Goal: Task Accomplishment & Management: Manage account settings

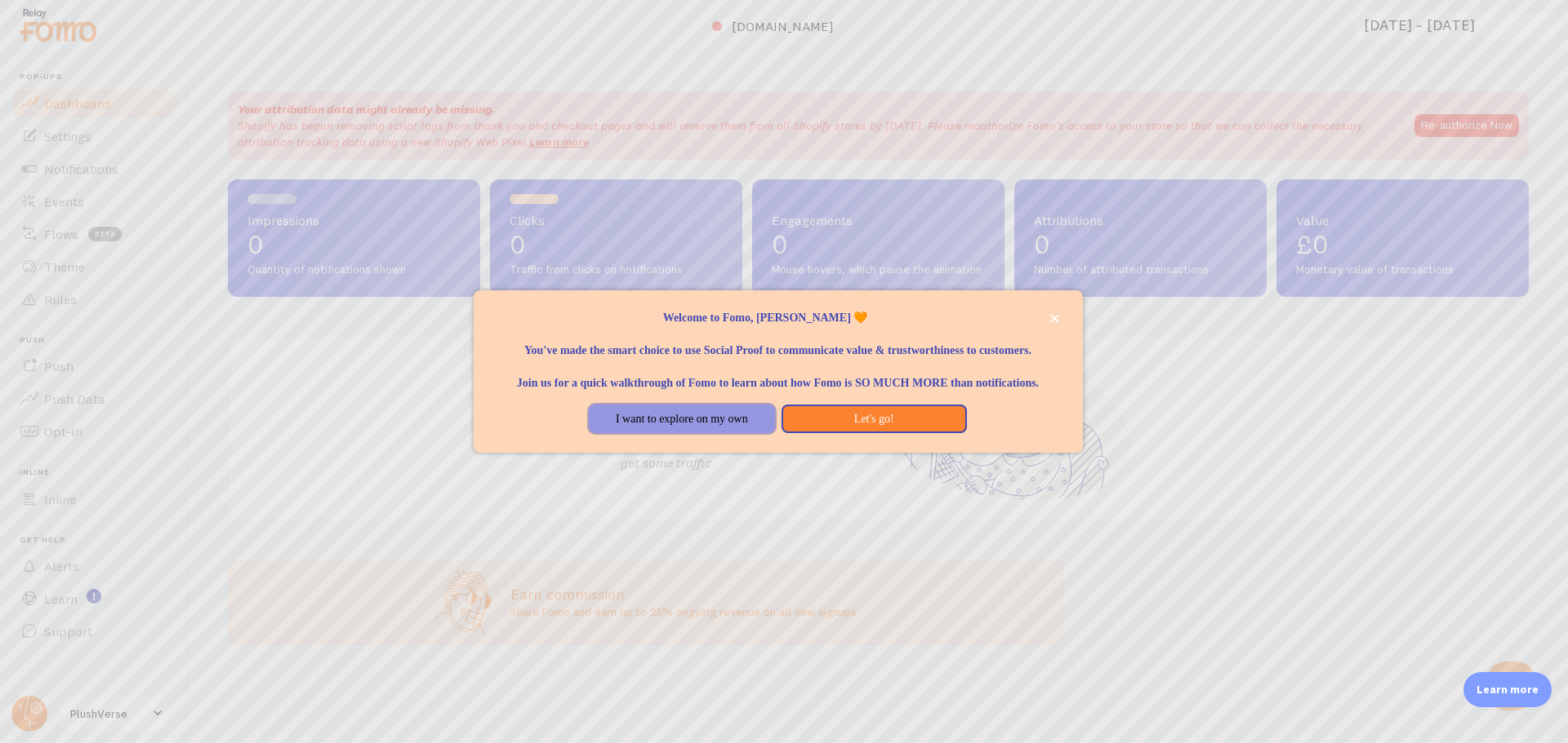
click at [707, 431] on button "I want to explore on my own" at bounding box center [681, 419] width 185 height 29
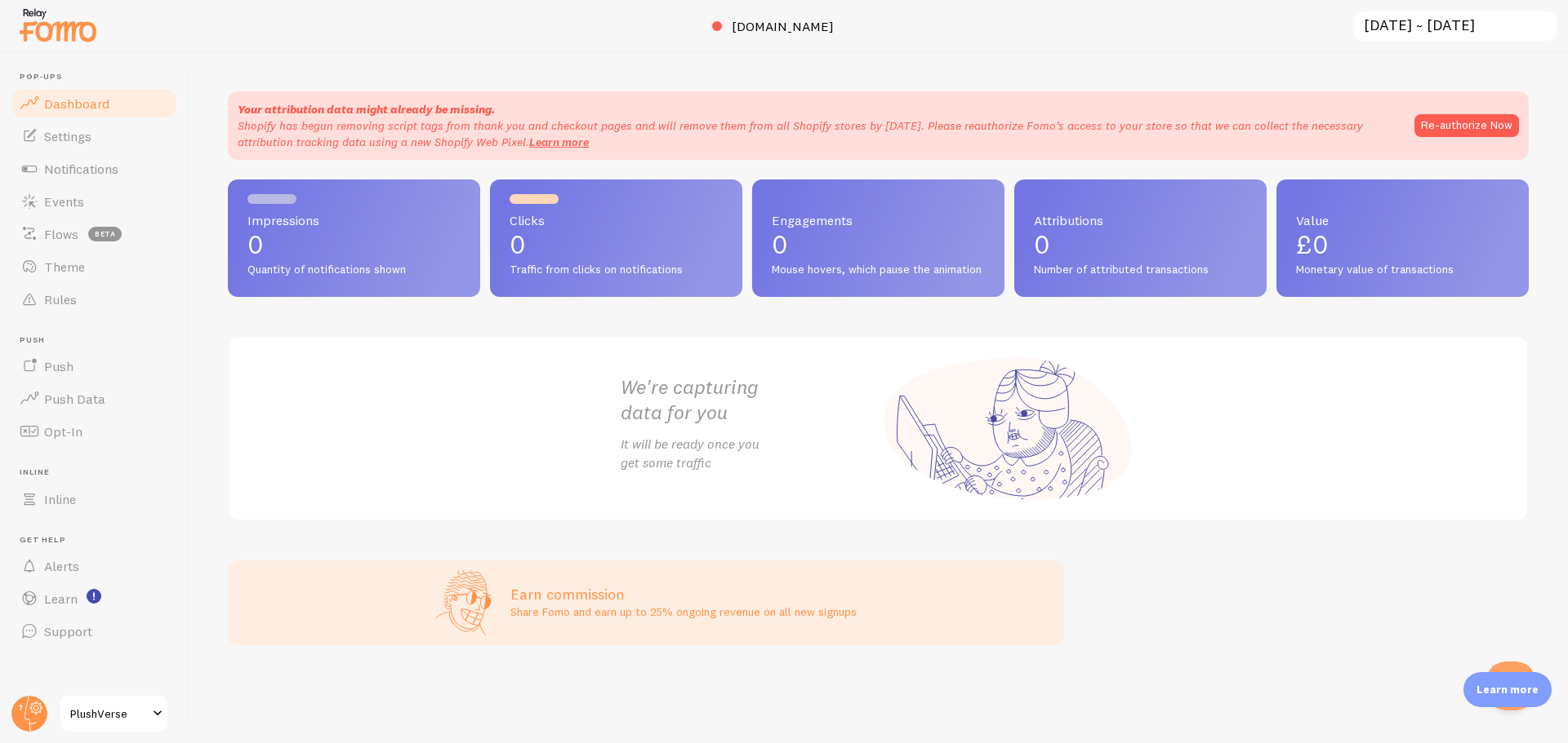
click at [1445, 146] on div "Your attribution data might already be missing. Shopify has begun removing scri…" at bounding box center [878, 125] width 1281 height 49
click at [1449, 129] on button "Re-authorize Now" at bounding box center [1466, 125] width 104 height 23
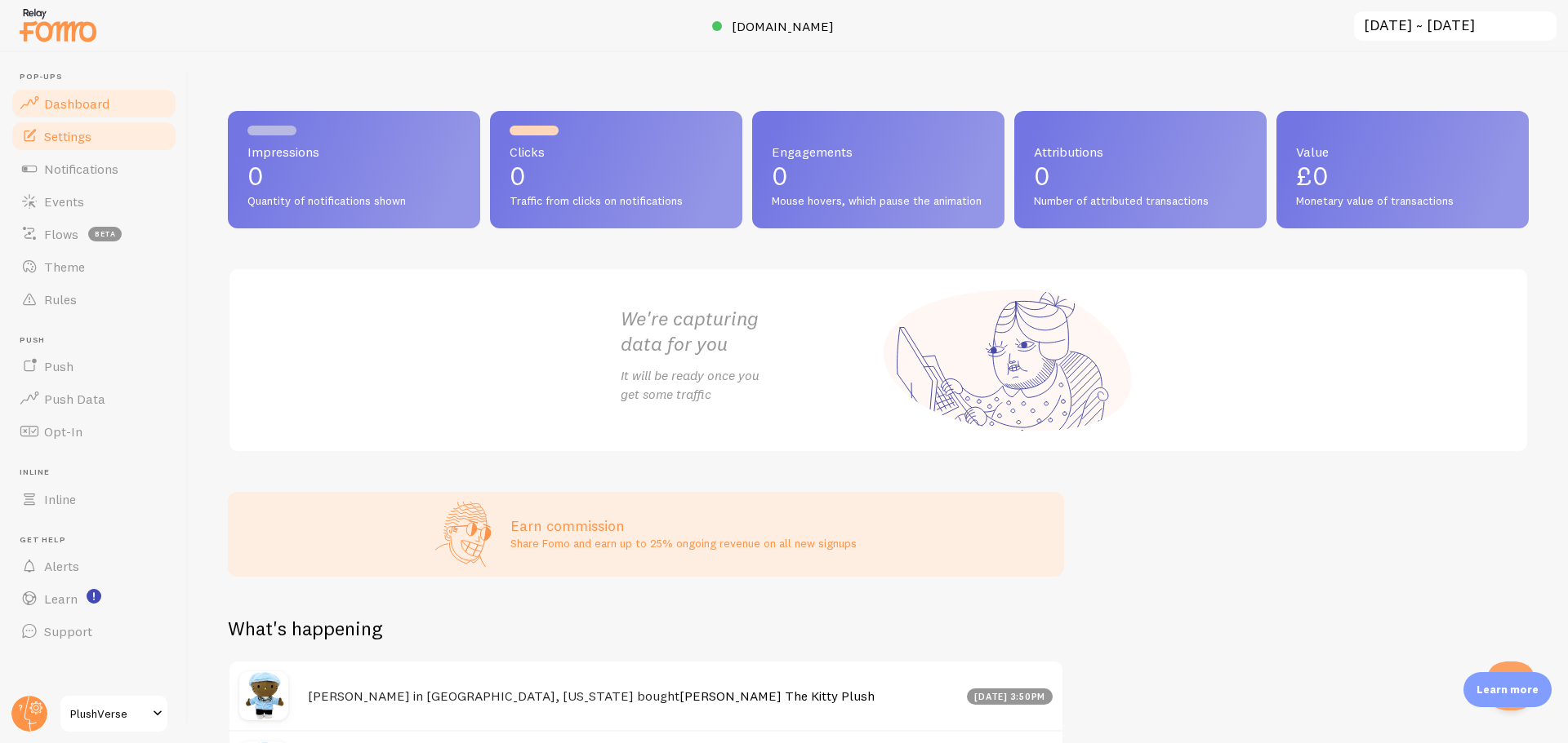
click at [102, 139] on link "Settings" at bounding box center [94, 136] width 168 height 32
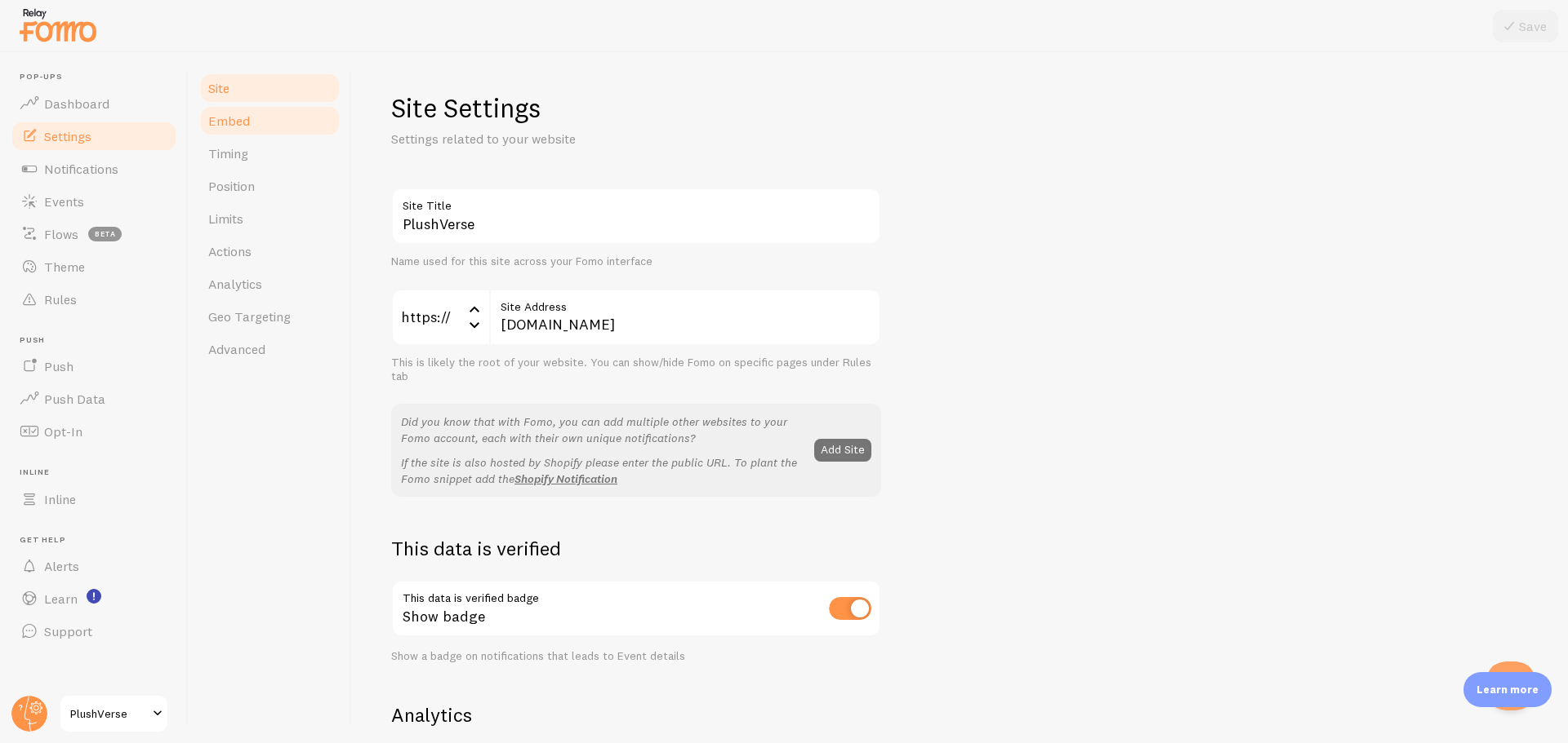
click at [233, 116] on span "Embed" at bounding box center [229, 121] width 42 height 17
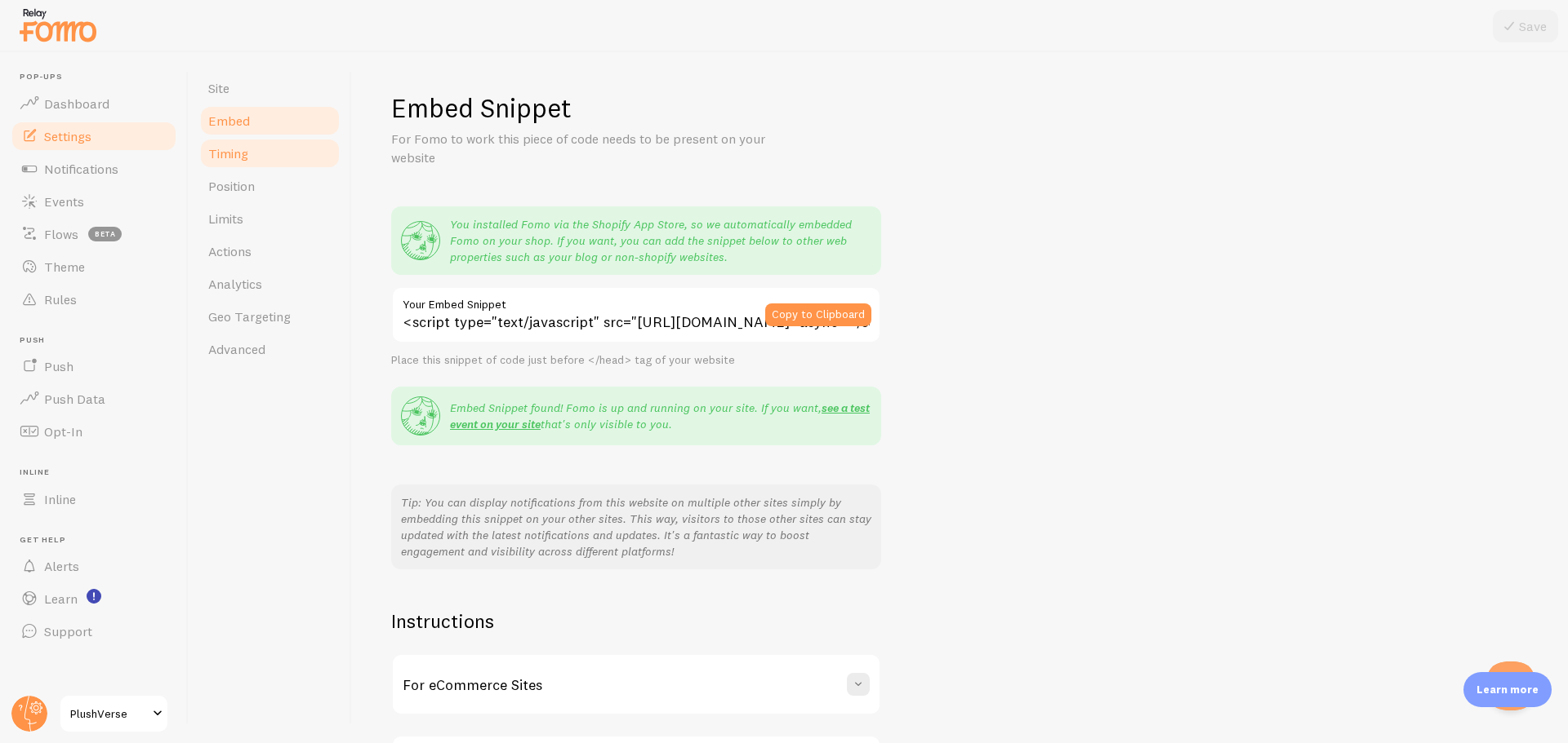
click at [248, 149] on link "Timing" at bounding box center [269, 153] width 143 height 32
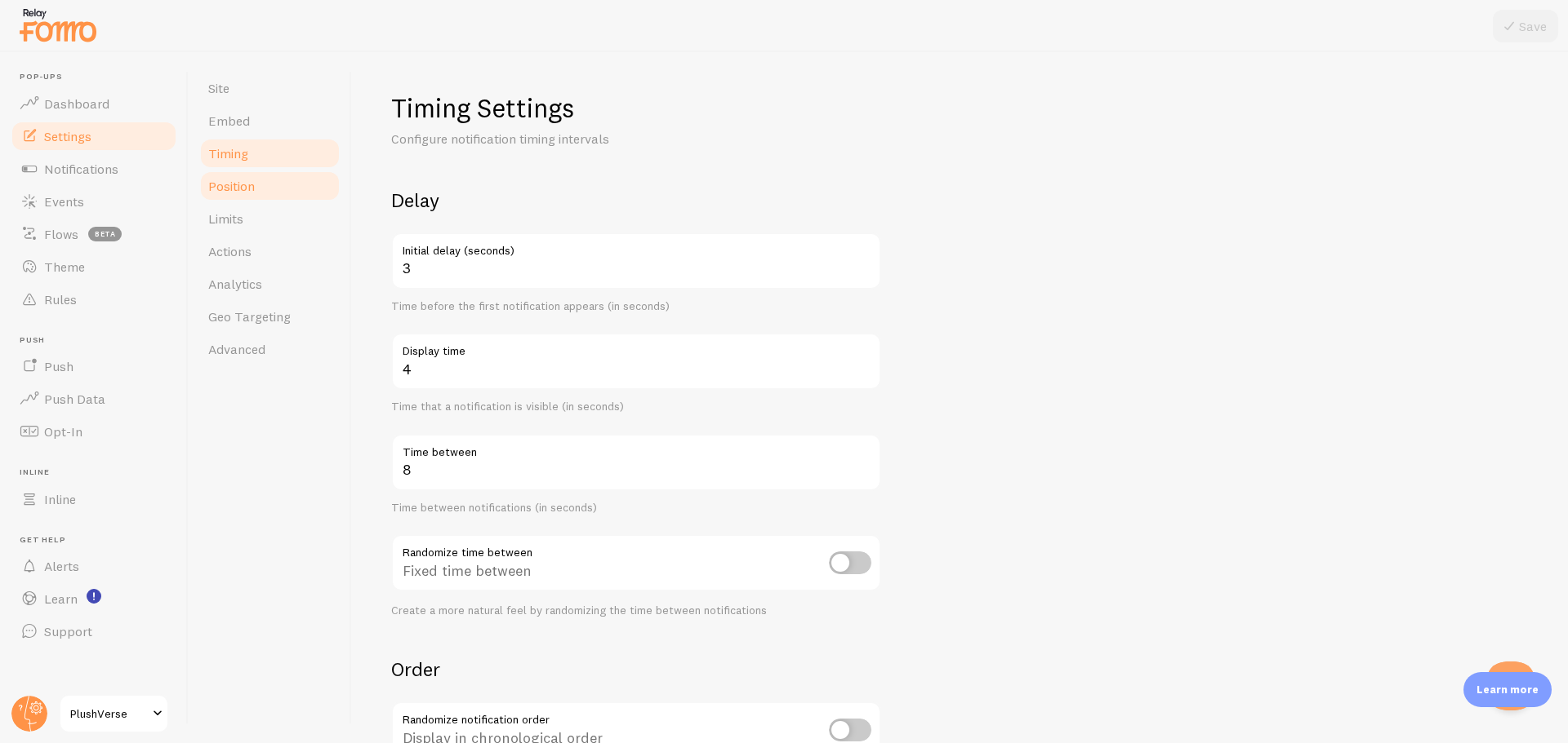
click at [262, 176] on link "Position" at bounding box center [269, 185] width 143 height 32
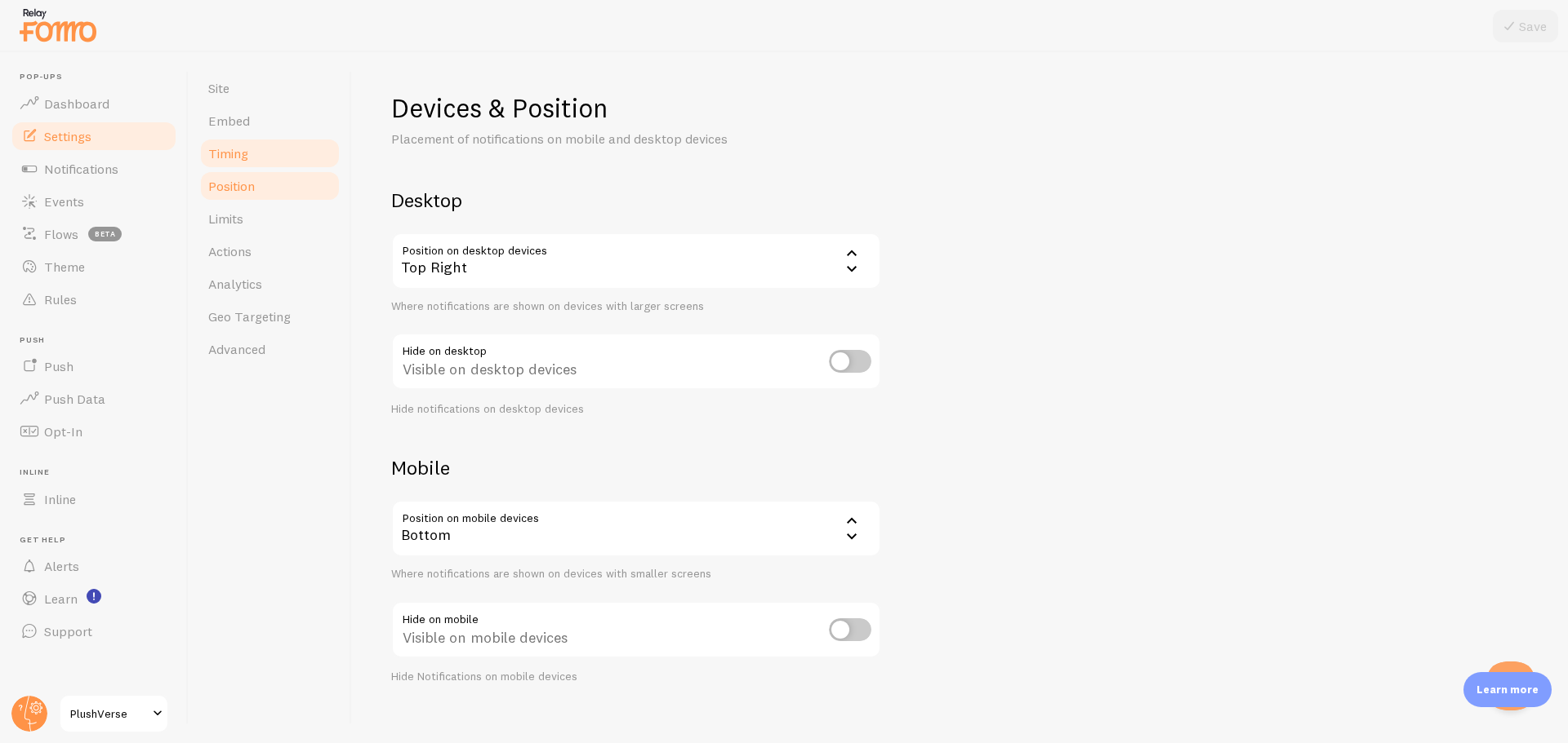
click at [268, 159] on link "Timing" at bounding box center [269, 153] width 143 height 32
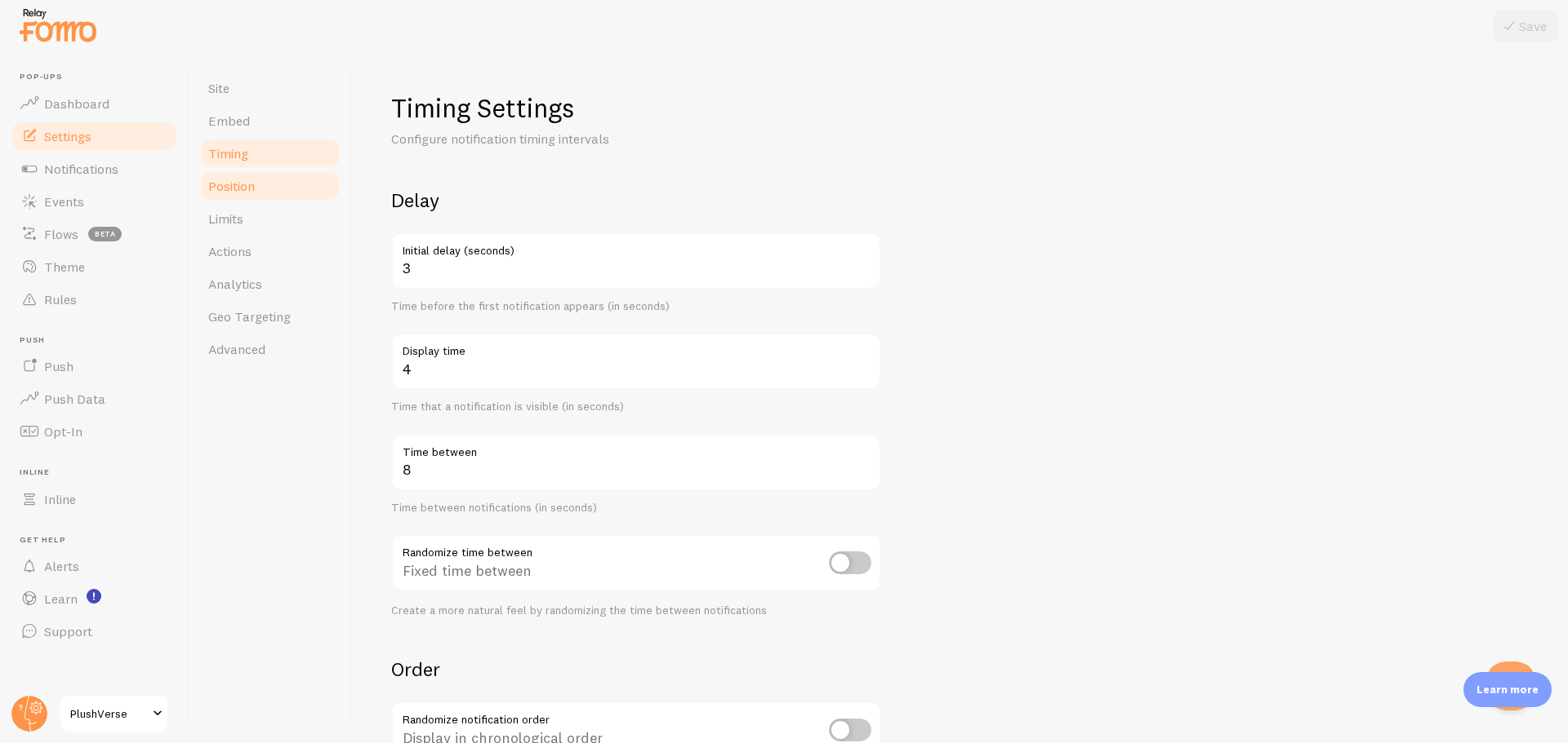
click at [257, 183] on link "Position" at bounding box center [269, 185] width 143 height 32
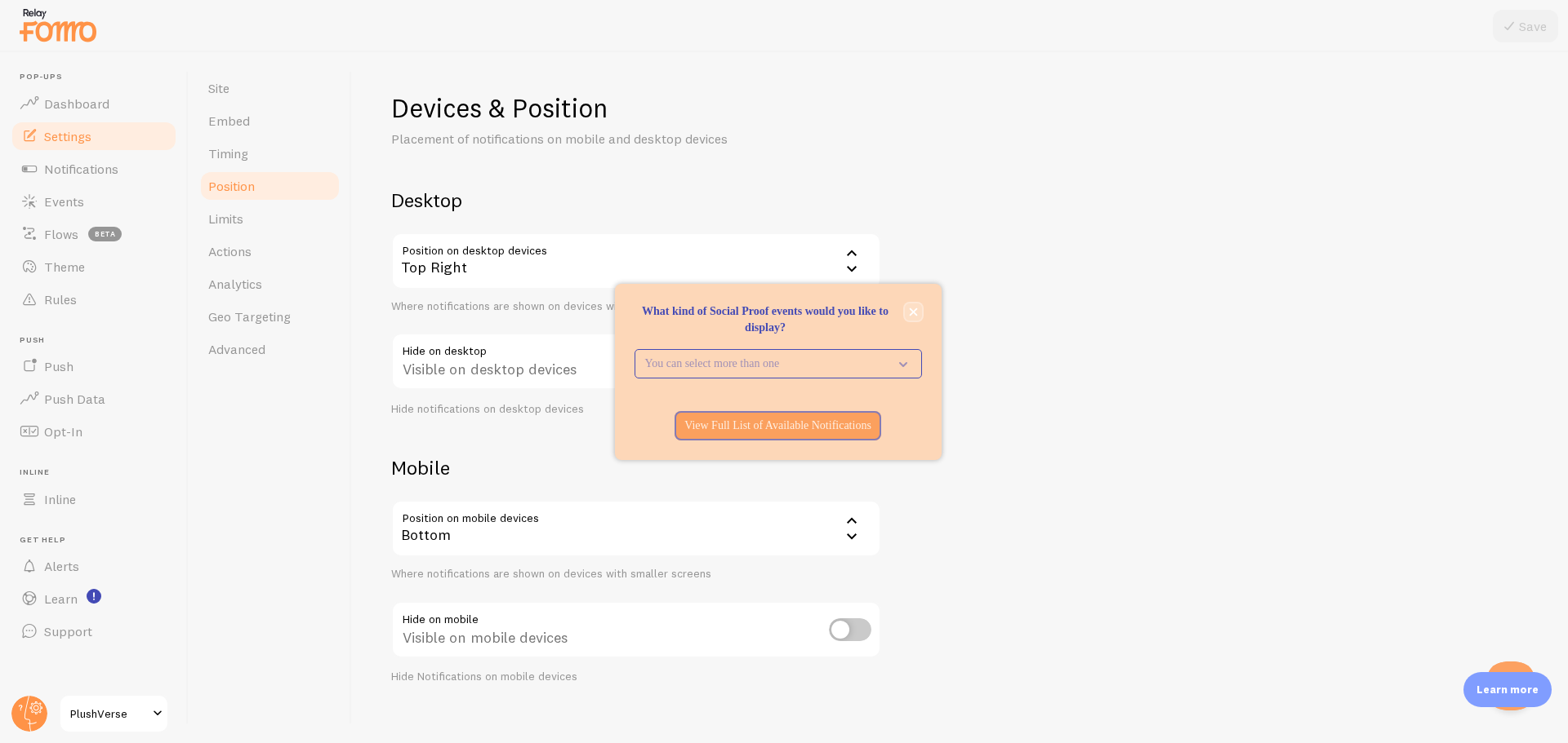
click at [920, 312] on button "close," at bounding box center [913, 312] width 18 height 18
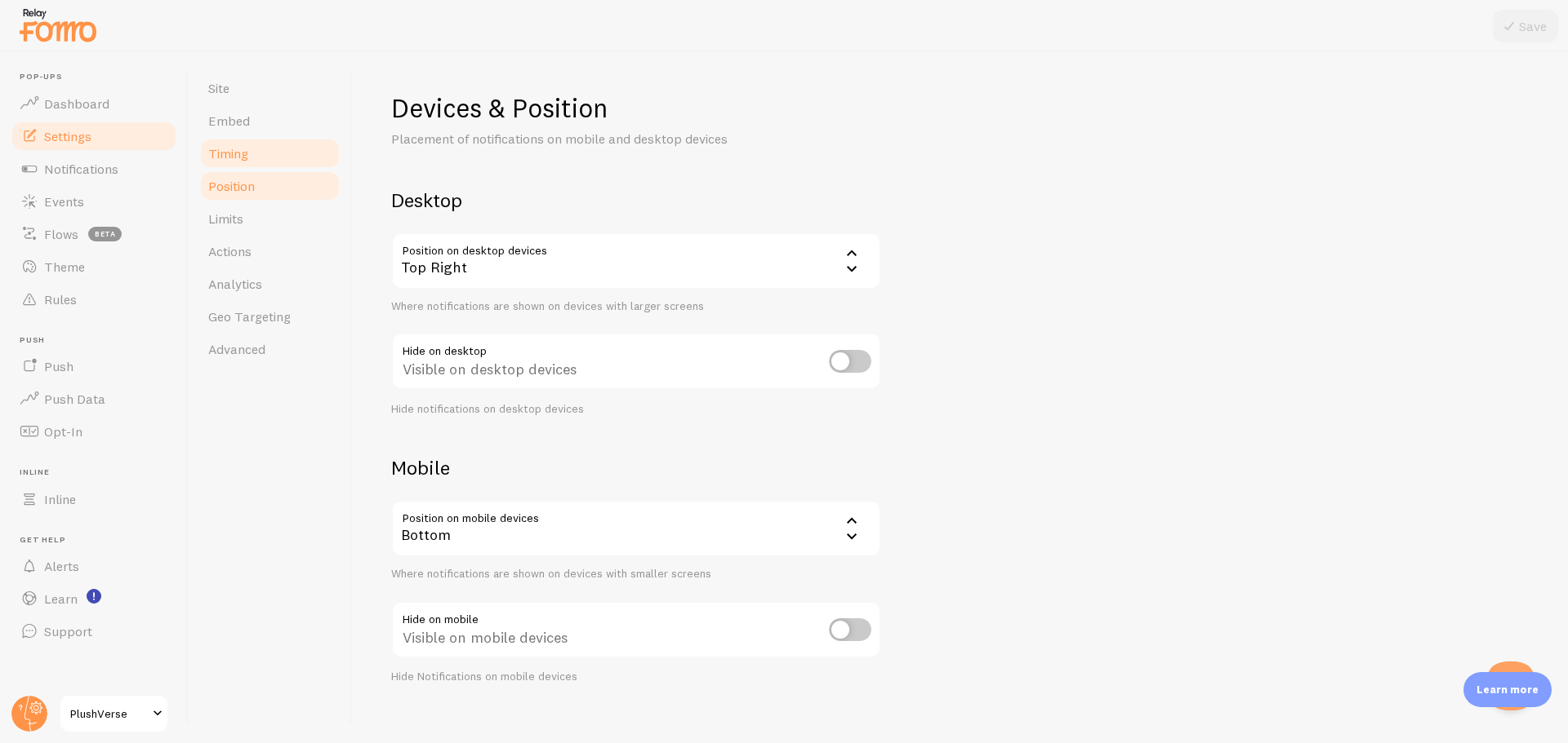
click at [232, 158] on span "Timing" at bounding box center [228, 154] width 40 height 17
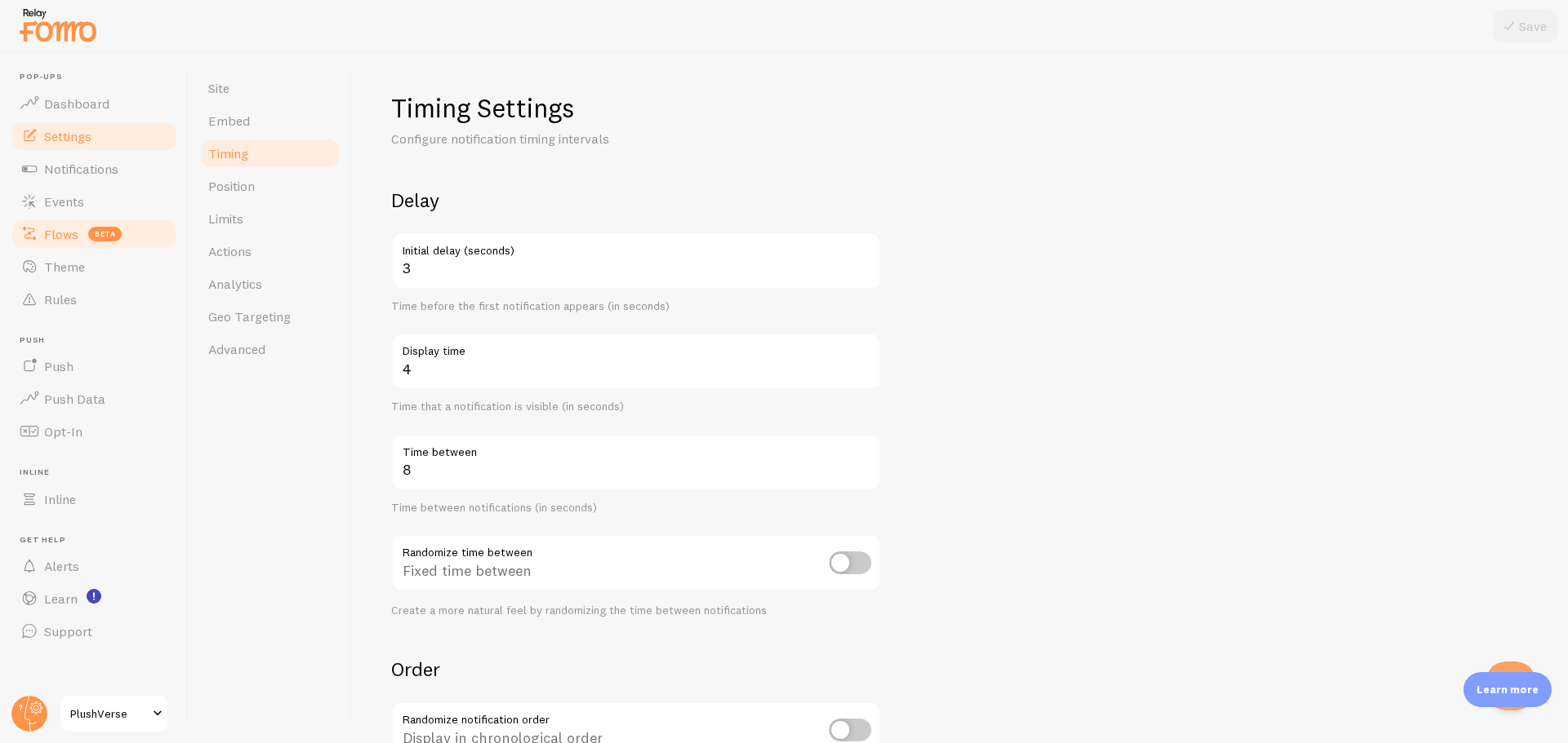
click at [40, 245] on link "Flows beta" at bounding box center [94, 233] width 168 height 32
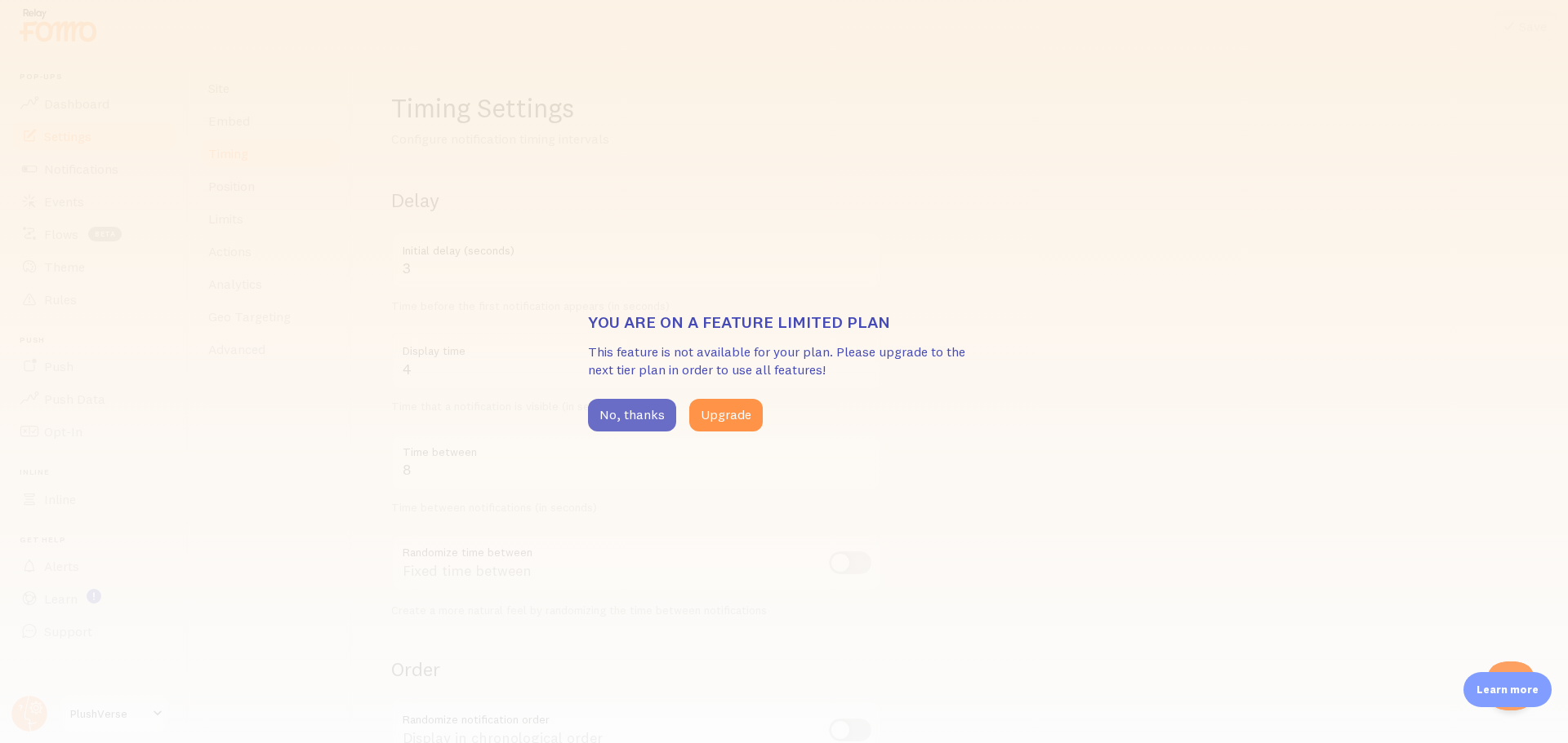
click at [625, 412] on button "No, thanks" at bounding box center [632, 415] width 89 height 32
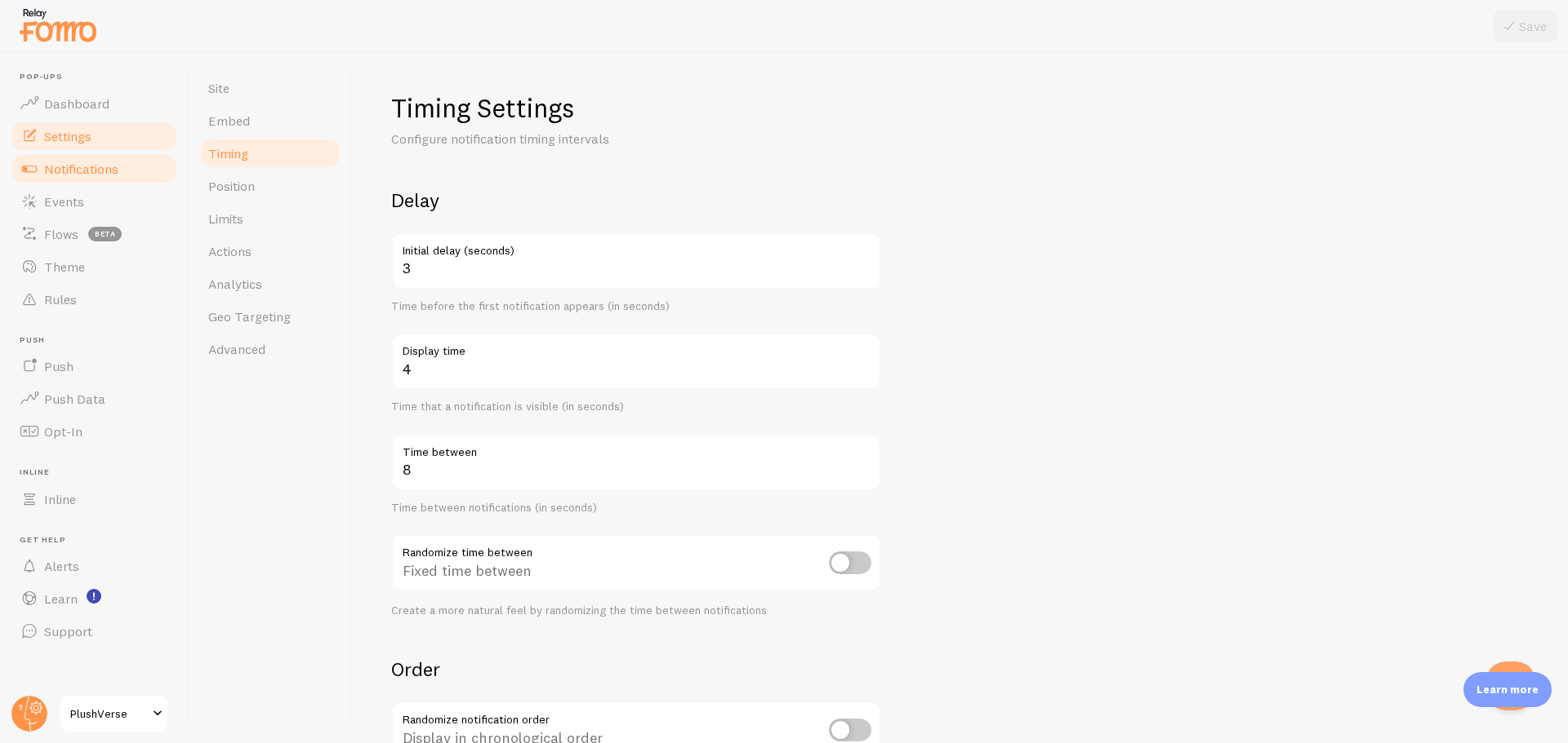
click at [61, 163] on span "Notifications" at bounding box center [81, 169] width 75 height 17
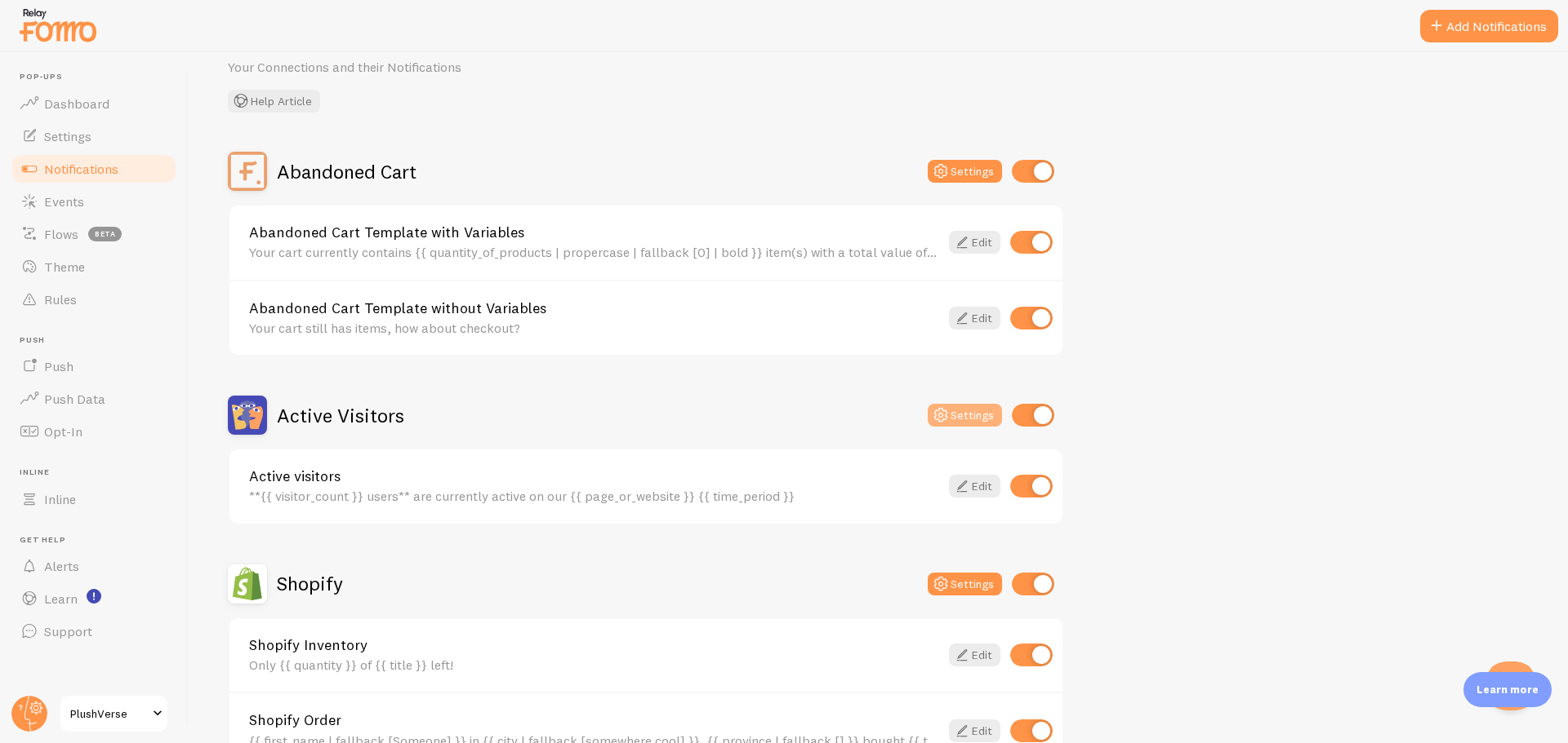
scroll to position [82, 0]
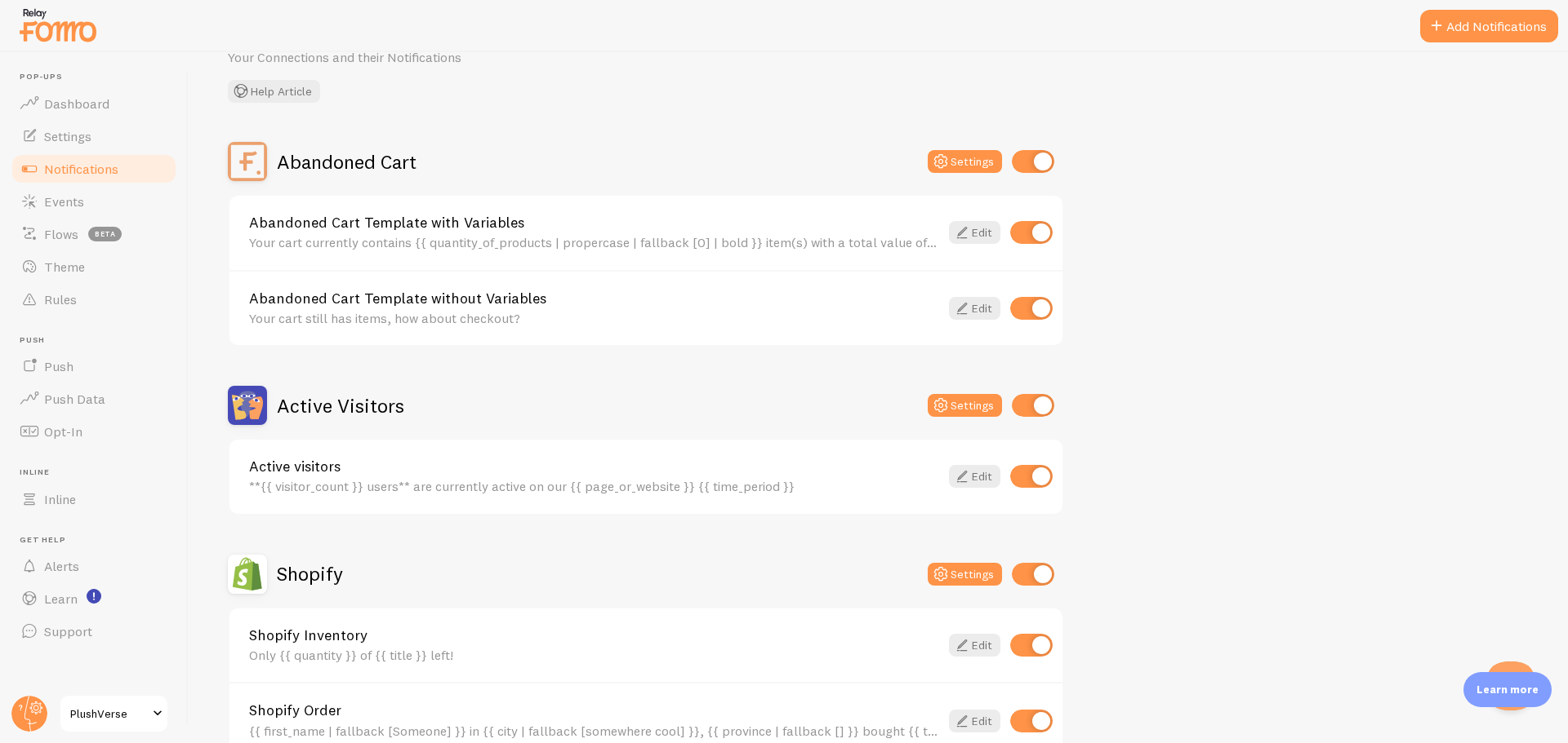
click at [1032, 408] on input "checkbox" at bounding box center [1033, 406] width 42 height 23
checkbox input "false"
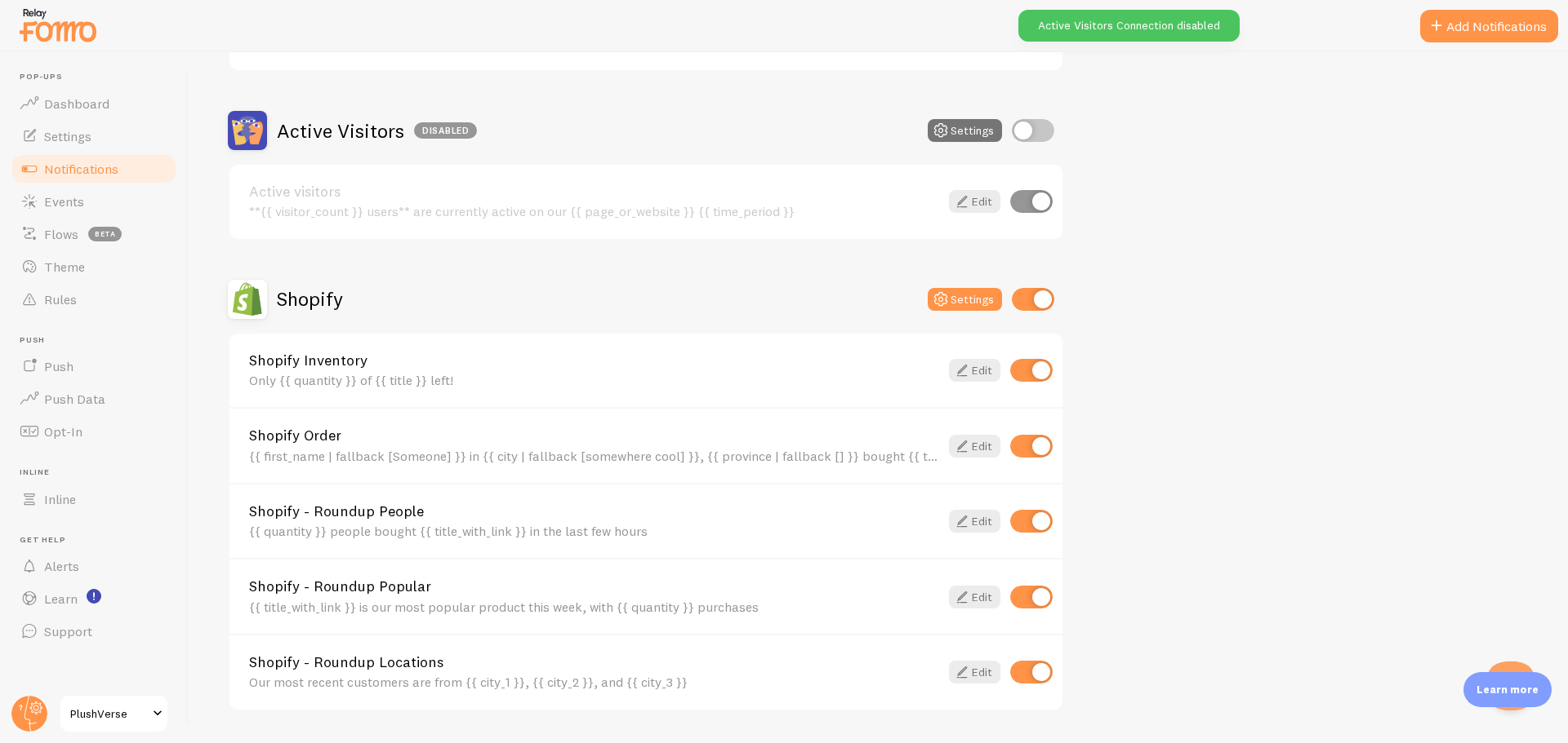
scroll to position [408, 0]
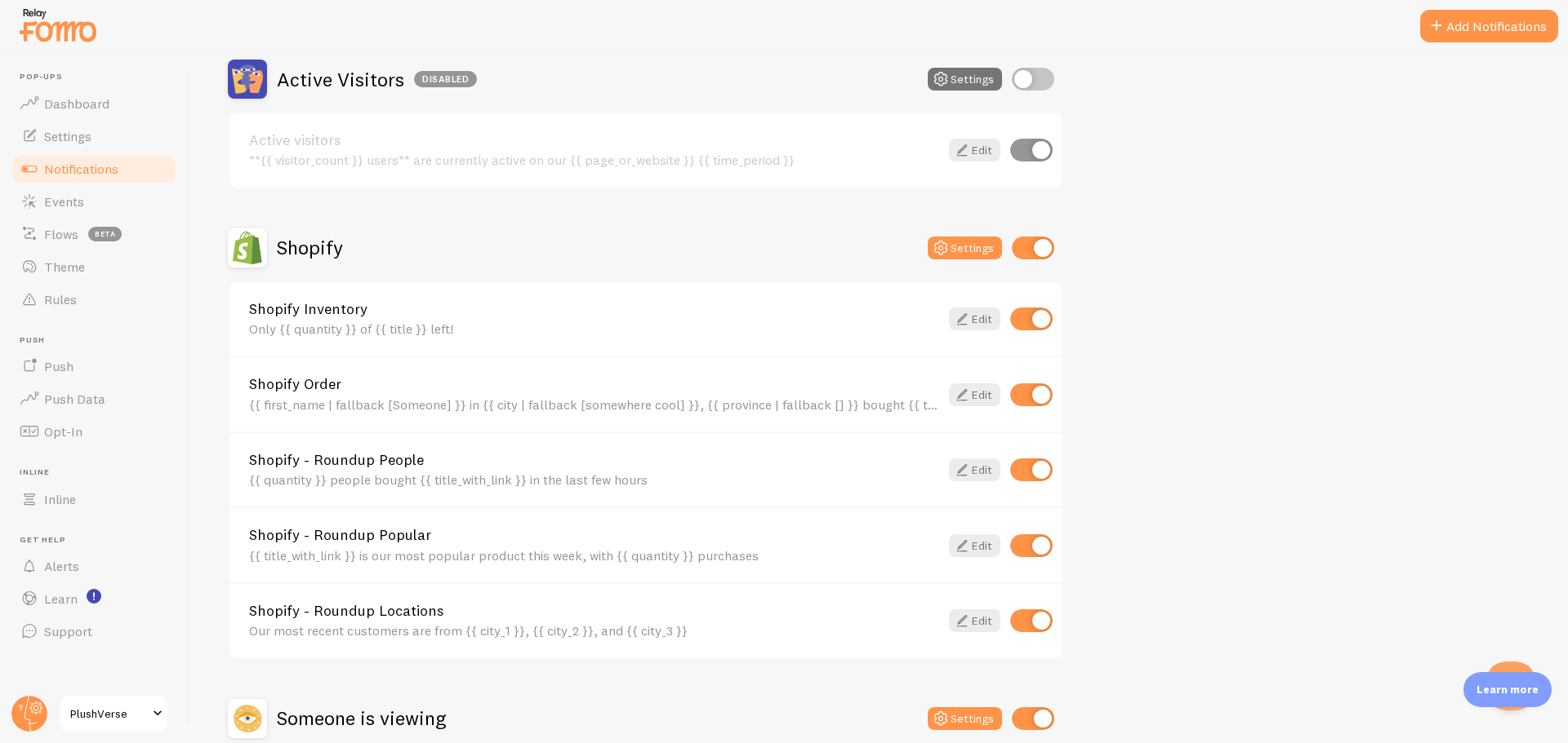
click at [1030, 317] on input "checkbox" at bounding box center [1031, 319] width 42 height 23
checkbox input "false"
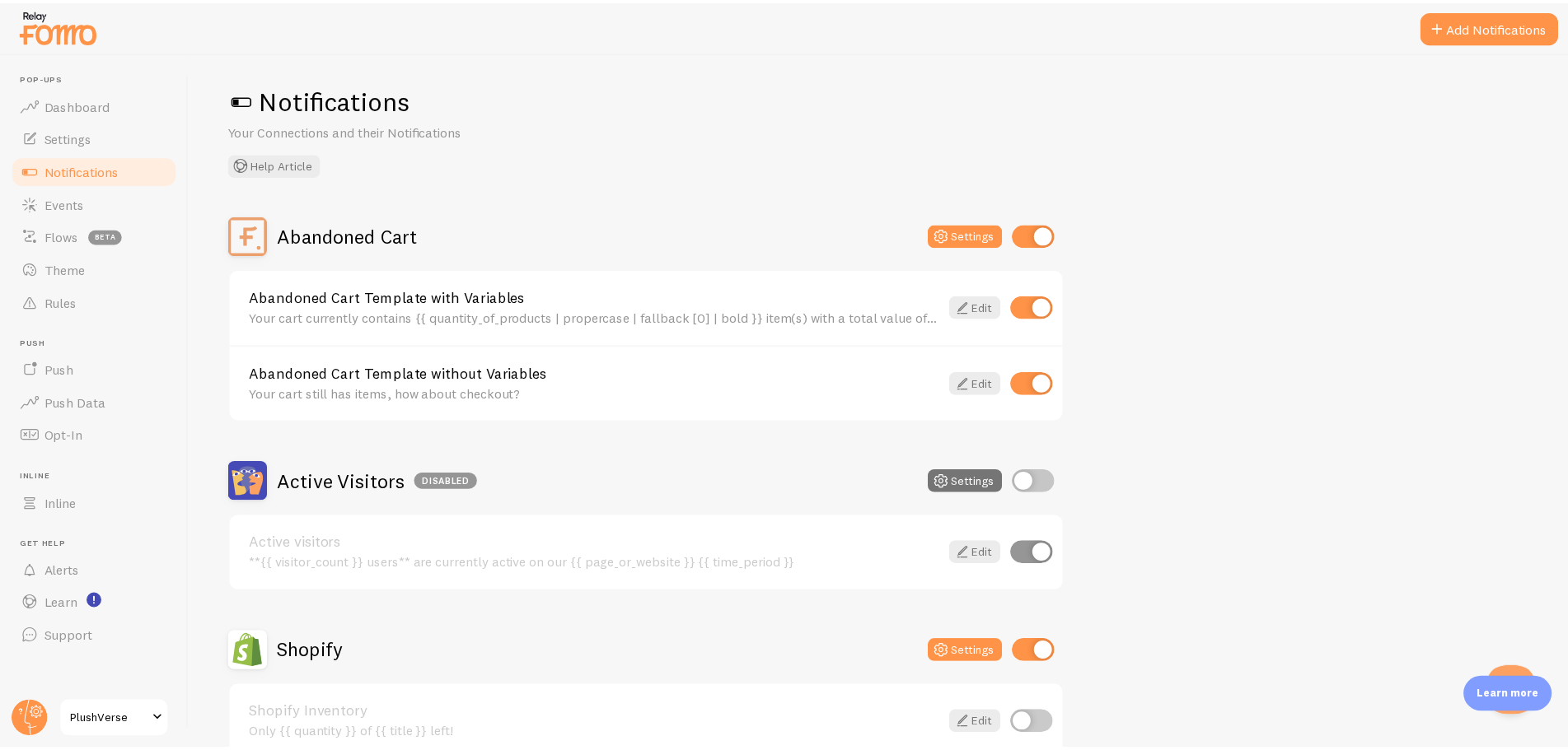
scroll to position [0, 0]
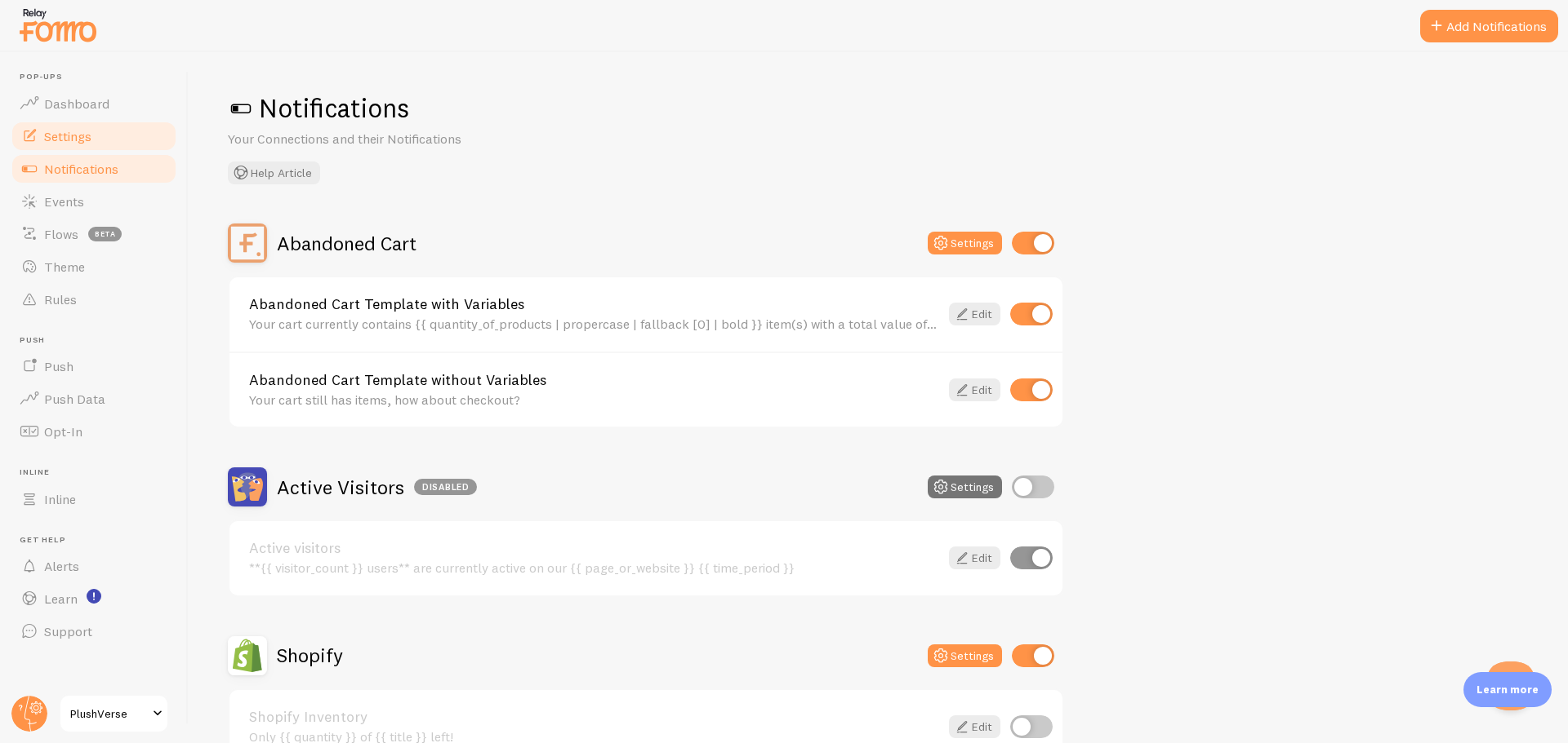
click at [107, 126] on link "Settings" at bounding box center [94, 136] width 168 height 32
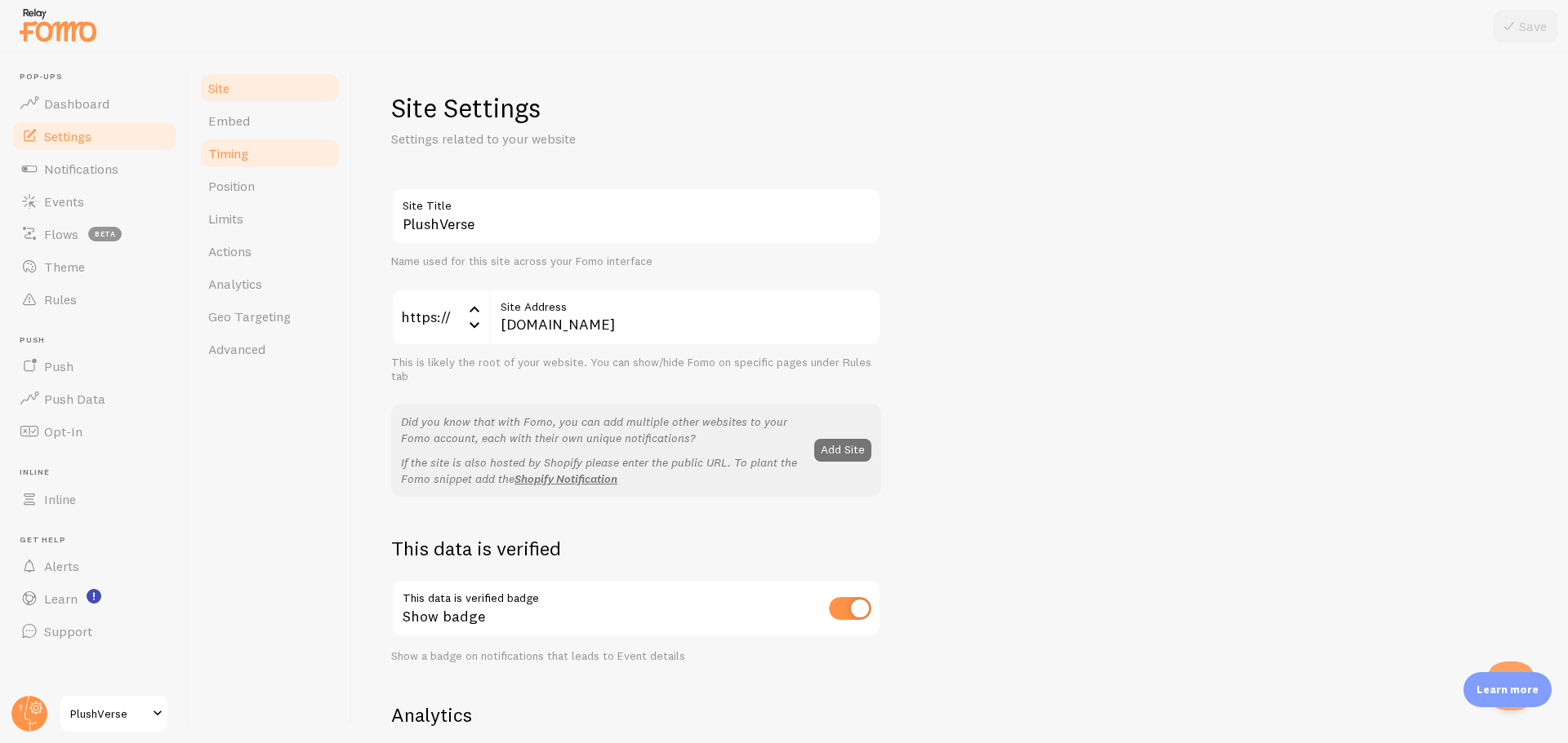
click at [293, 160] on link "Timing" at bounding box center [269, 153] width 143 height 32
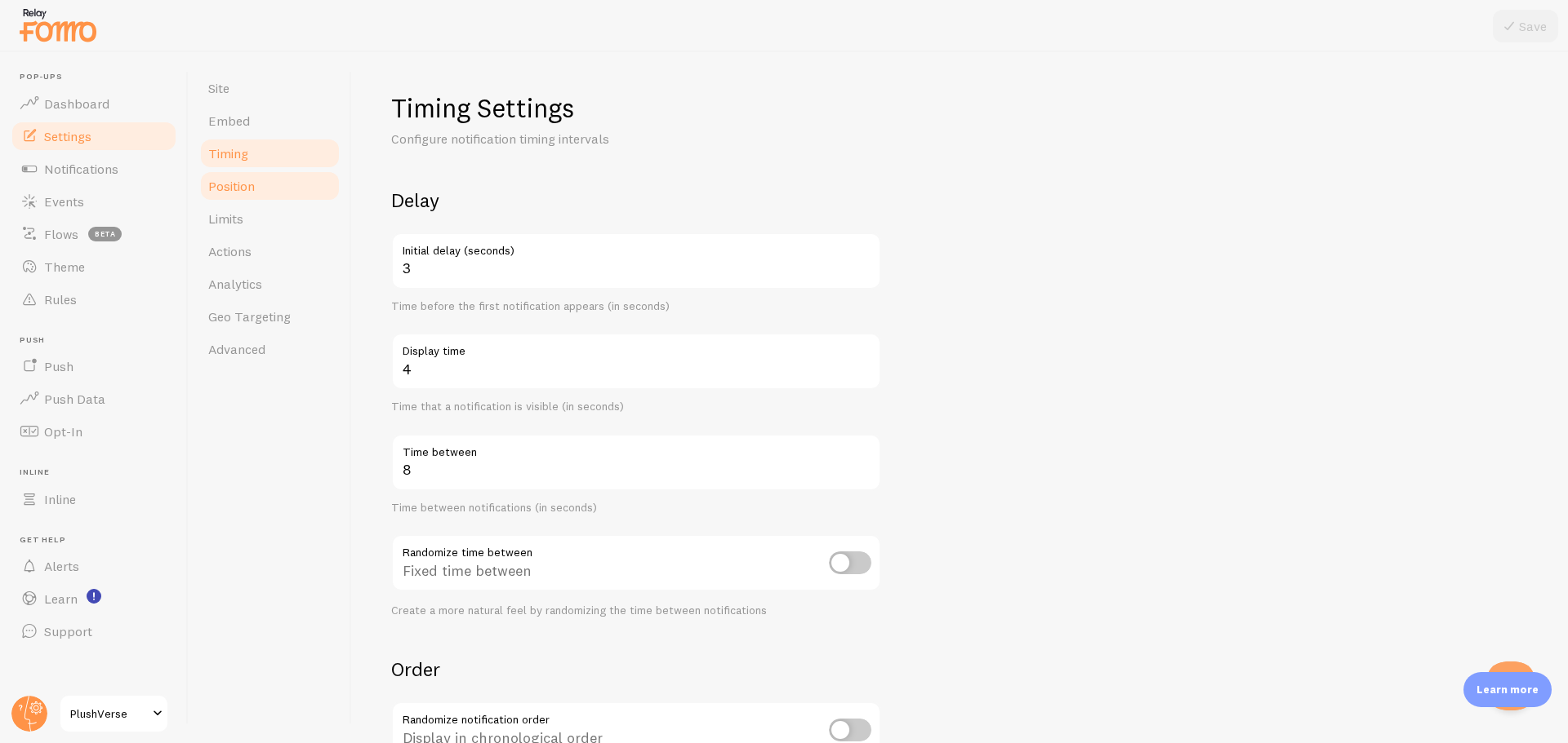
click at [290, 187] on link "Position" at bounding box center [269, 185] width 143 height 32
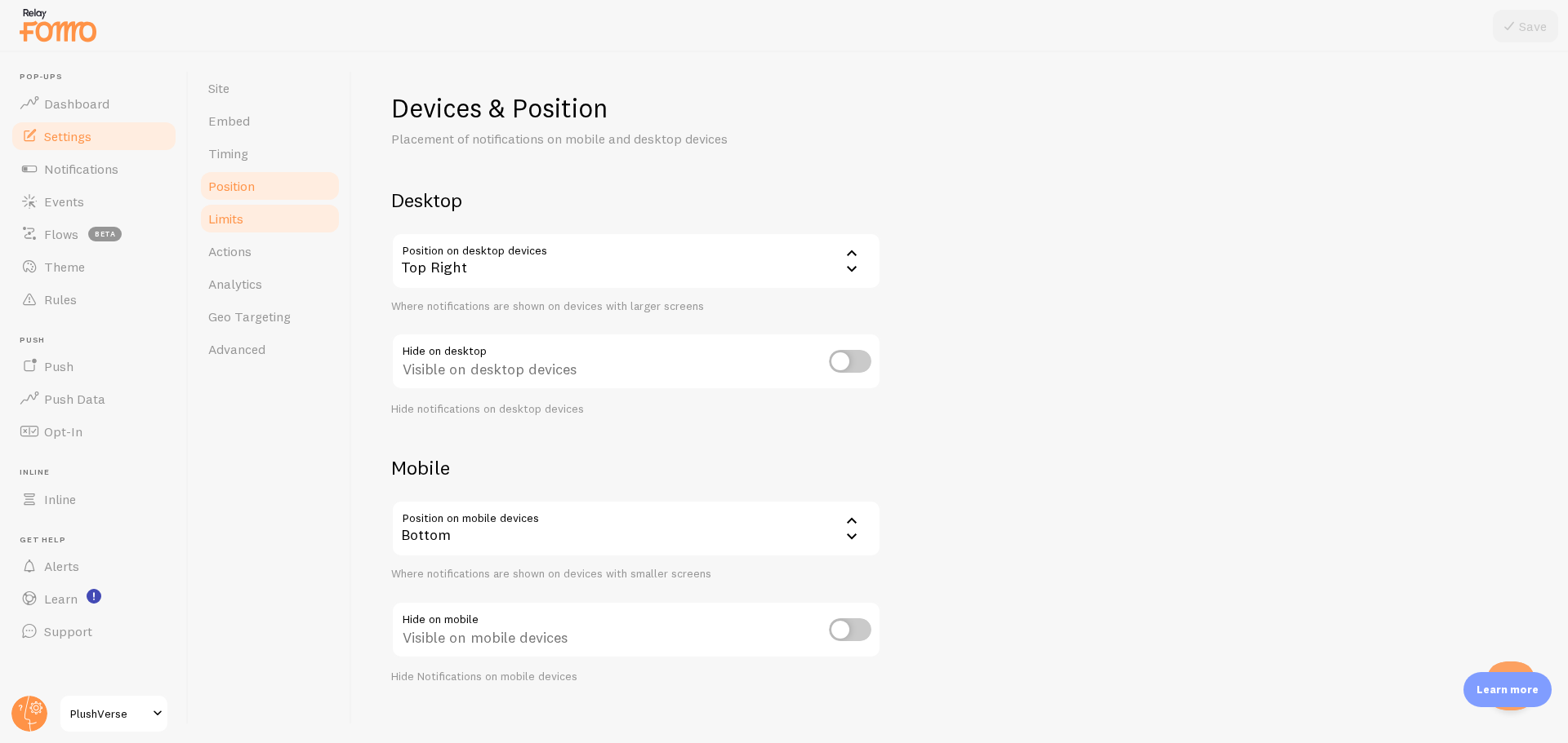
click at [286, 209] on link "Limits" at bounding box center [269, 218] width 143 height 32
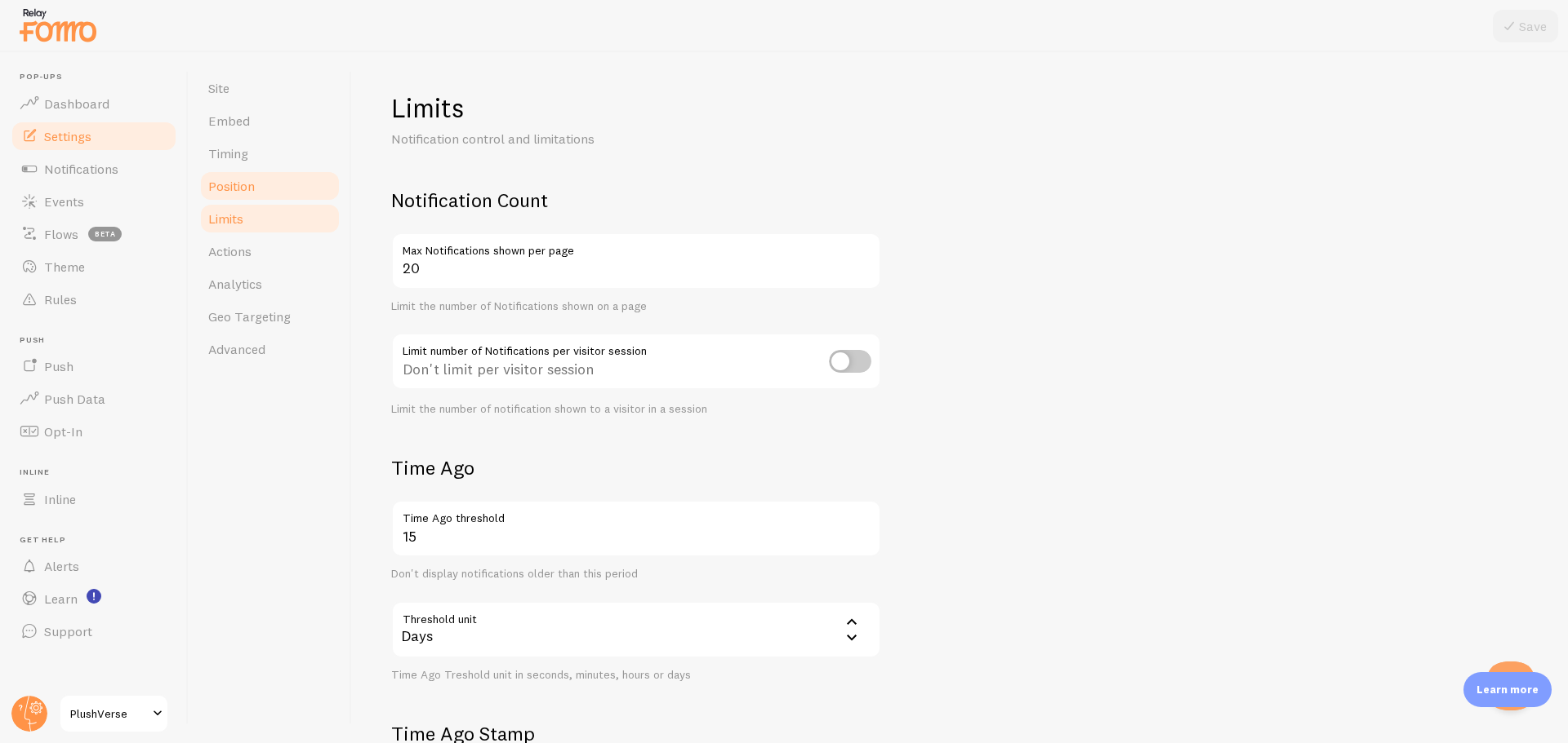
click at [288, 185] on link "Position" at bounding box center [269, 185] width 143 height 32
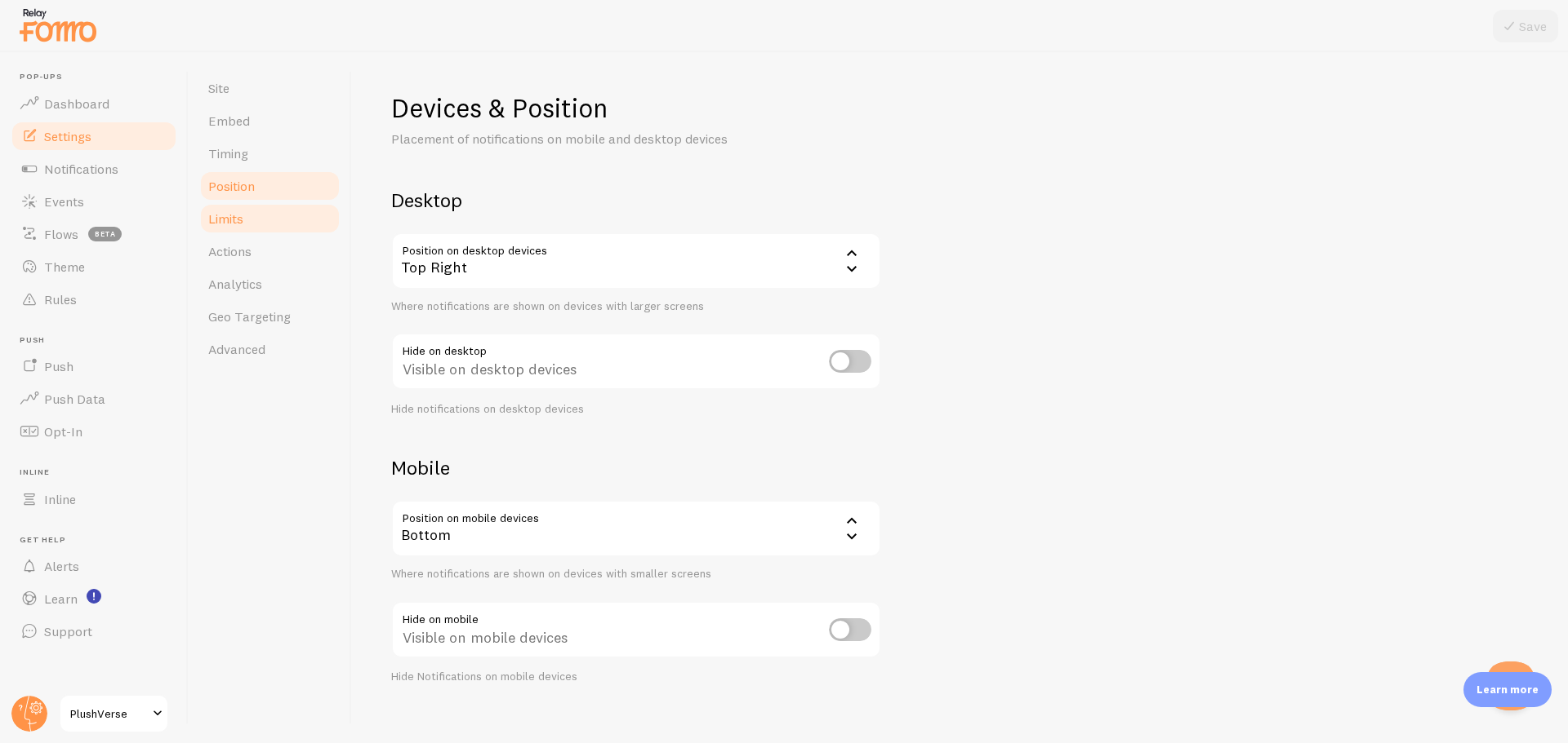
click at [287, 206] on link "Limits" at bounding box center [269, 218] width 143 height 32
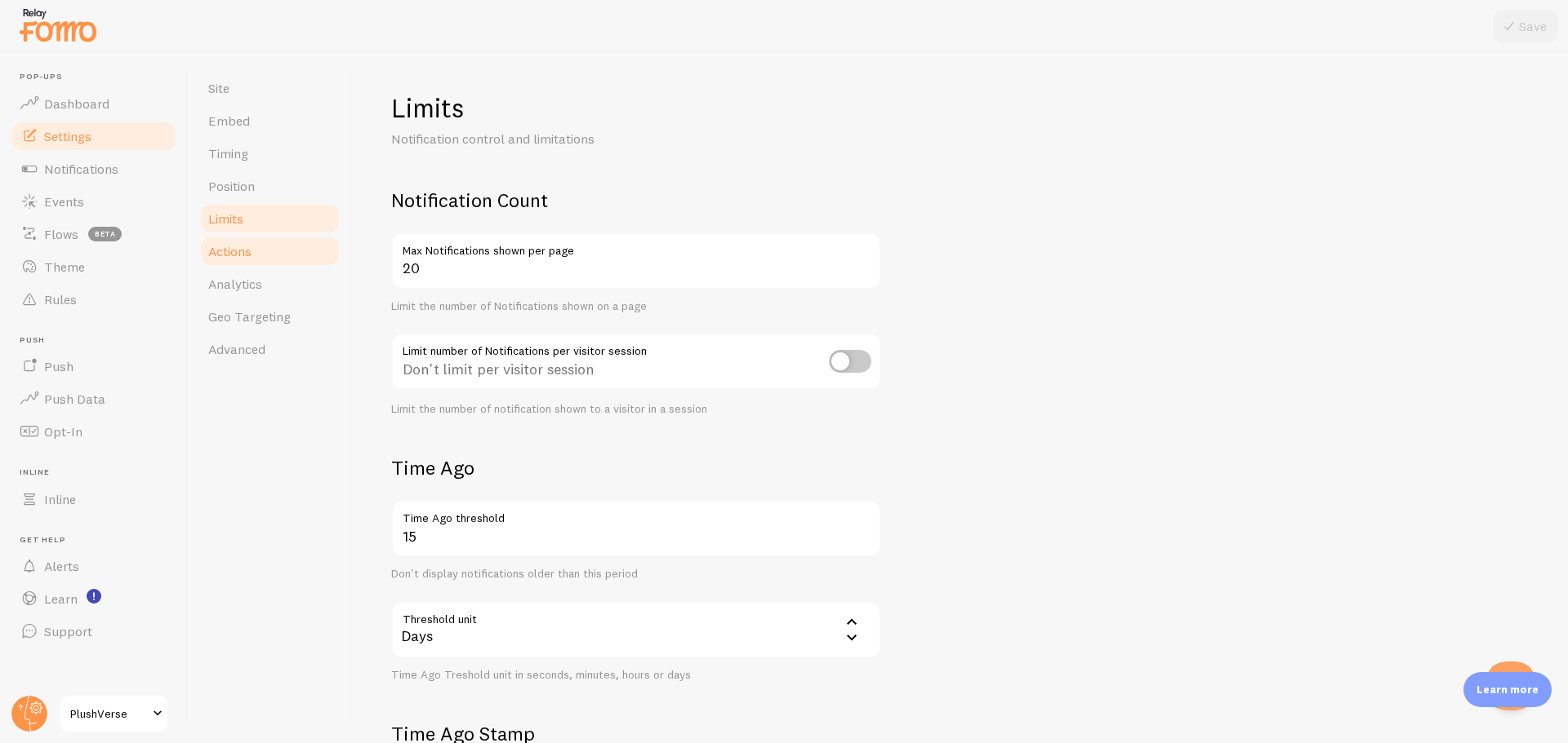
click at [284, 239] on link "Actions" at bounding box center [269, 251] width 143 height 32
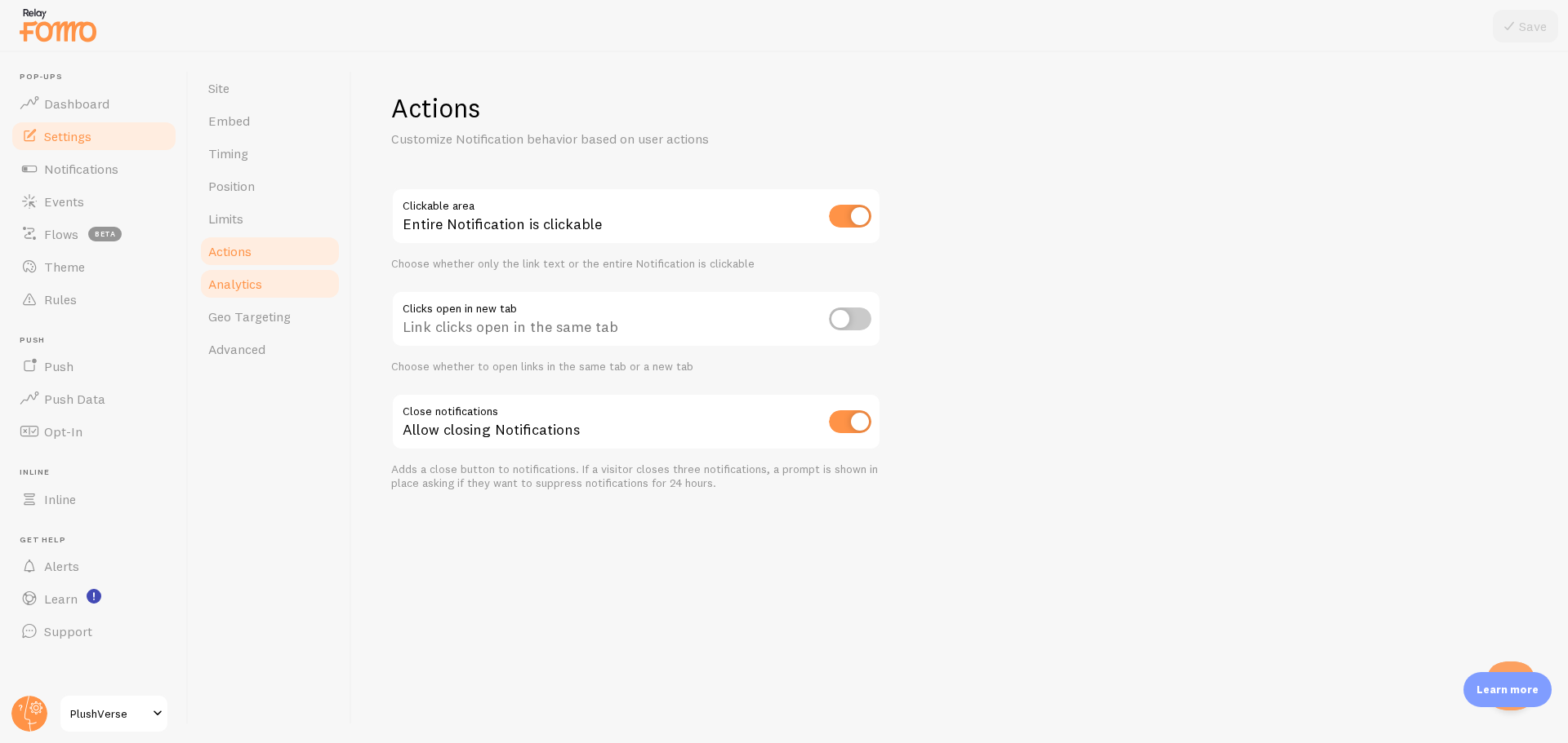
click at [279, 284] on link "Analytics" at bounding box center [269, 283] width 143 height 32
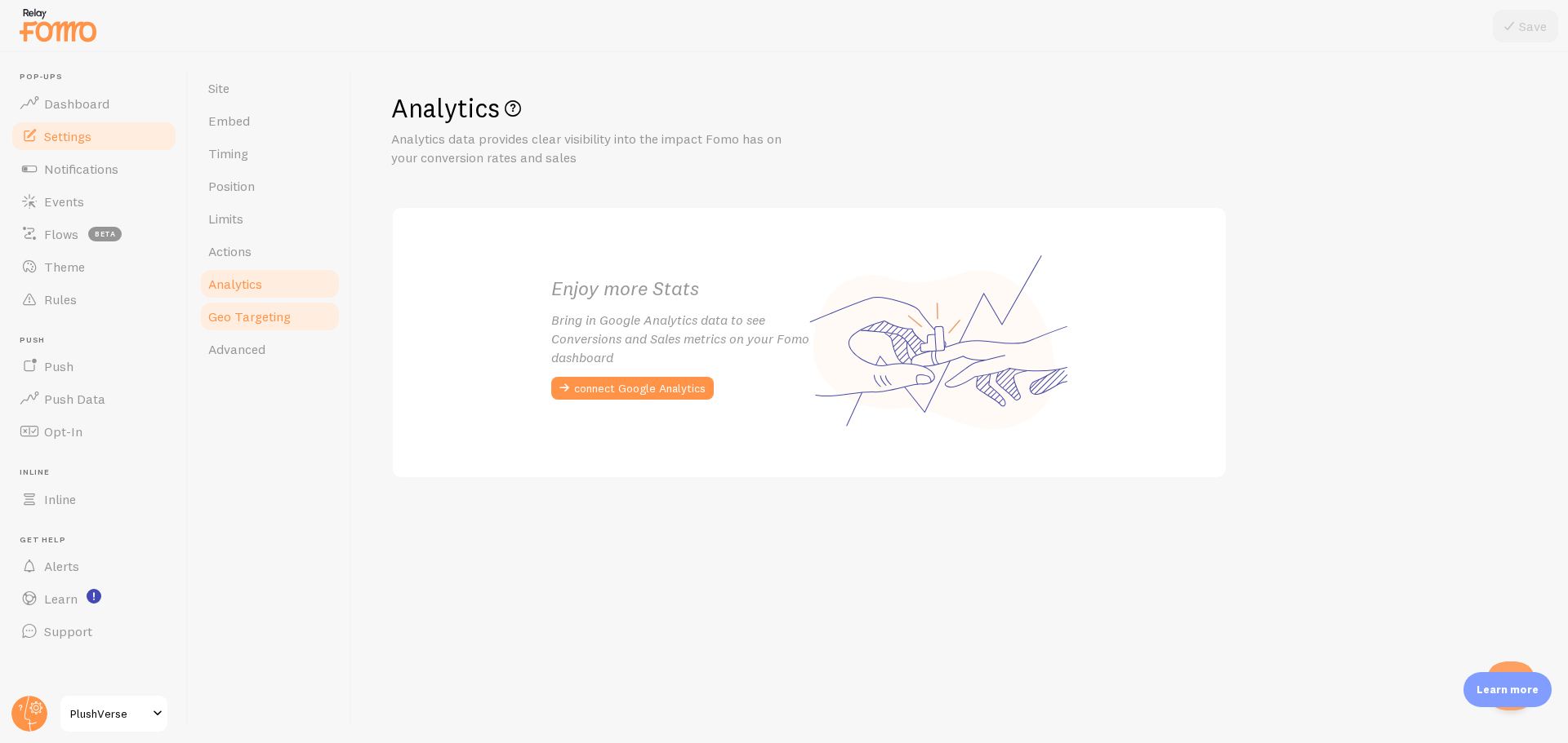
click at [279, 310] on span "Geo Targeting" at bounding box center [249, 317] width 82 height 17
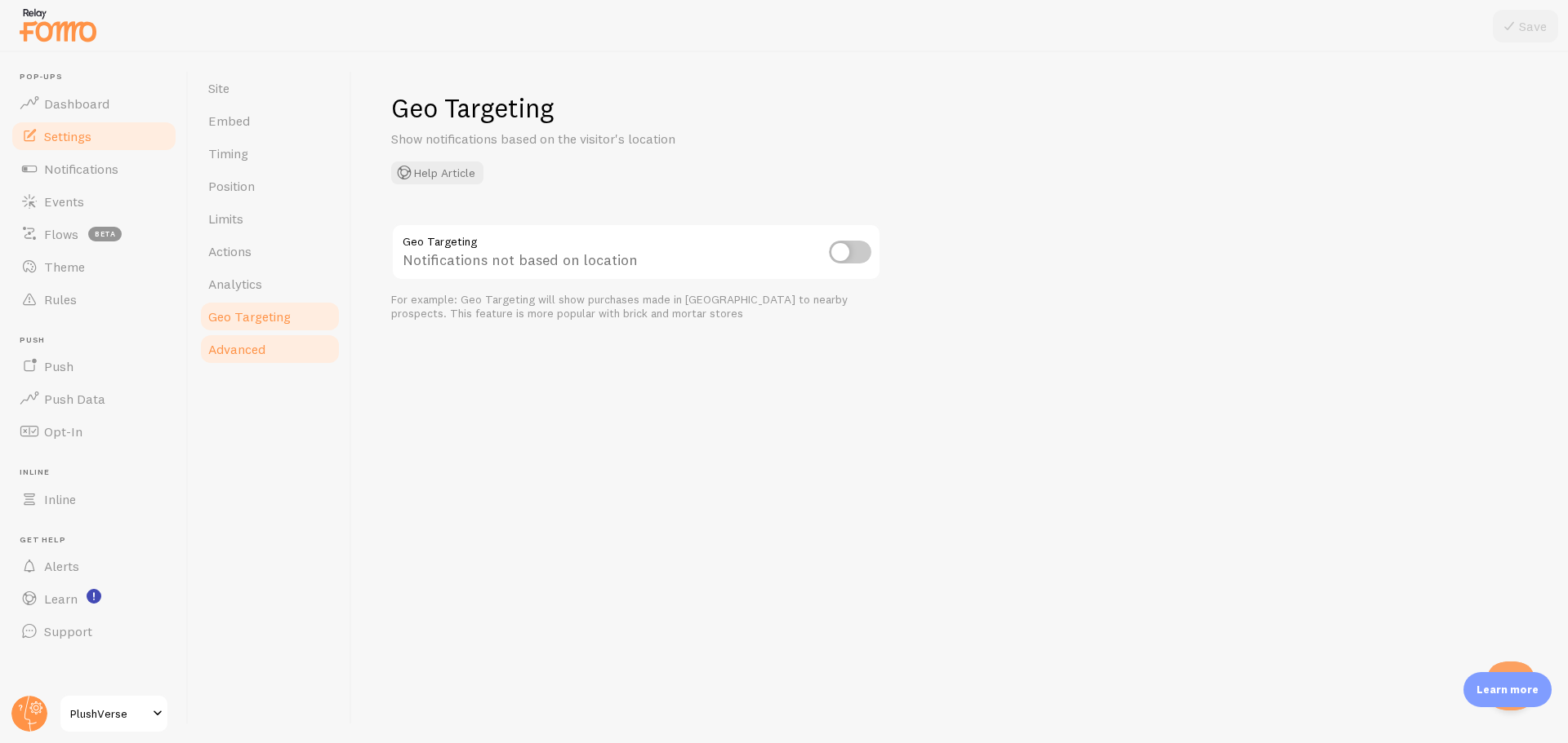
click at [277, 348] on link "Advanced" at bounding box center [269, 348] width 143 height 32
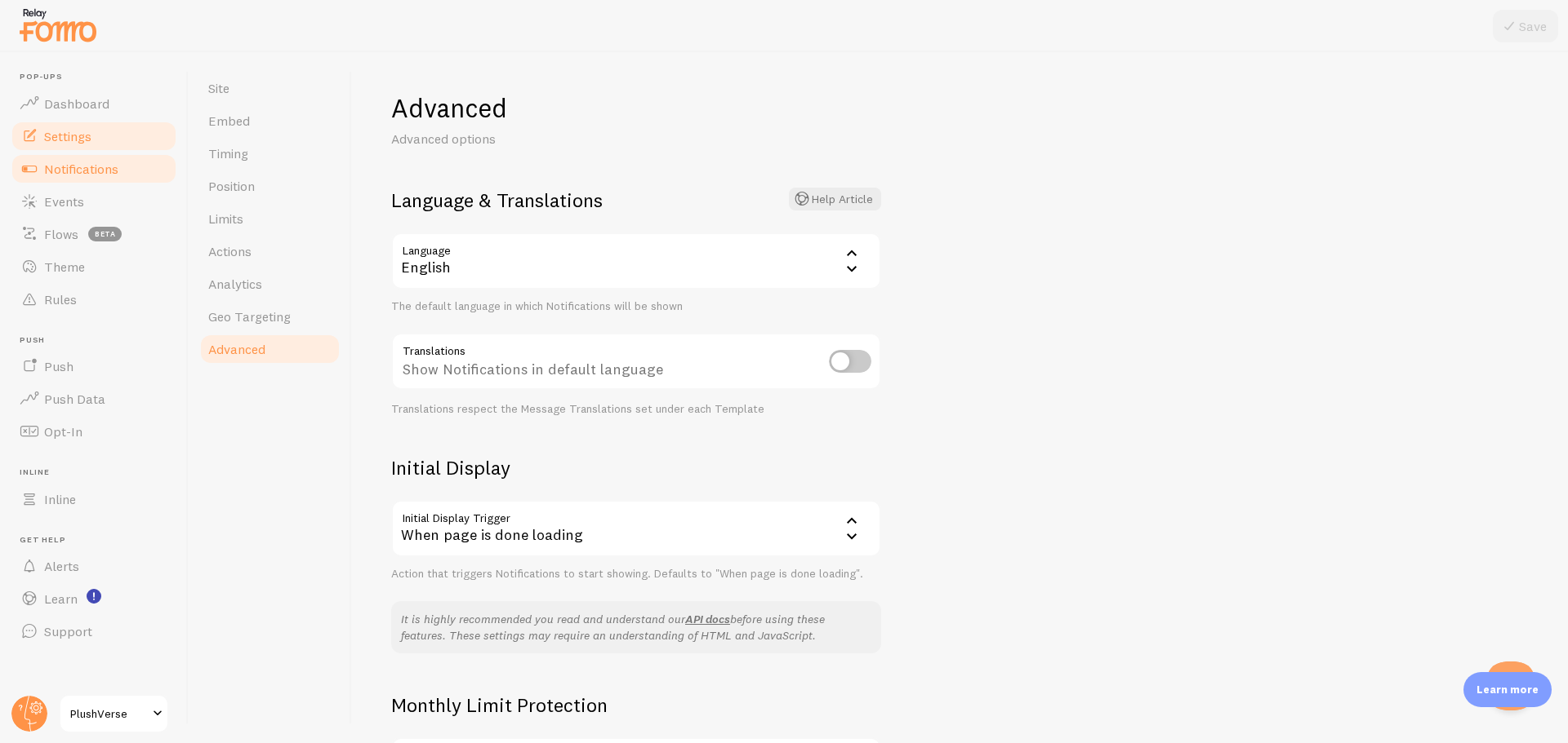
click at [107, 169] on span "Notifications" at bounding box center [81, 169] width 75 height 17
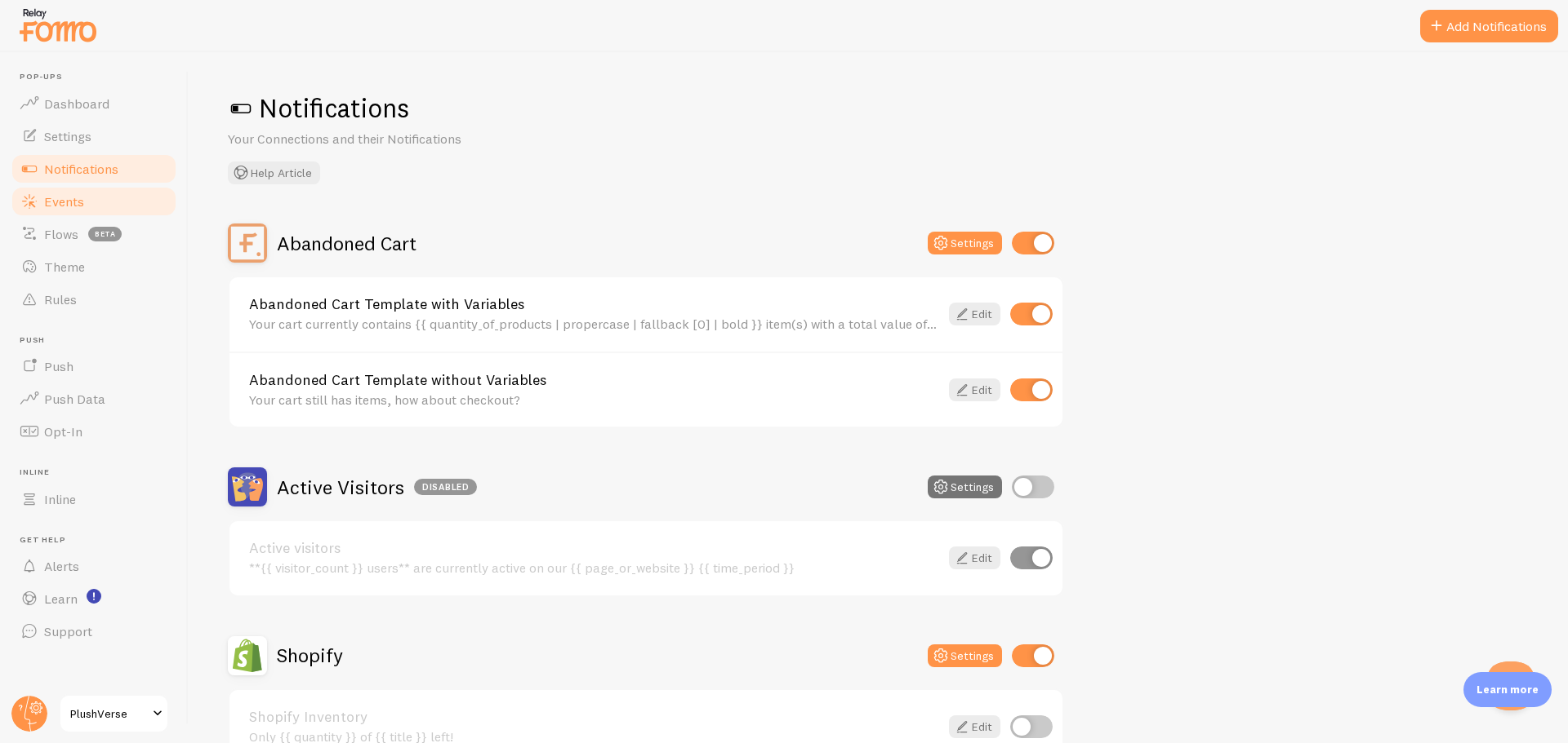
click at [87, 198] on link "Events" at bounding box center [94, 201] width 168 height 32
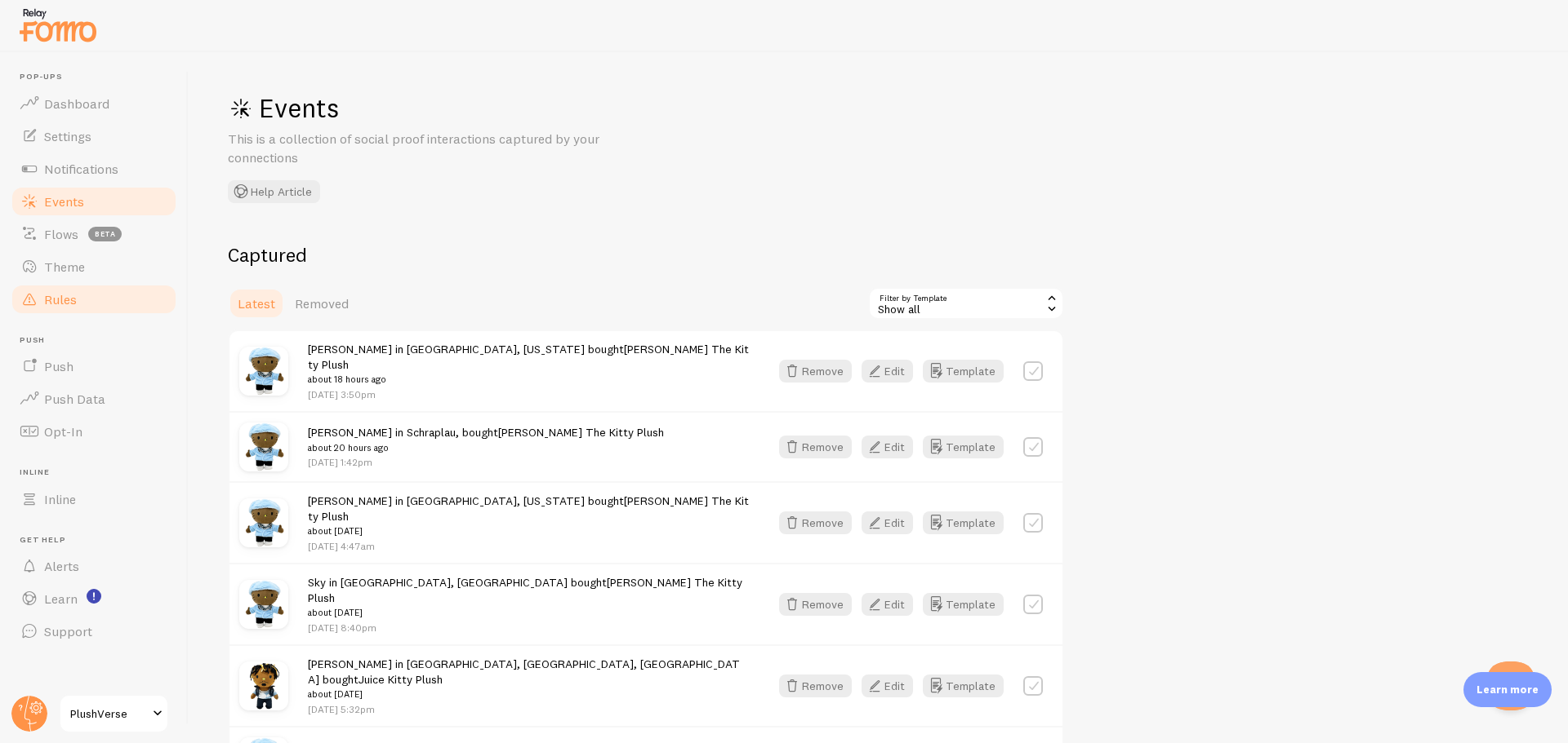
click at [91, 291] on link "Rules" at bounding box center [94, 299] width 168 height 32
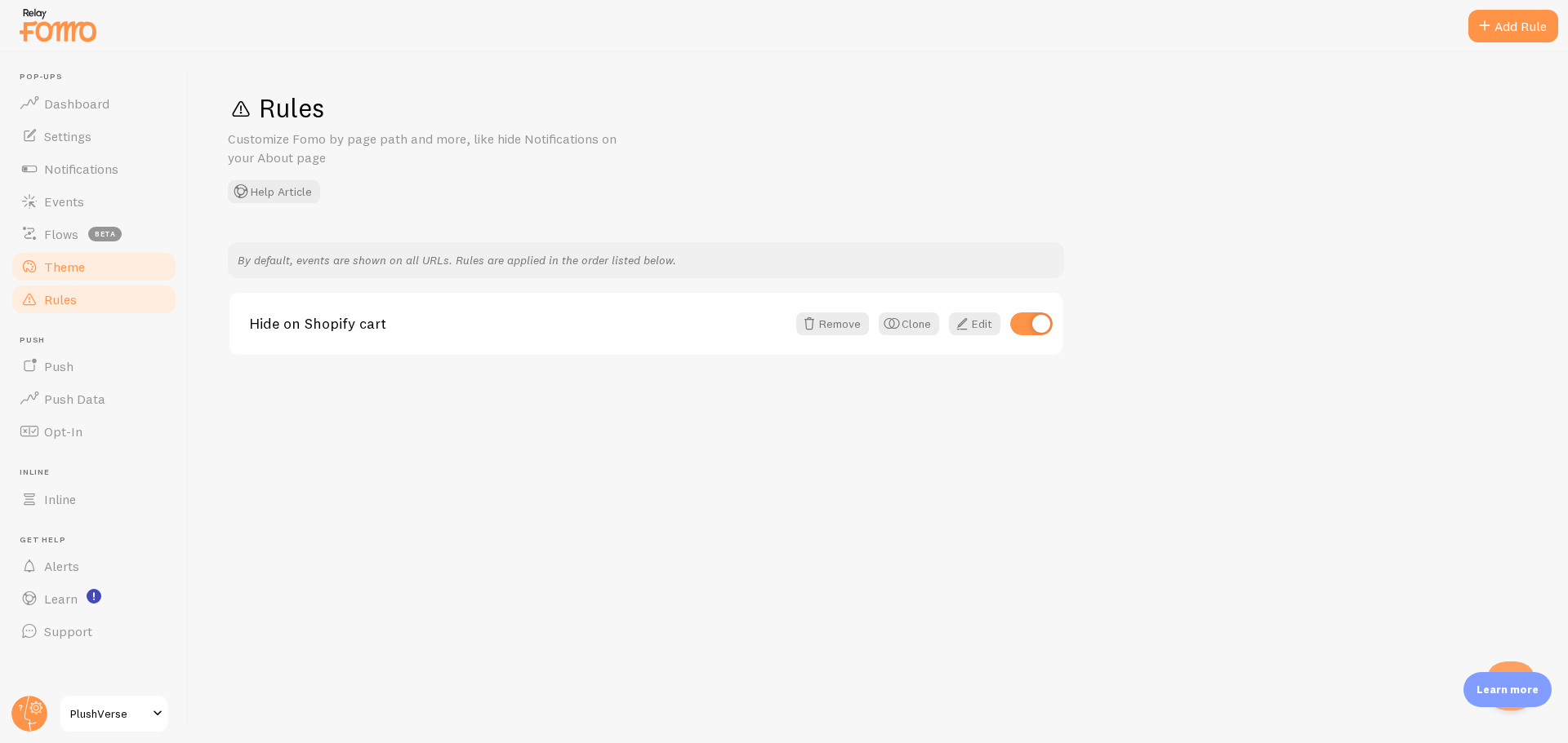
click at [98, 269] on link "Theme" at bounding box center [94, 266] width 168 height 32
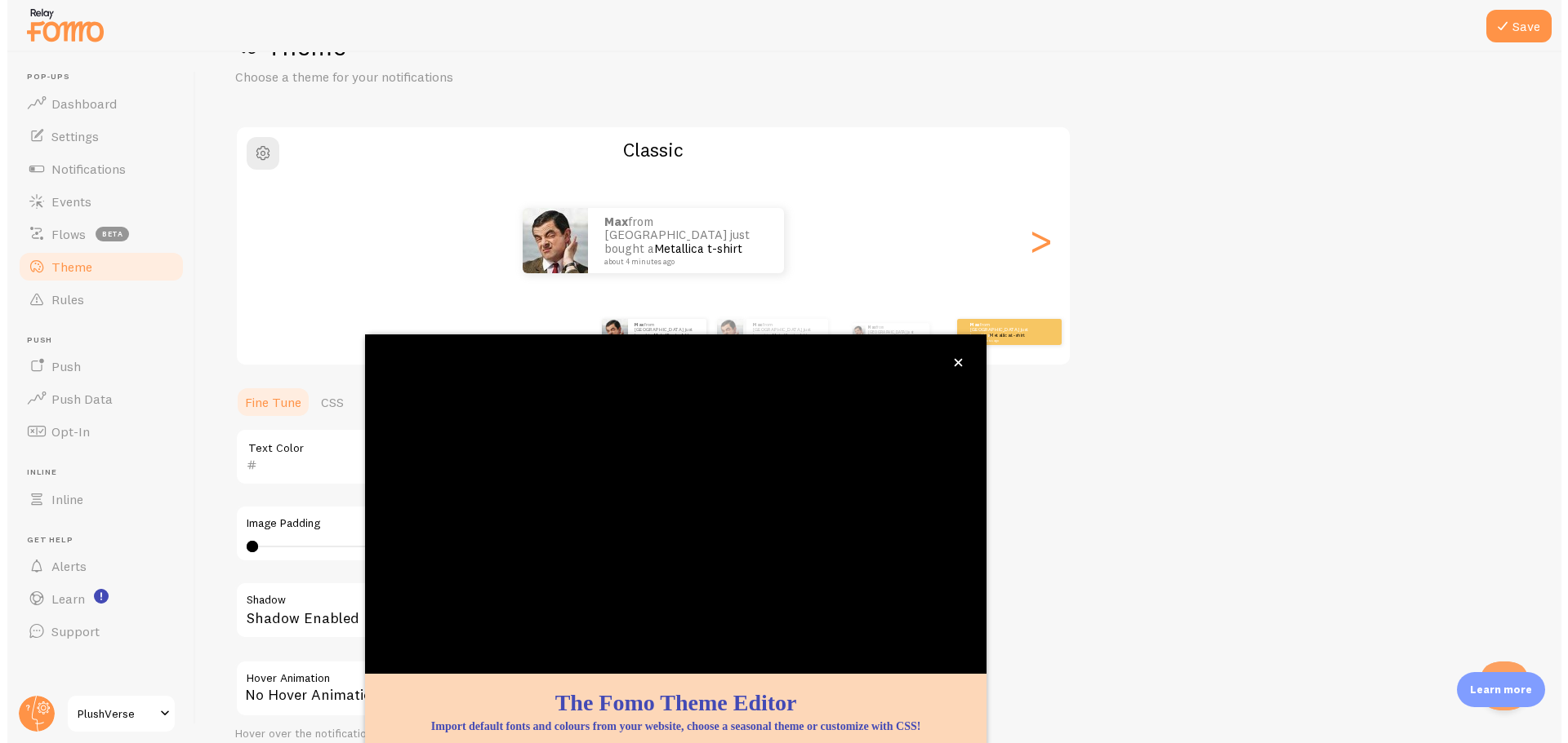
scroll to position [66, 0]
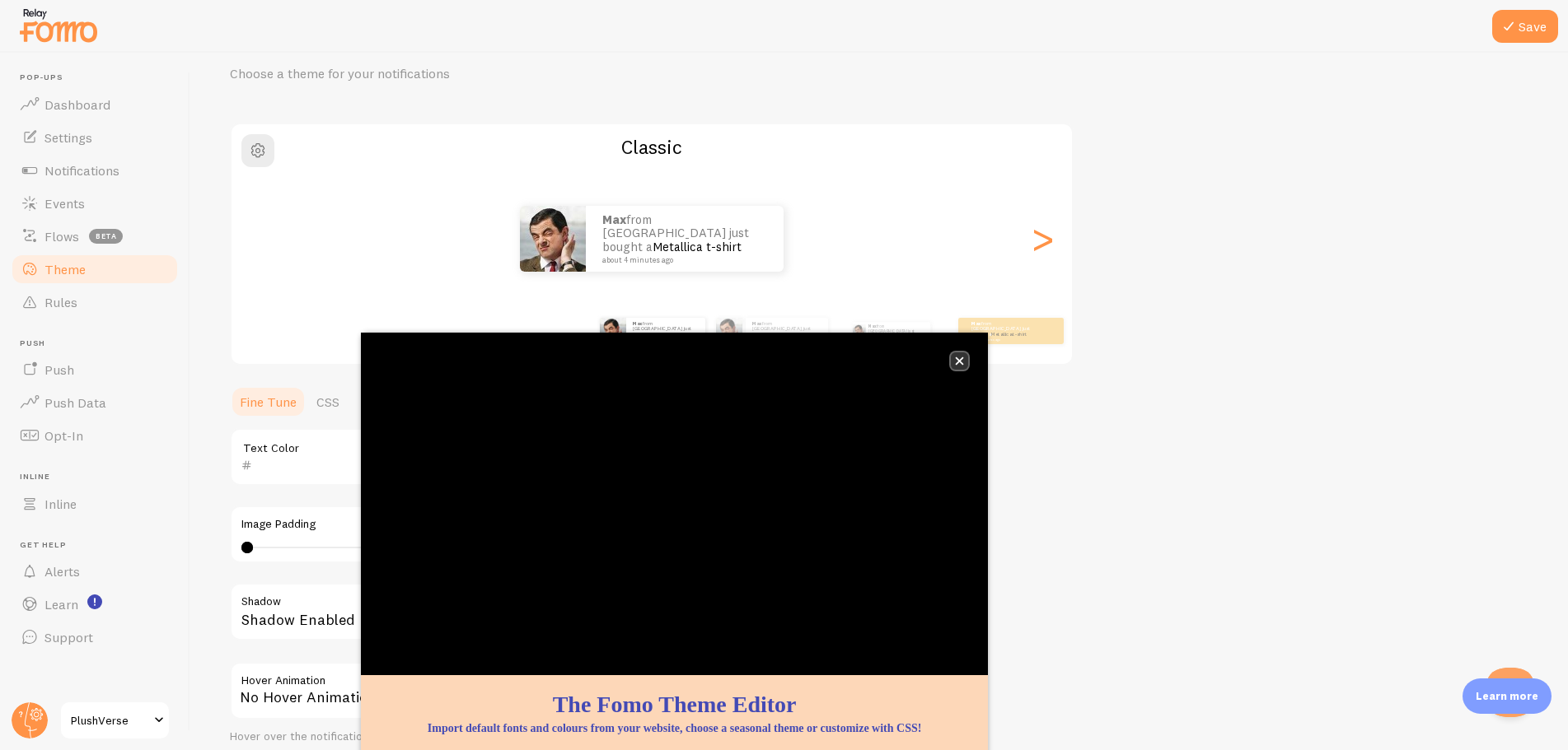
click at [953, 362] on button "close," at bounding box center [959, 361] width 18 height 18
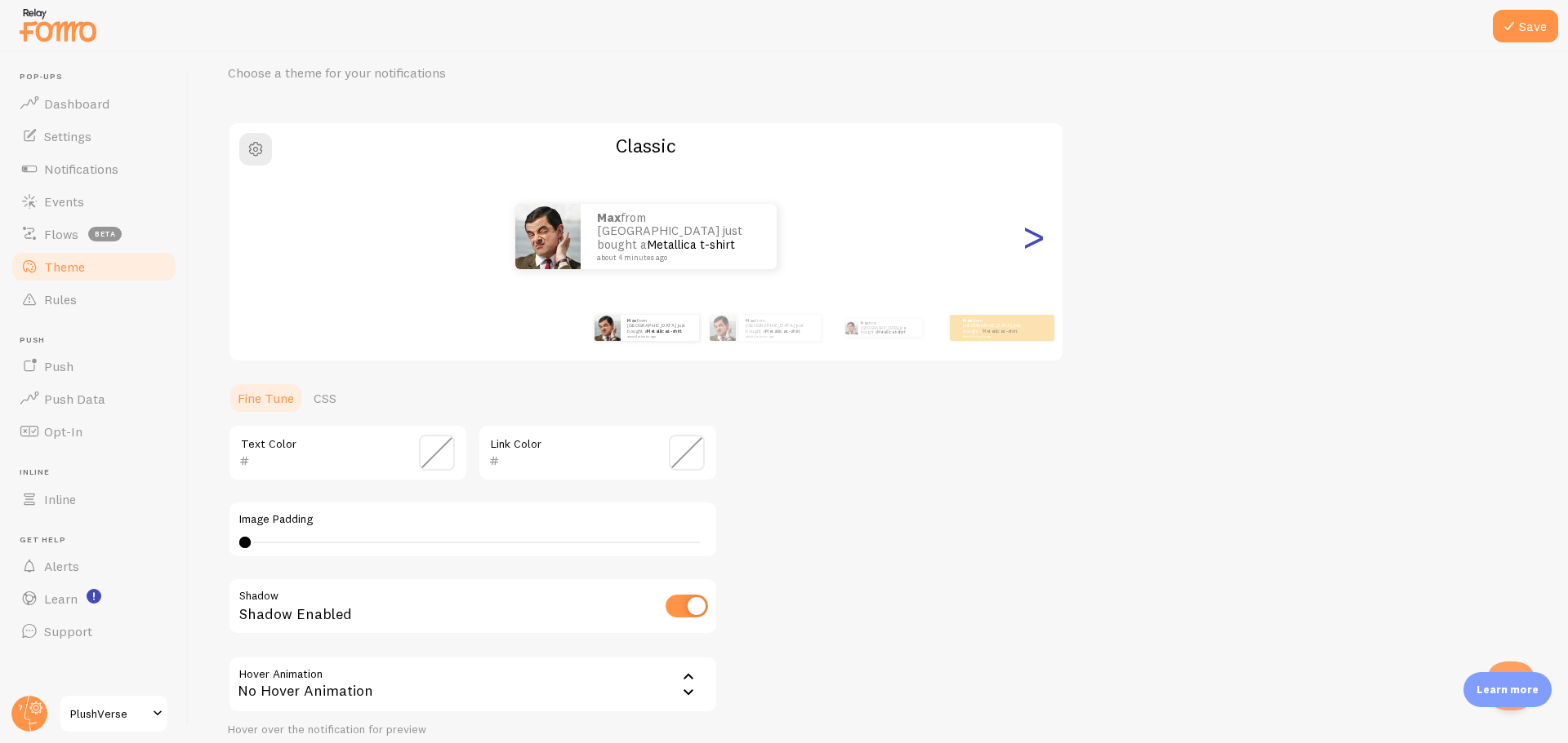
click at [1024, 235] on div ">" at bounding box center [1032, 236] width 19 height 117
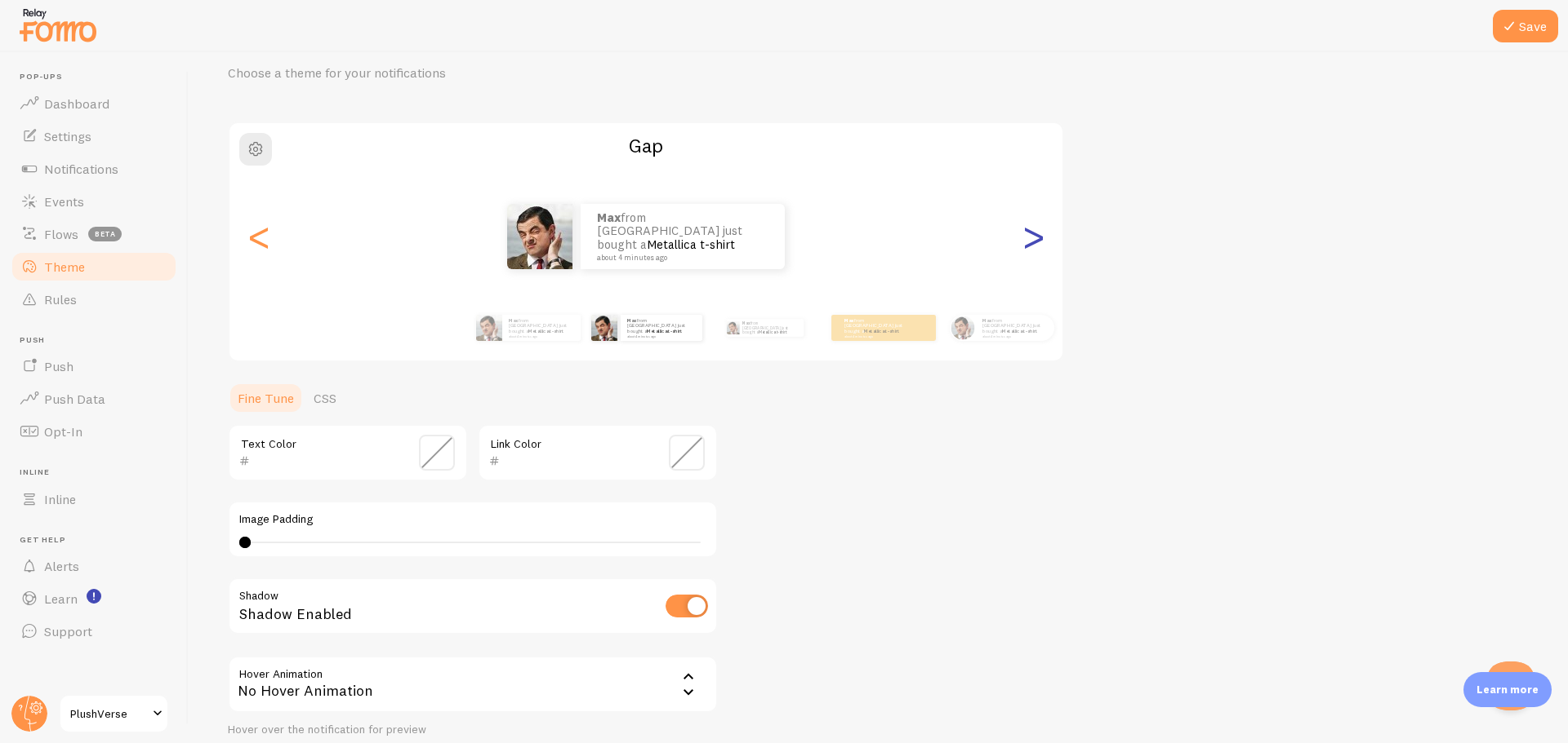
click at [1027, 235] on div ">" at bounding box center [1032, 236] width 19 height 117
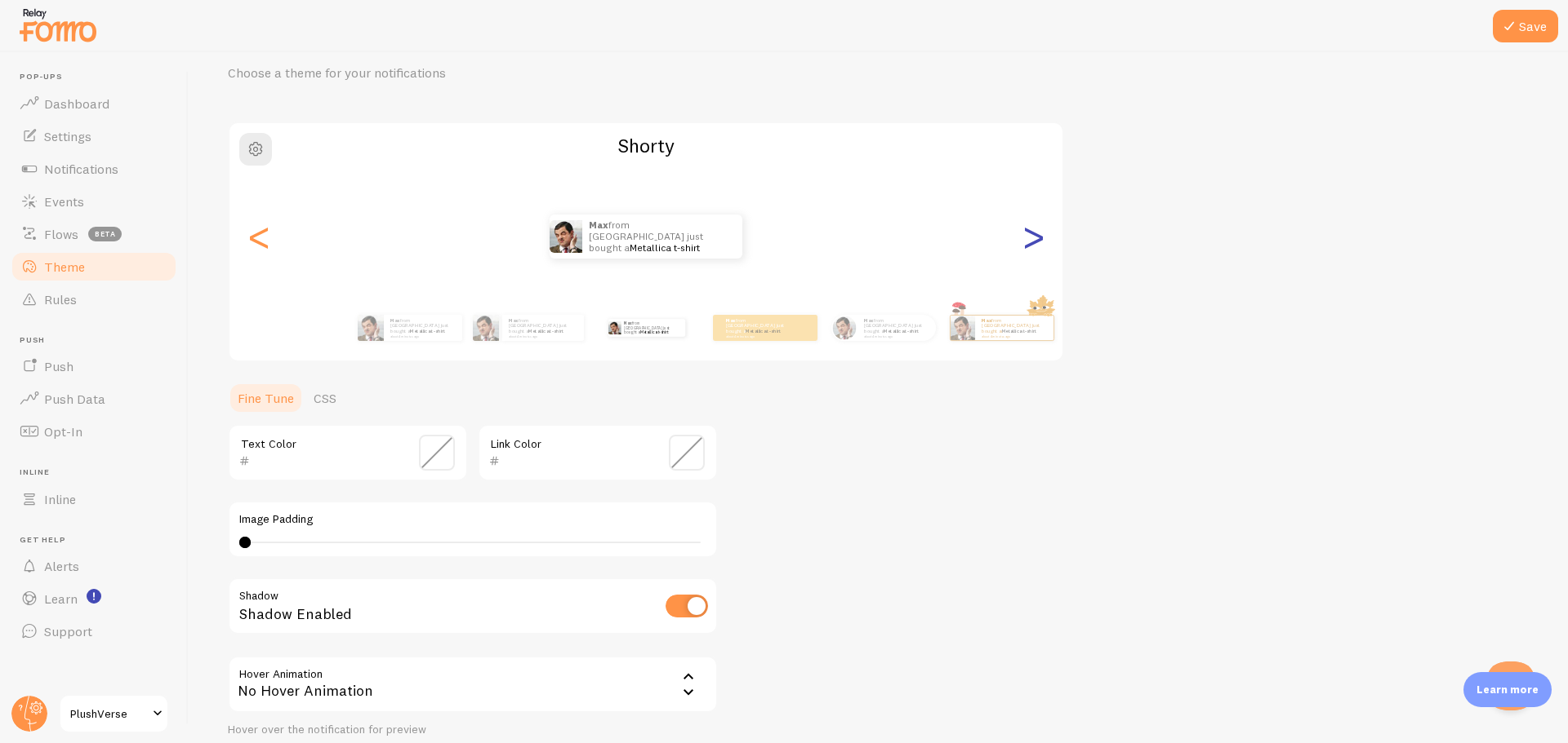
click at [1027, 235] on div ">" at bounding box center [1032, 236] width 19 height 117
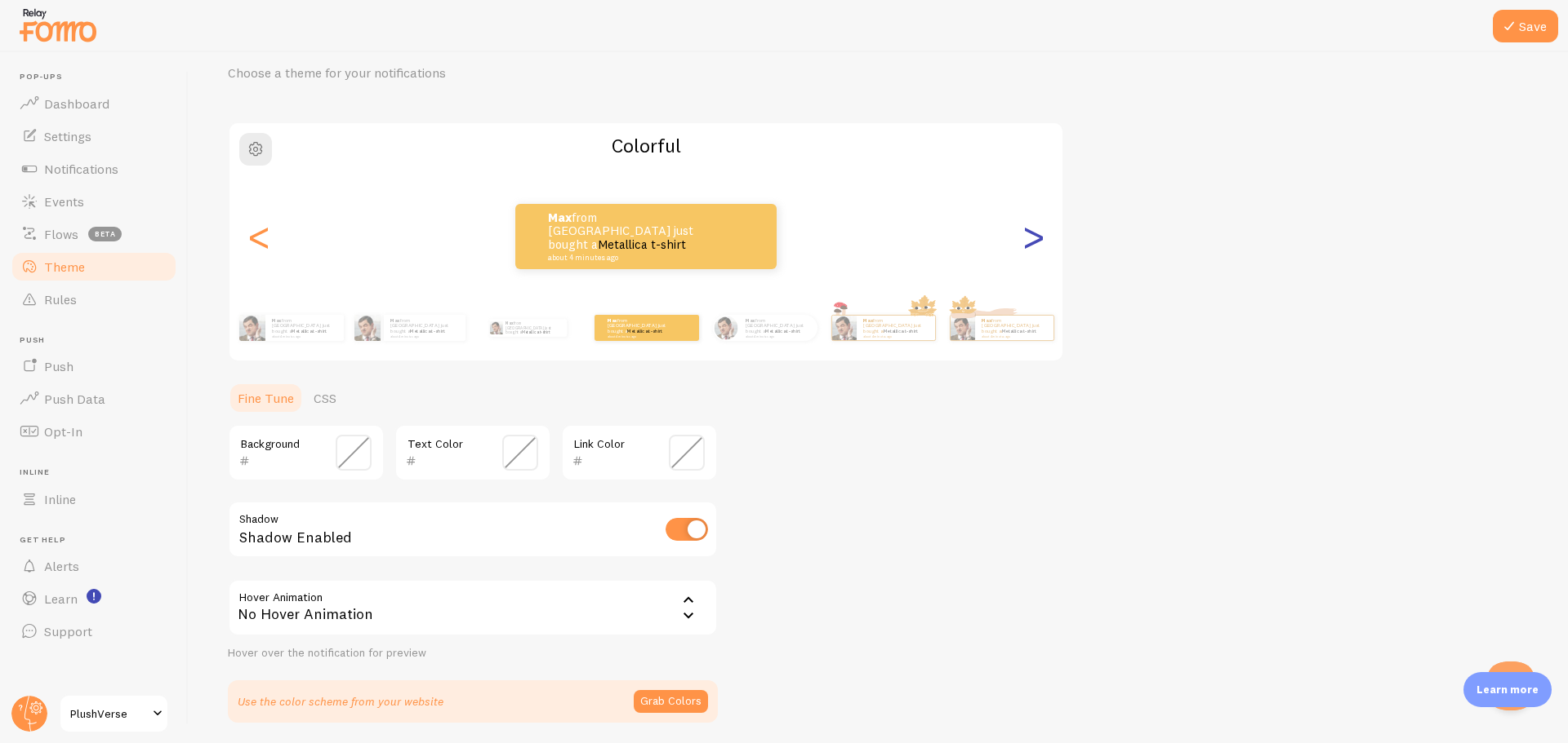
click at [1027, 235] on div ">" at bounding box center [1032, 236] width 19 height 117
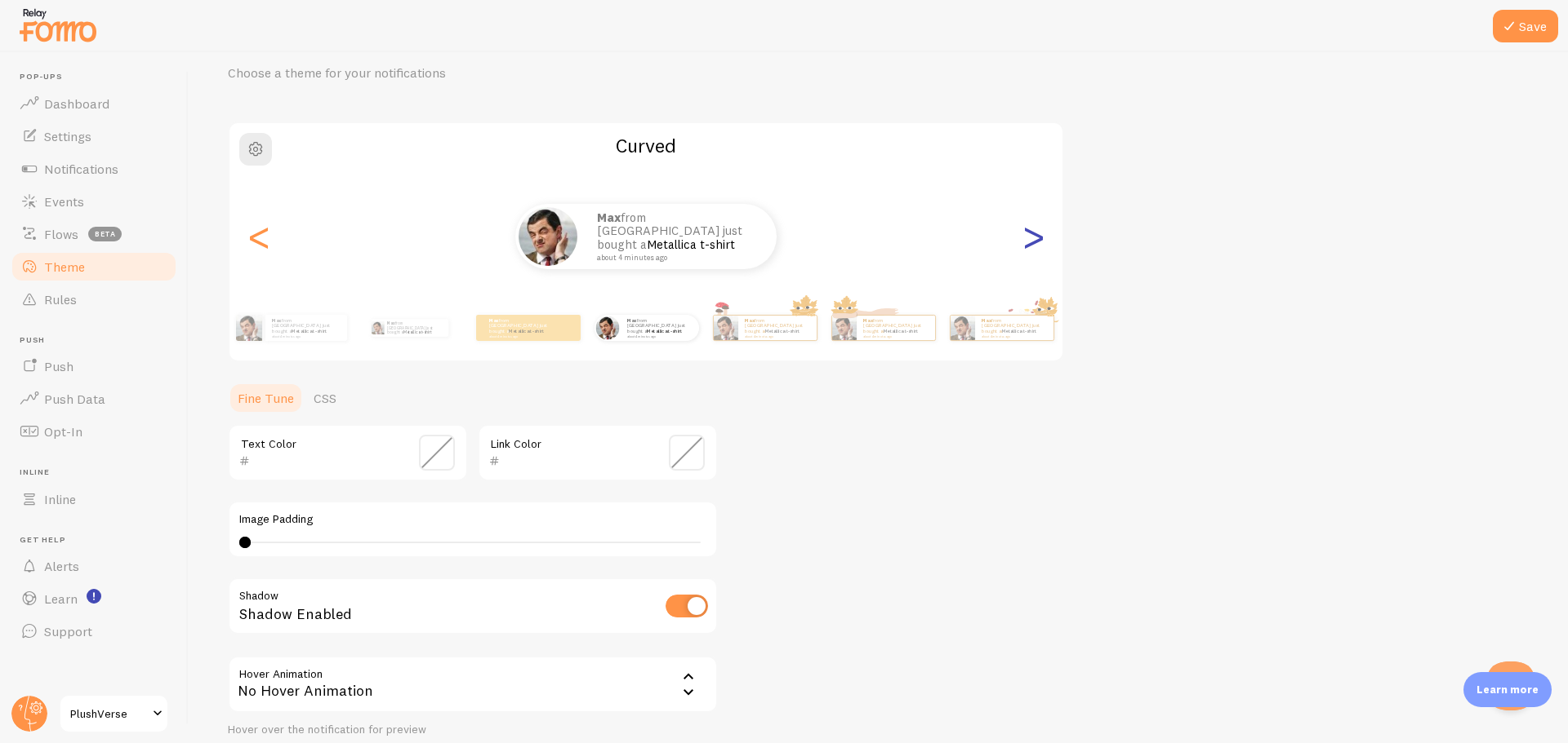
click at [1027, 235] on div ">" at bounding box center [1032, 236] width 19 height 117
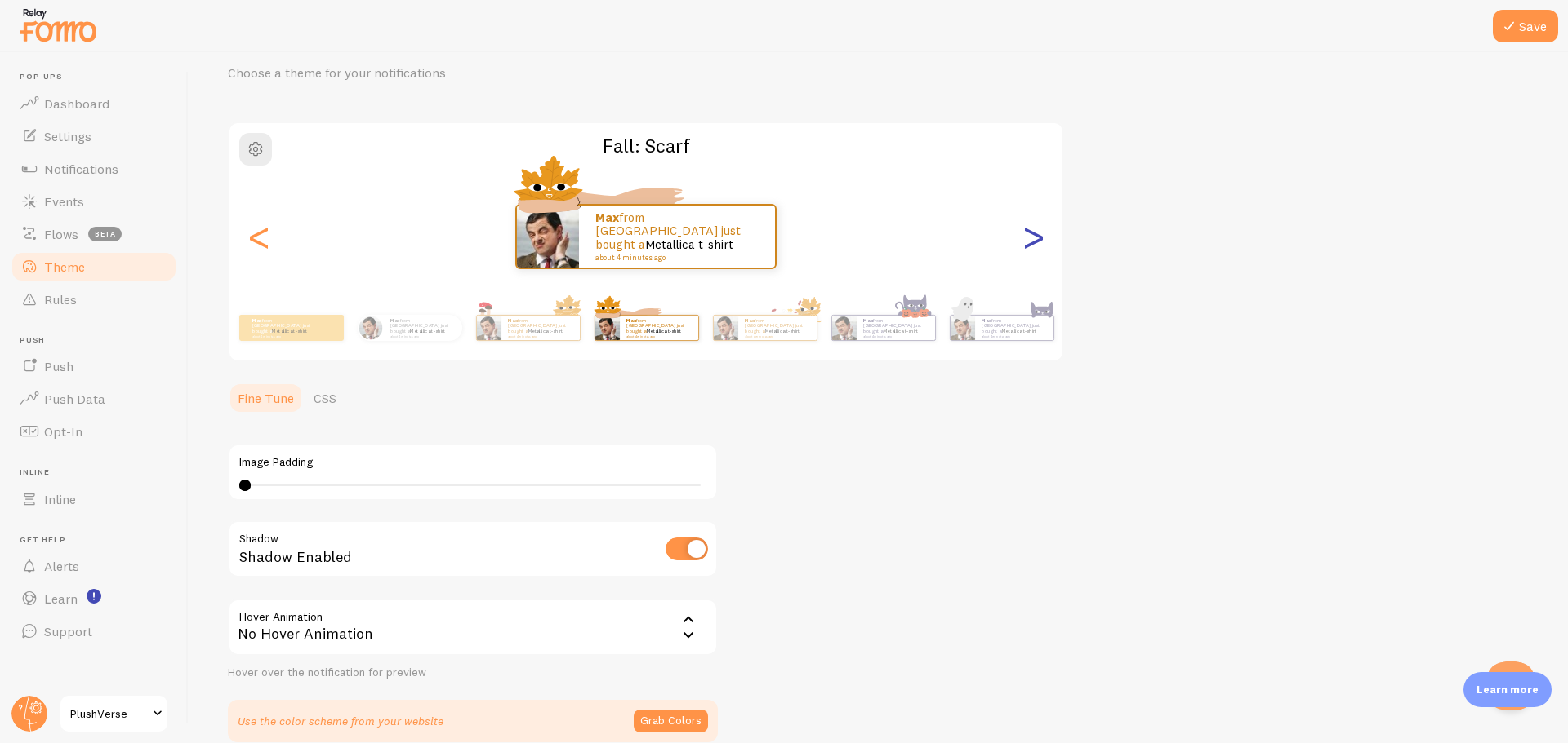
click at [1036, 237] on div ">" at bounding box center [1032, 236] width 19 height 117
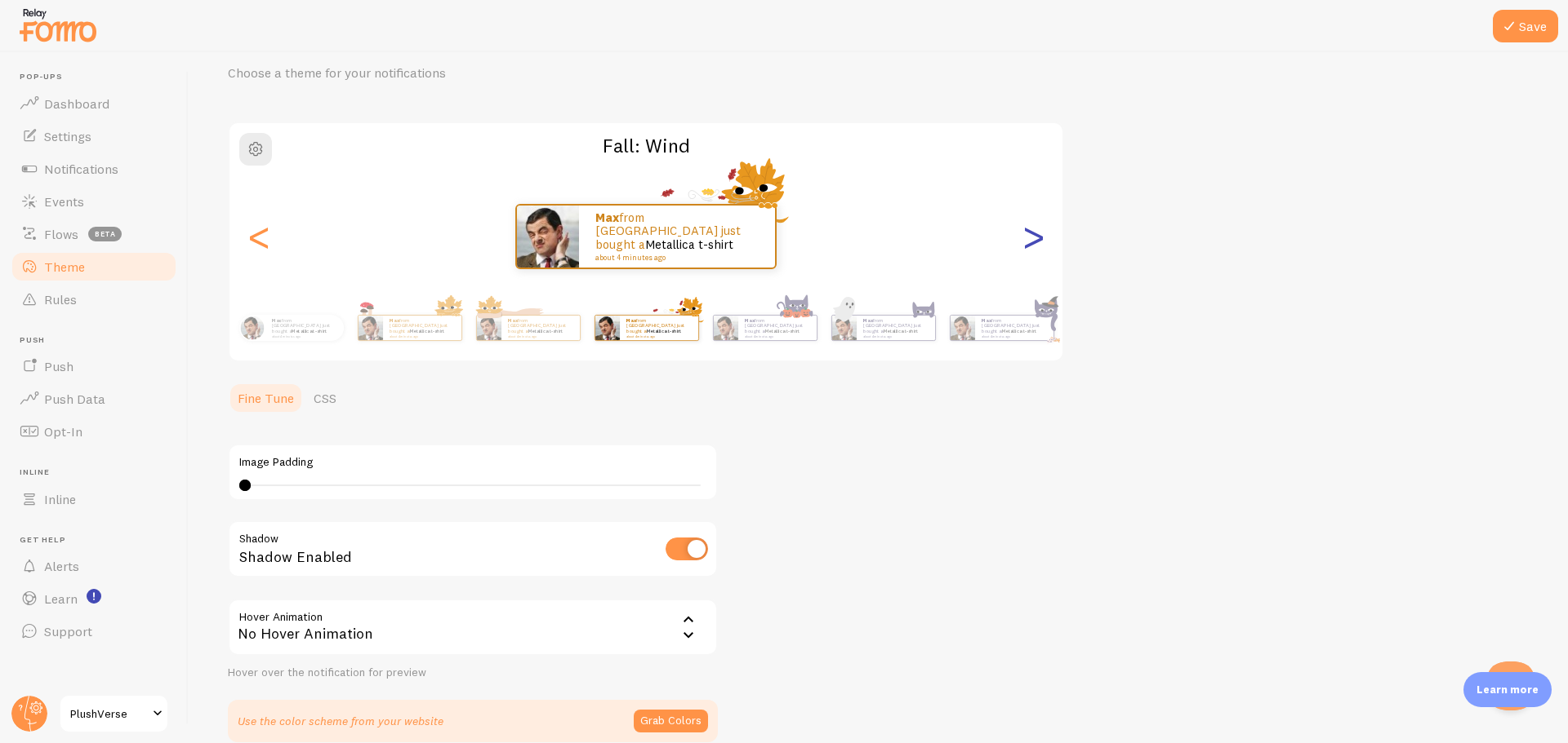
click at [1036, 237] on div ">" at bounding box center [1032, 236] width 19 height 117
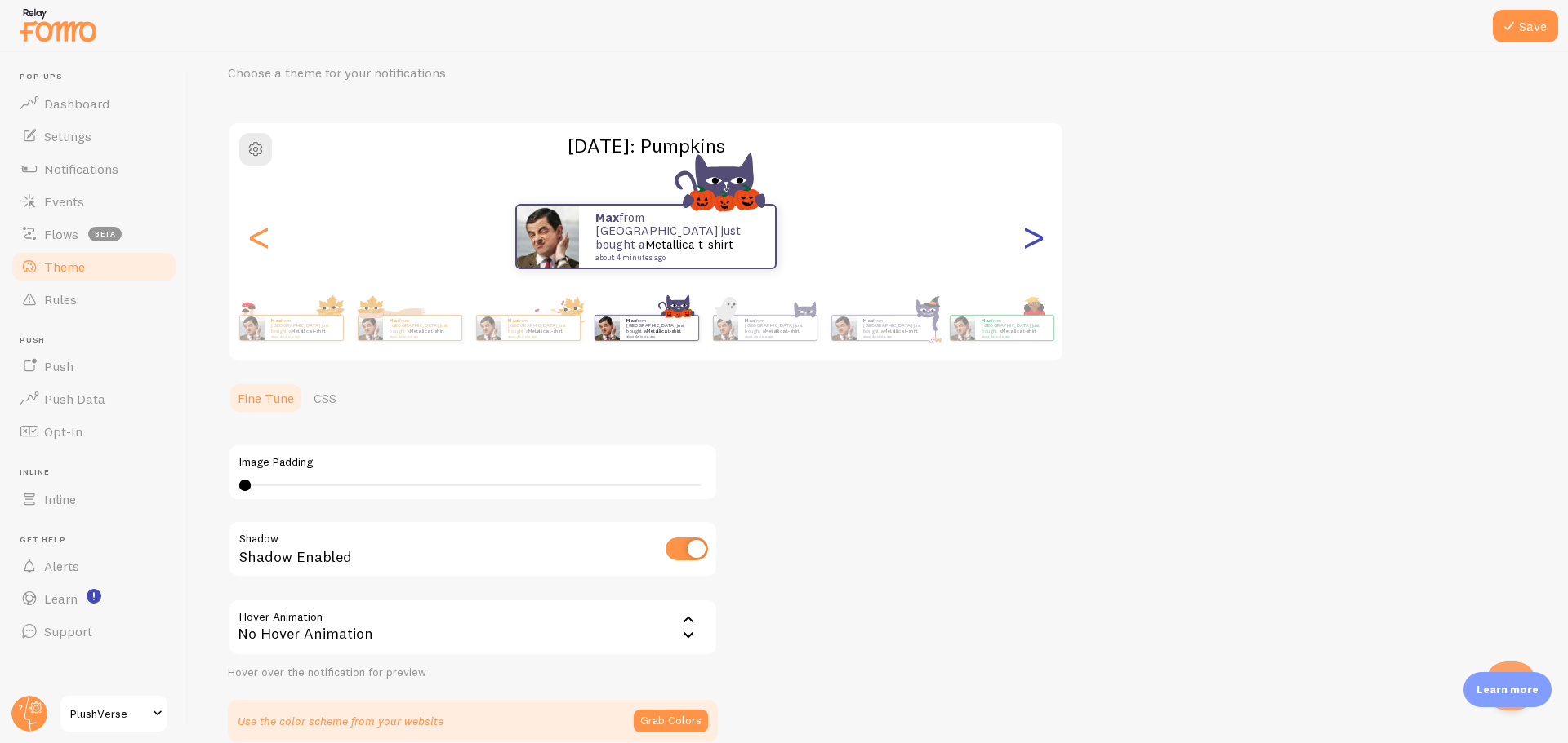
click at [1034, 237] on div ">" at bounding box center [1032, 236] width 19 height 117
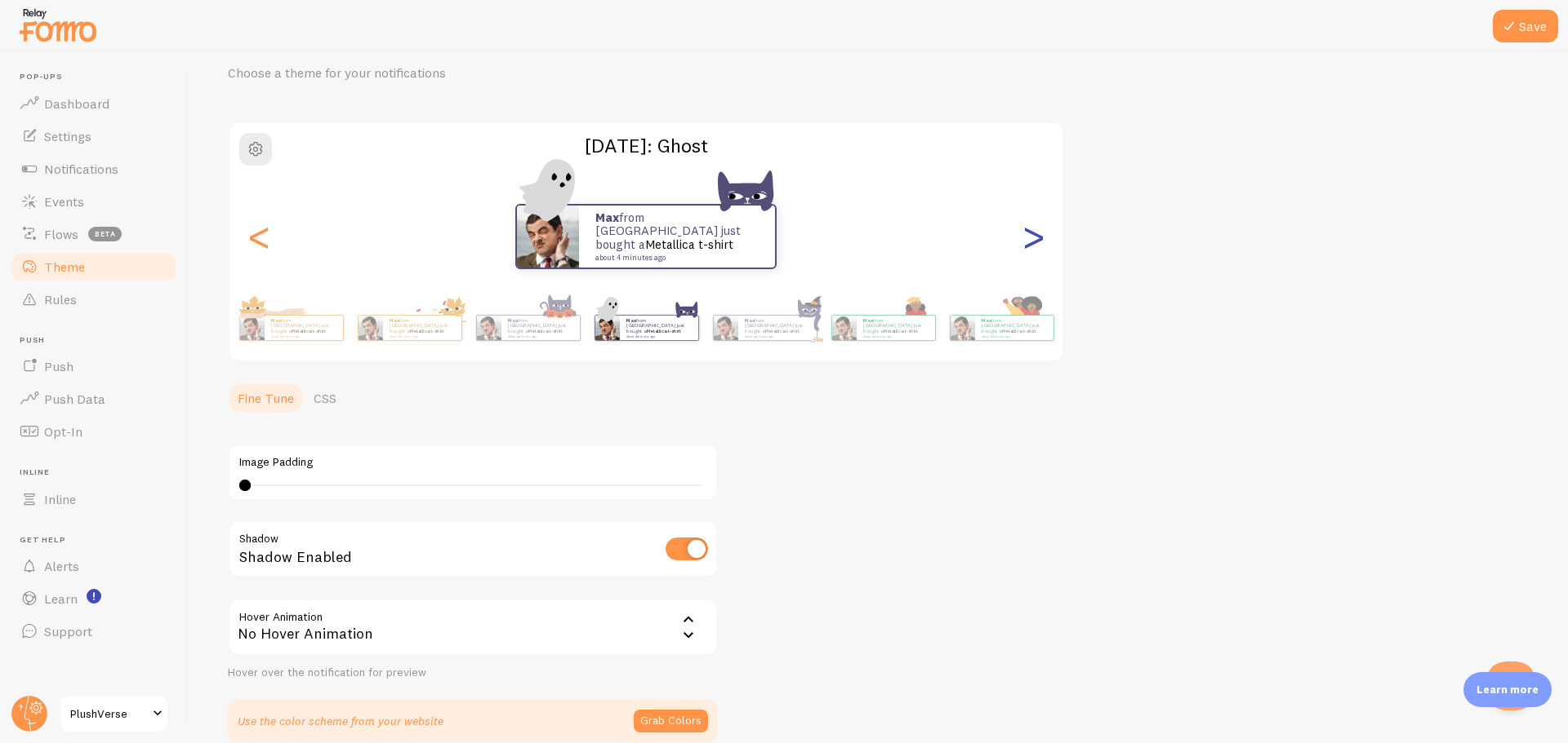
click at [1034, 237] on div ">" at bounding box center [1032, 236] width 19 height 117
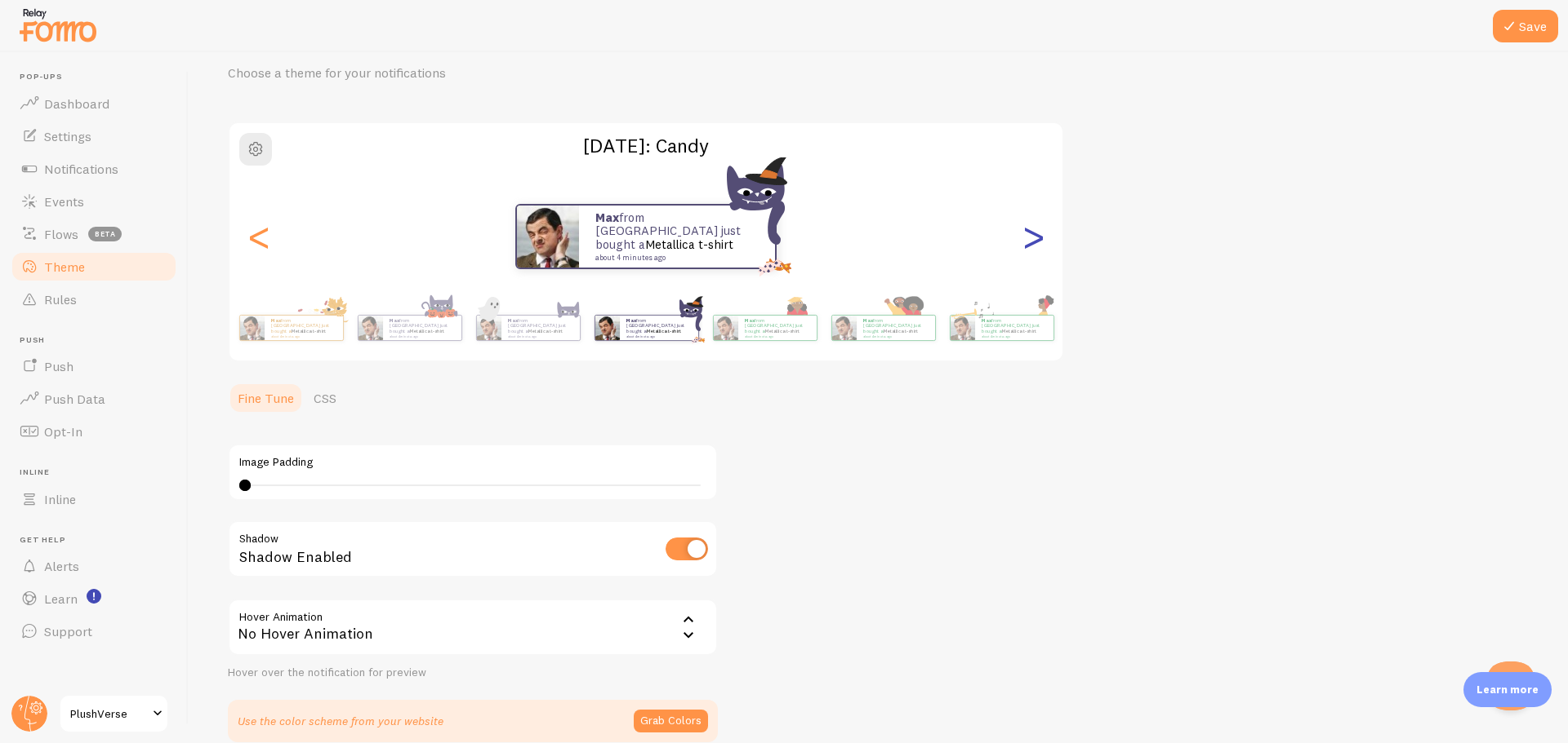
click at [1034, 237] on div ">" at bounding box center [1032, 236] width 19 height 117
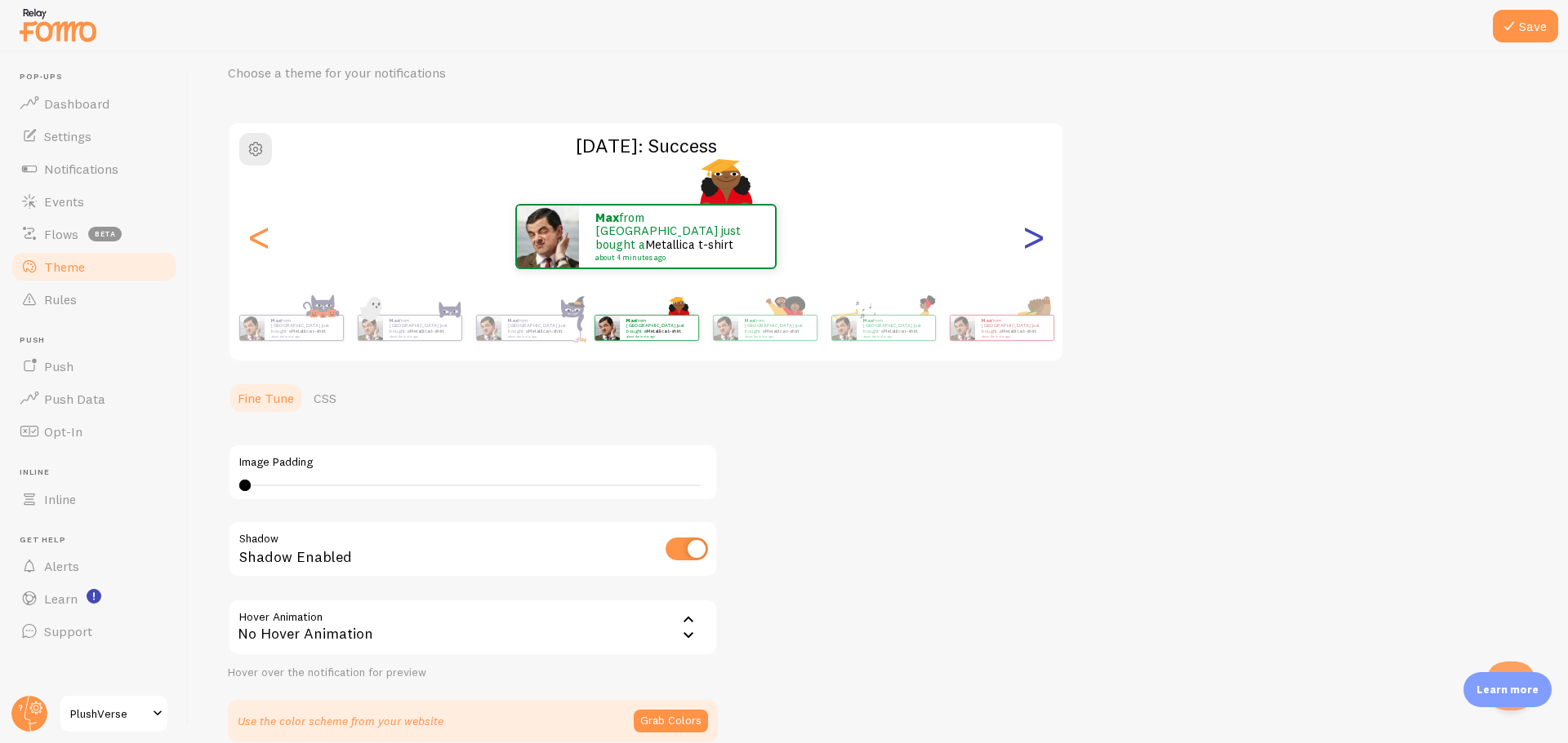
click at [1034, 237] on div ">" at bounding box center [1032, 236] width 19 height 117
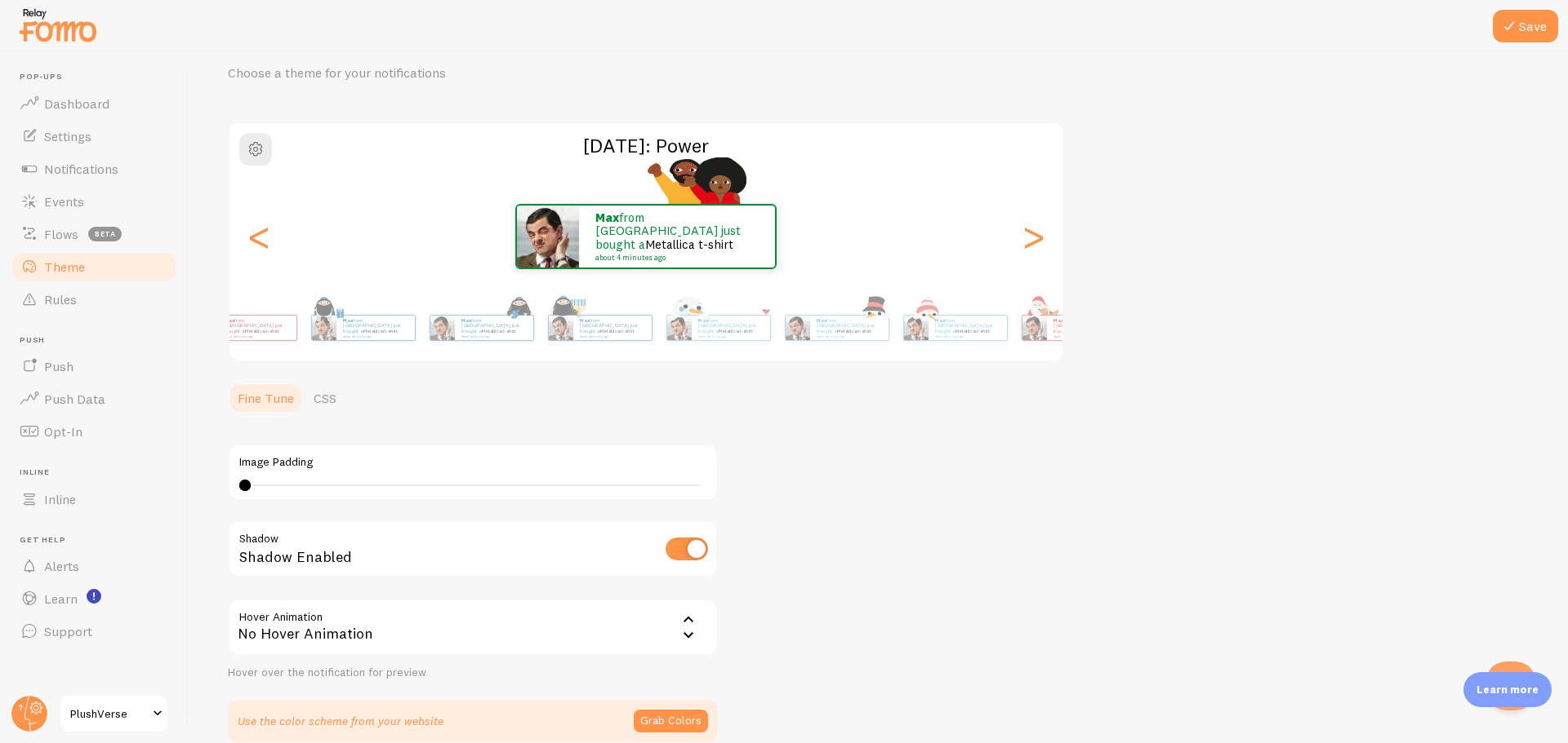
click at [101, 311] on main "Pop-ups Dashboard Settings Notifications Events Flows beta Theme Rules [GEOGRAP…" at bounding box center [784, 398] width 1568 height 691
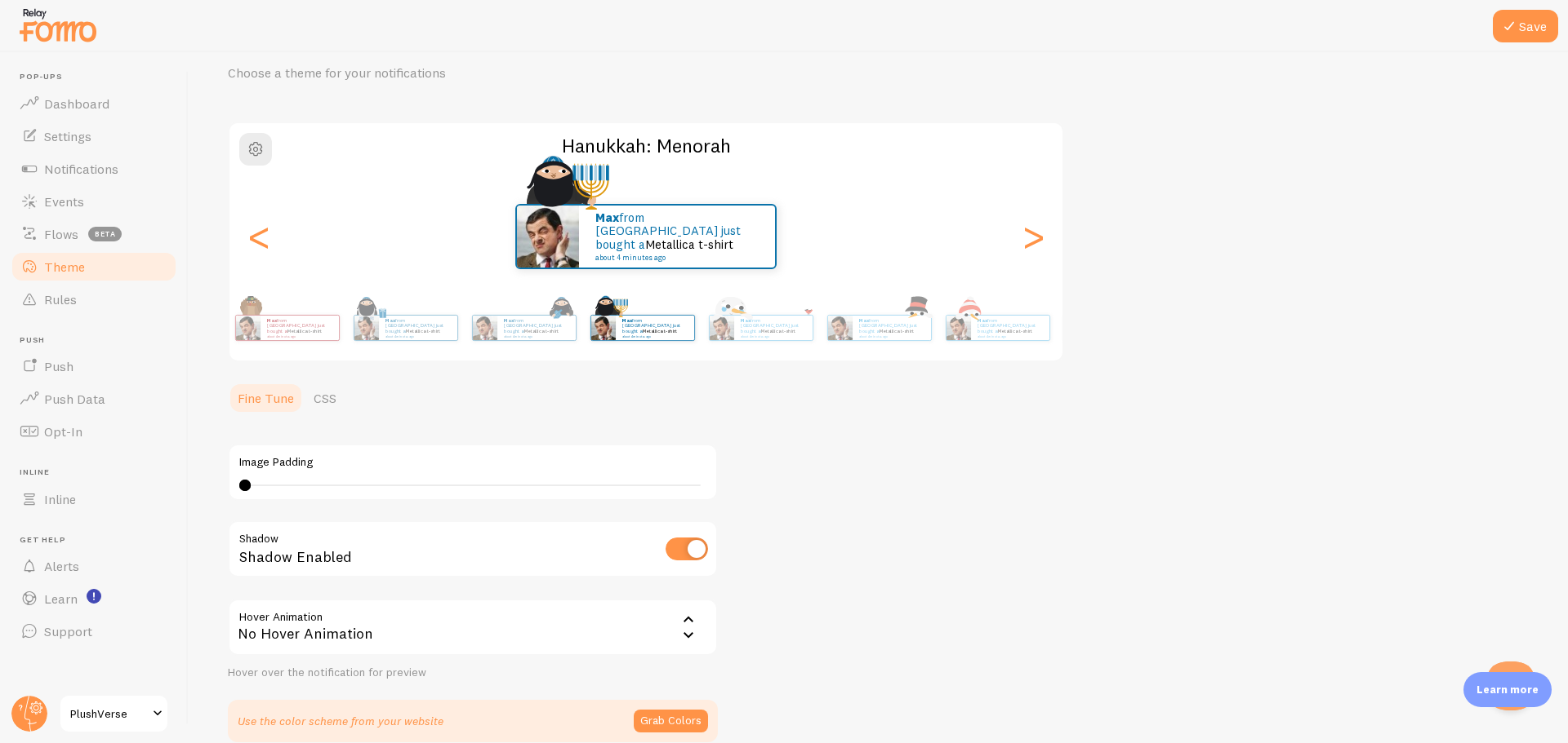
click at [0, 266] on main "Pop-ups Dashboard Settings Notifications Events Flows beta Theme Rules [GEOGRAP…" at bounding box center [784, 398] width 1568 height 691
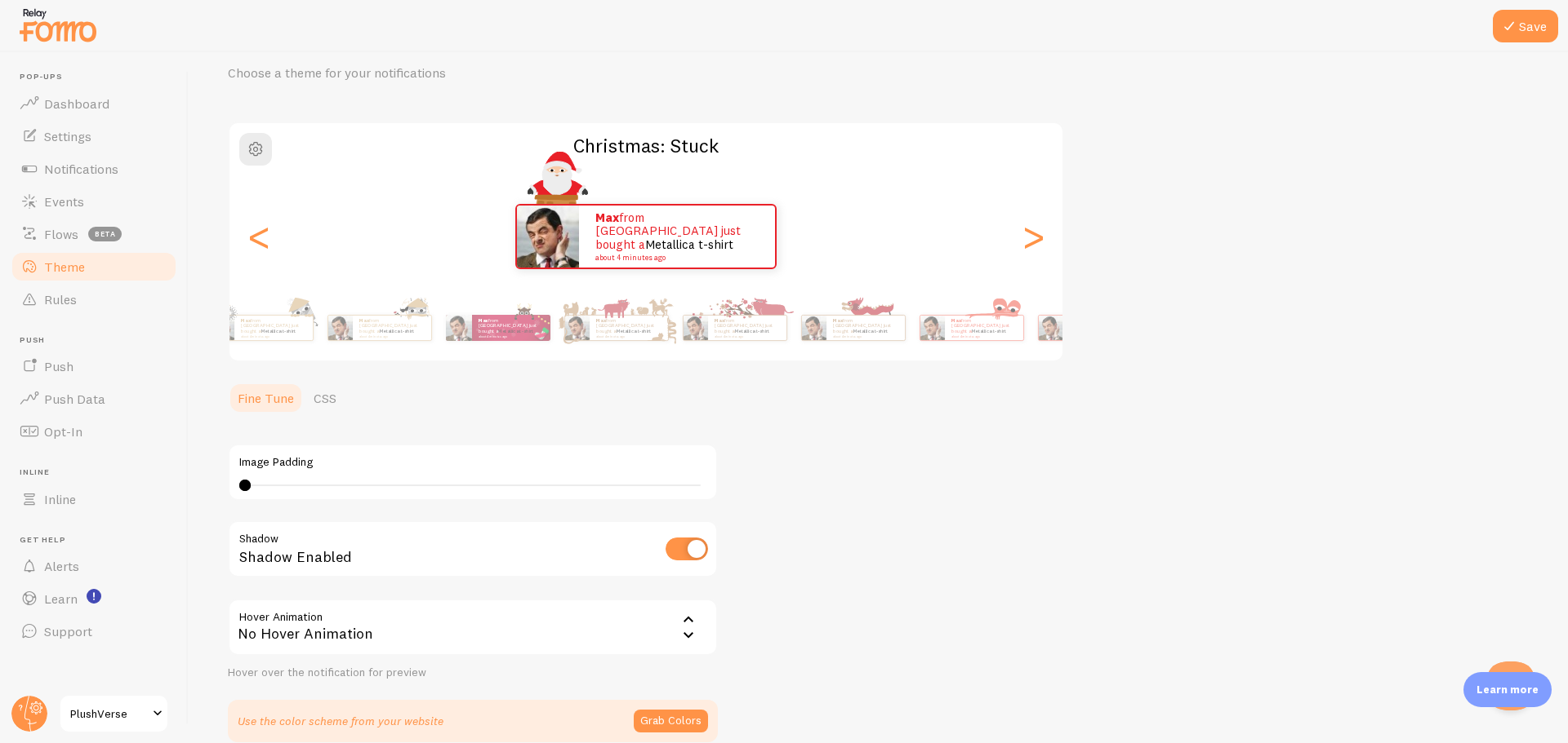
click at [0, 278] on main "Pop-ups Dashboard Settings Notifications Events Flows beta Theme Rules [GEOGRAP…" at bounding box center [784, 398] width 1568 height 691
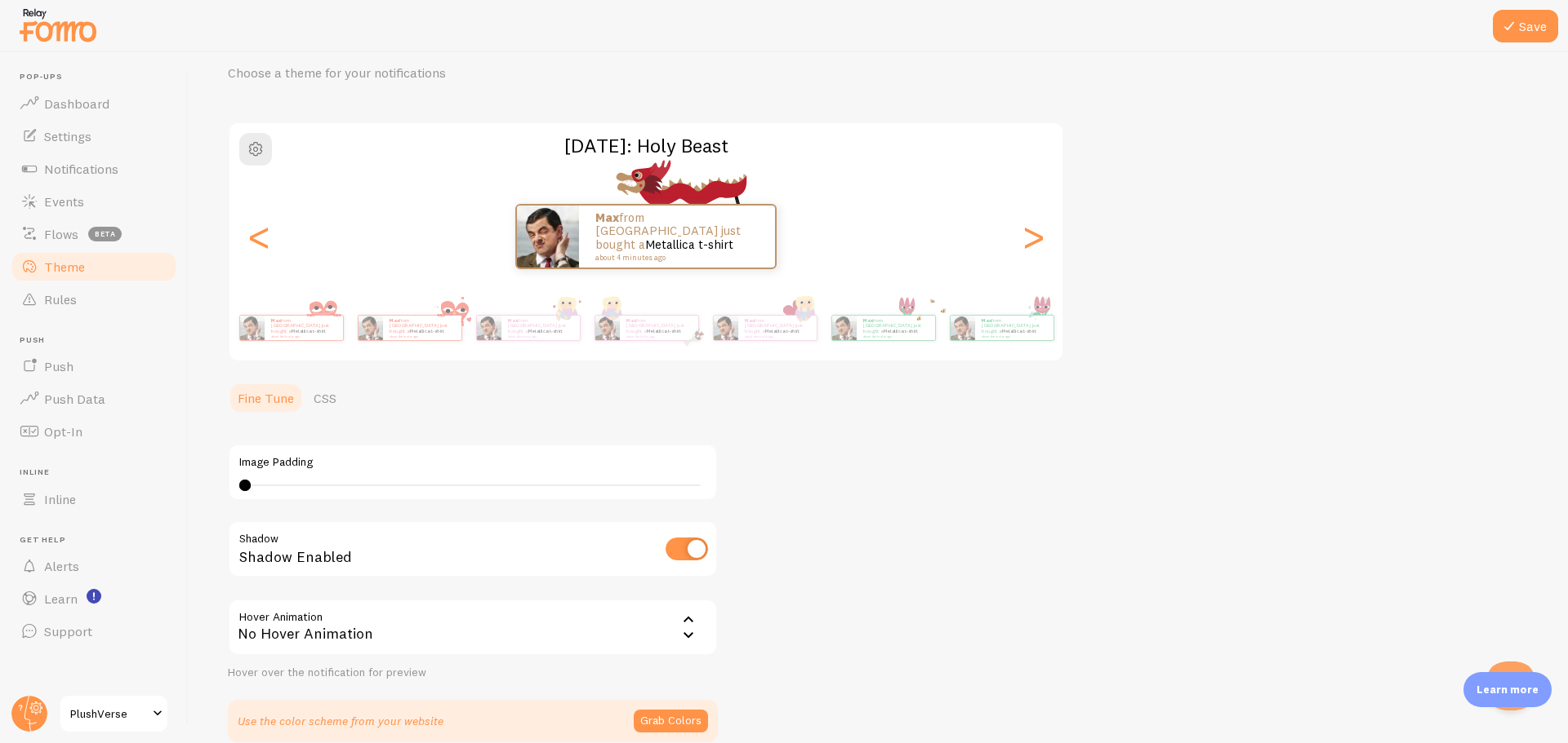
click at [113, 324] on main "Pop-ups Dashboard Settings Notifications Events Flows beta Theme Rules [GEOGRAP…" at bounding box center [784, 398] width 1568 height 691
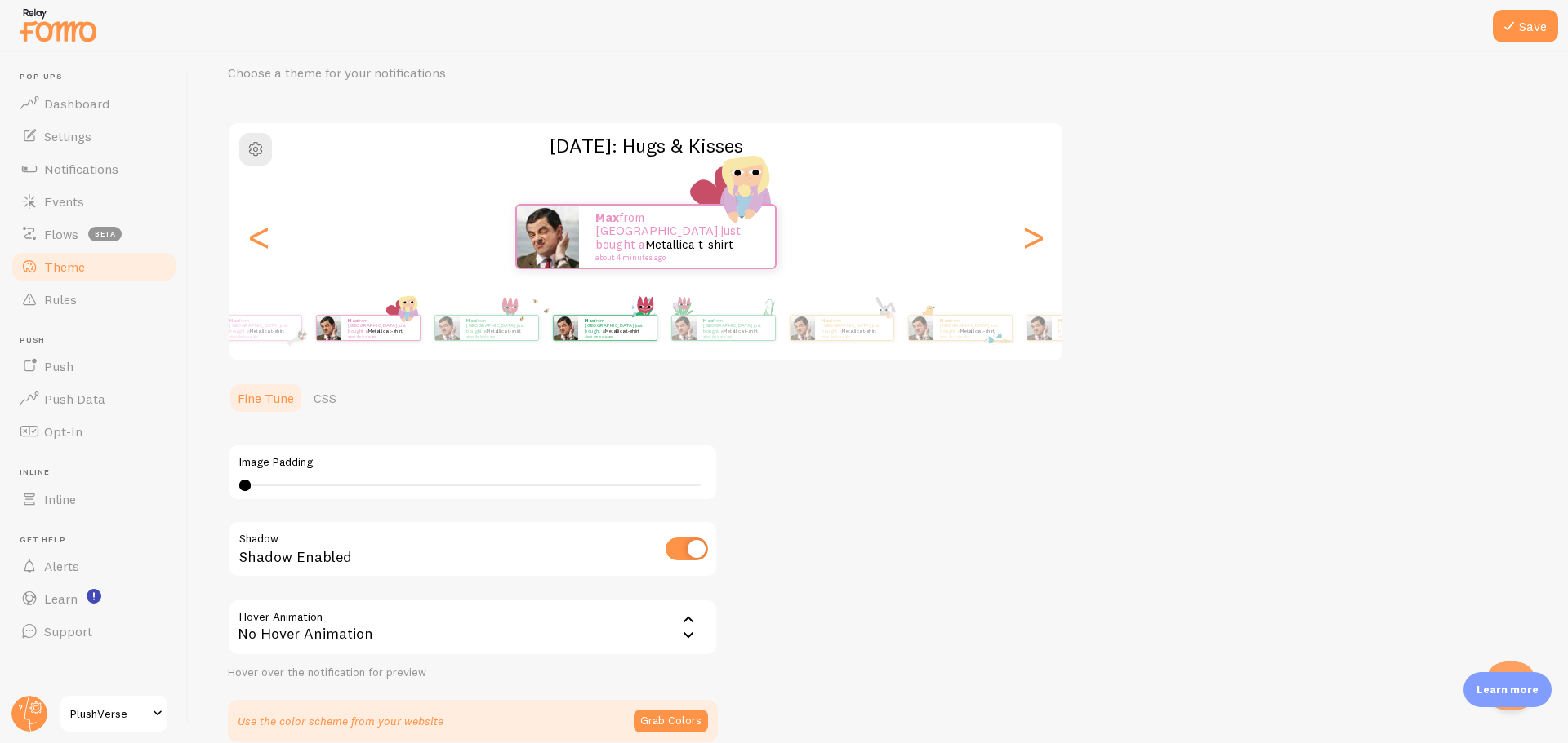
click at [555, 343] on div "Max from [GEOGRAPHIC_DATA] just bought a Metallica t-shirt about 4 minutes ago" at bounding box center [604, 328] width 105 height 46
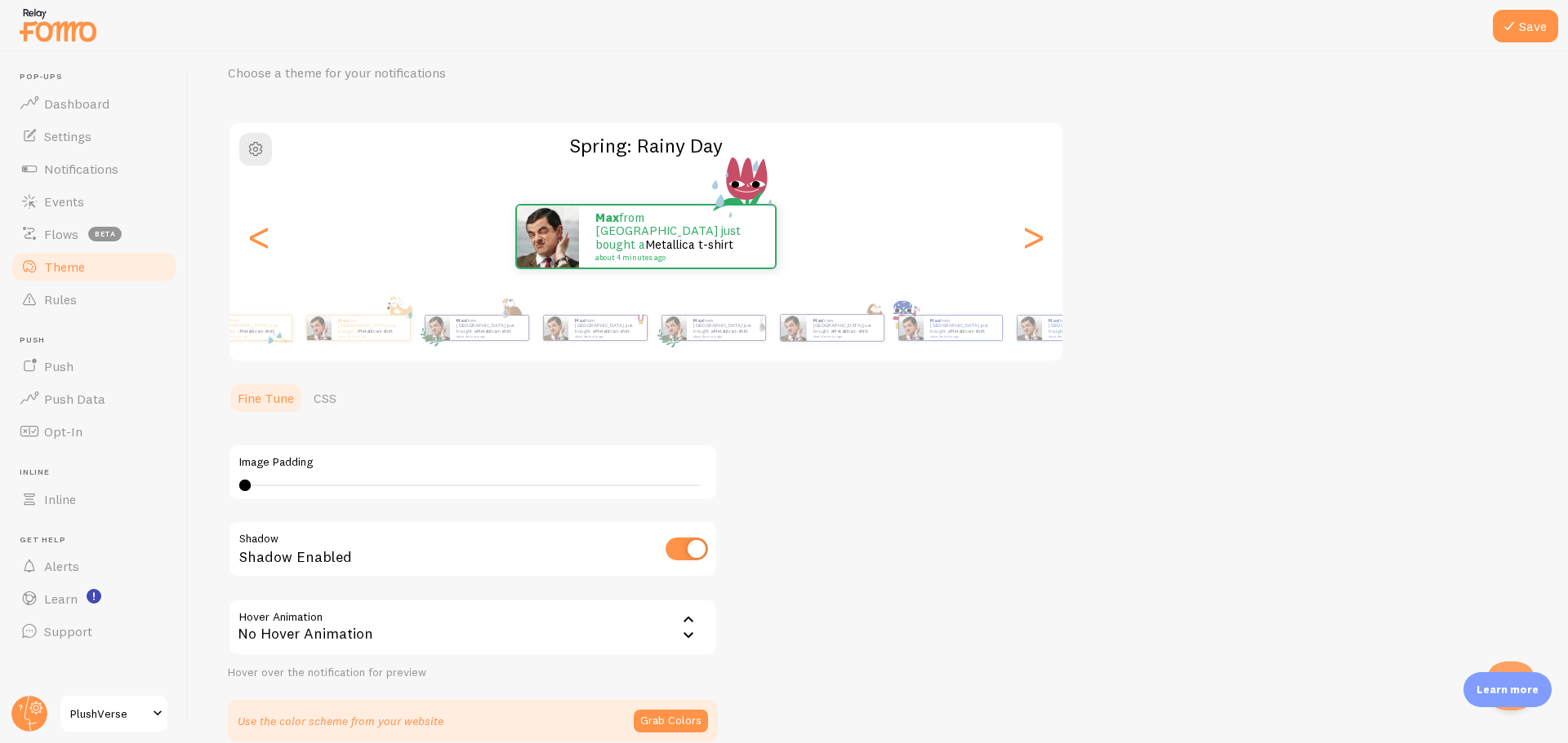
click at [0, 346] on main "Pop-ups Dashboard Settings Notifications Events Flows beta Theme Rules [GEOGRAP…" at bounding box center [784, 398] width 1568 height 691
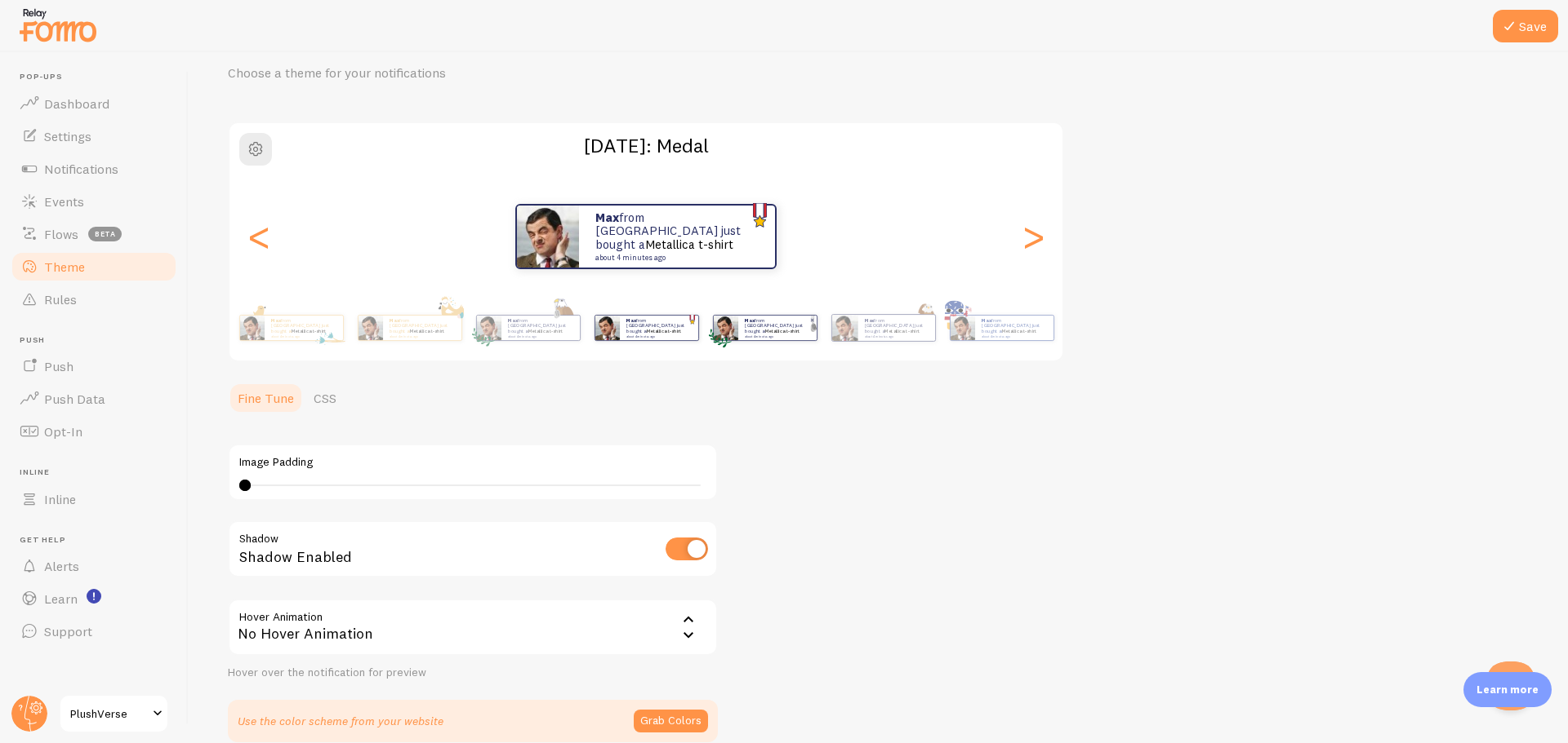
click at [765, 337] on div "Max from [GEOGRAPHIC_DATA] just bought a Metallica t-shirt about 4 minutes ago" at bounding box center [777, 328] width 78 height 25
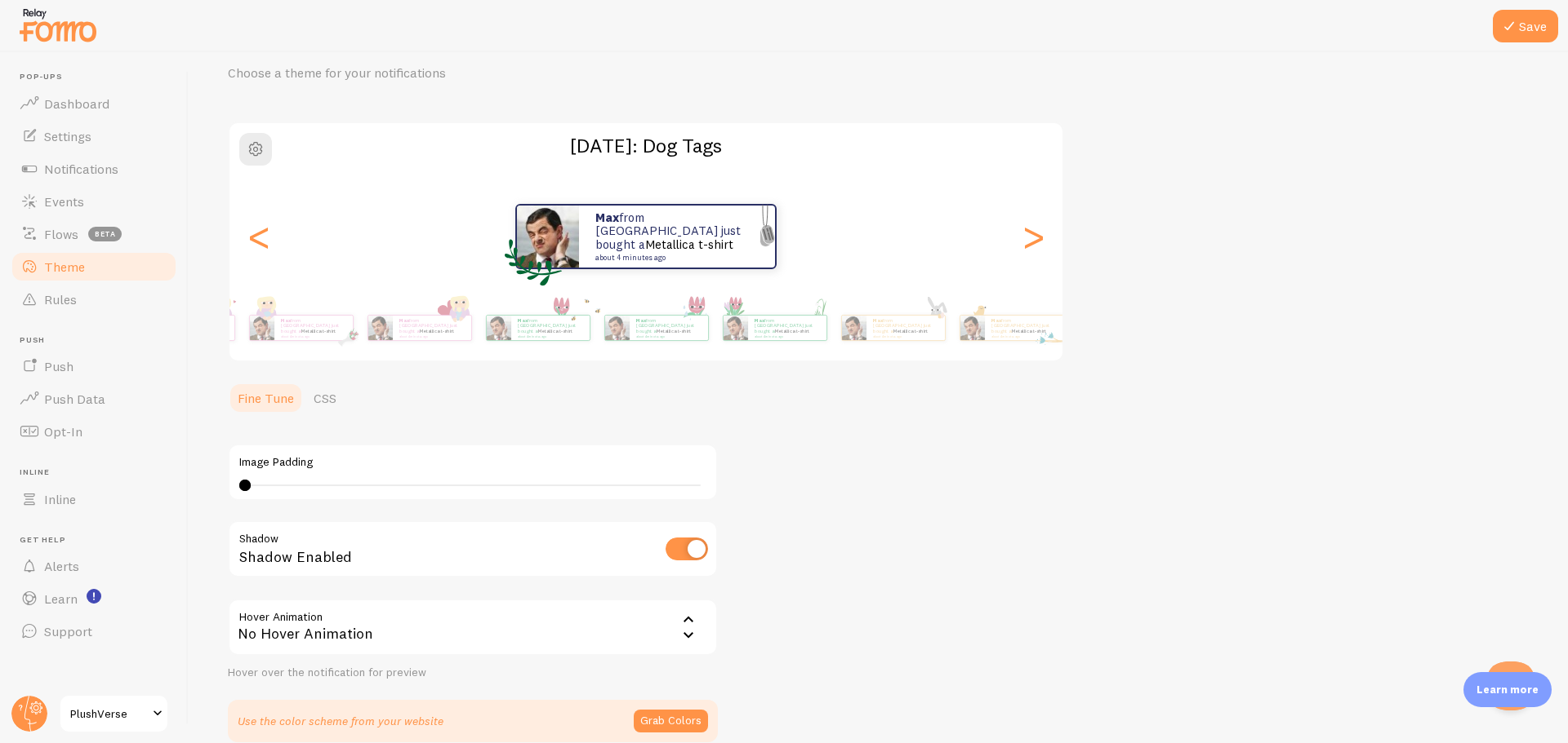
click at [1567, 329] on div "Save Theme Choose a theme for your notifications [DATE]: Dog Tags Max from [GEO…" at bounding box center [877, 398] width 1379 height 691
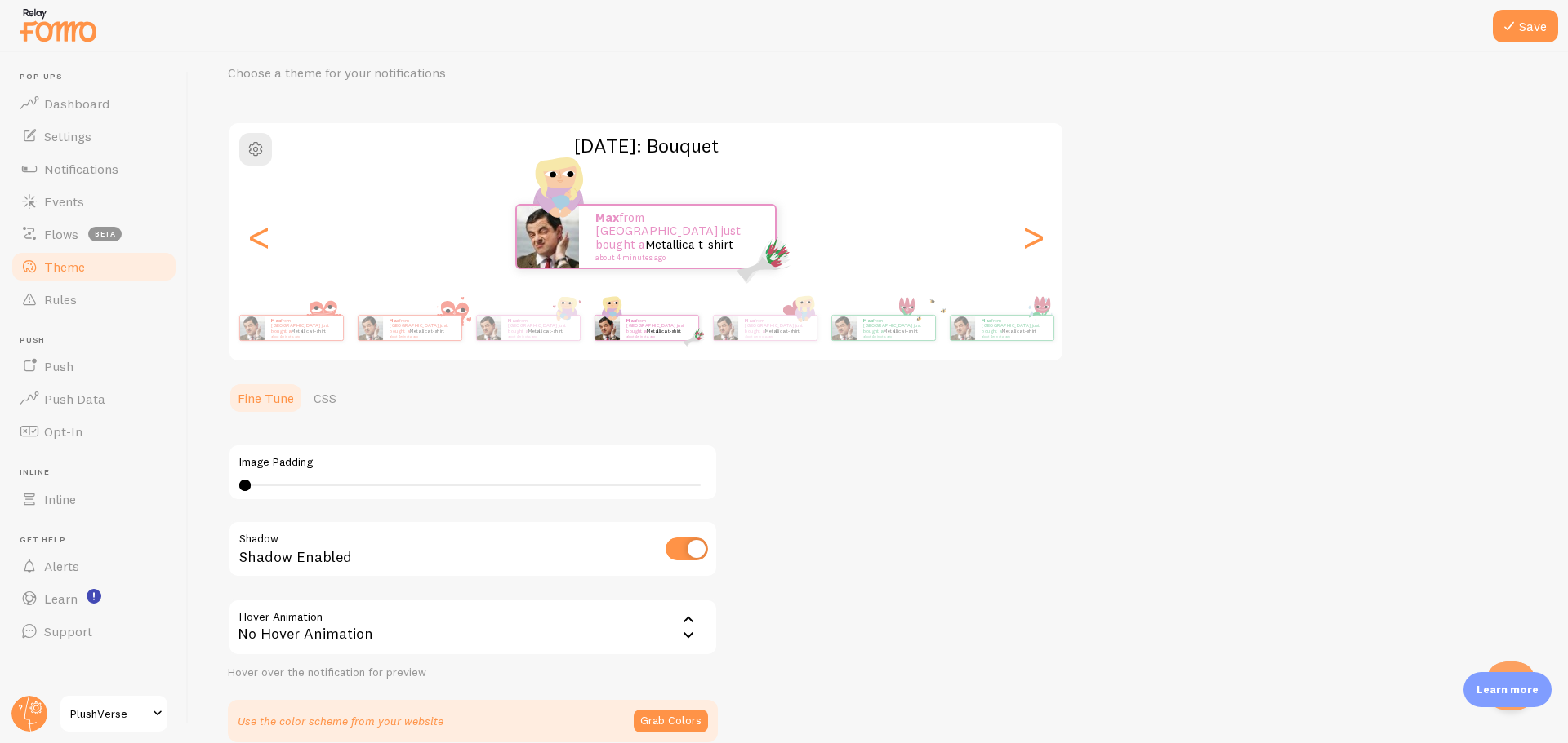
click at [1119, 336] on div "Theme Choose a theme for your notifications [DATE]: Bouquet Max from [GEOGRAPHI…" at bounding box center [878, 383] width 1301 height 717
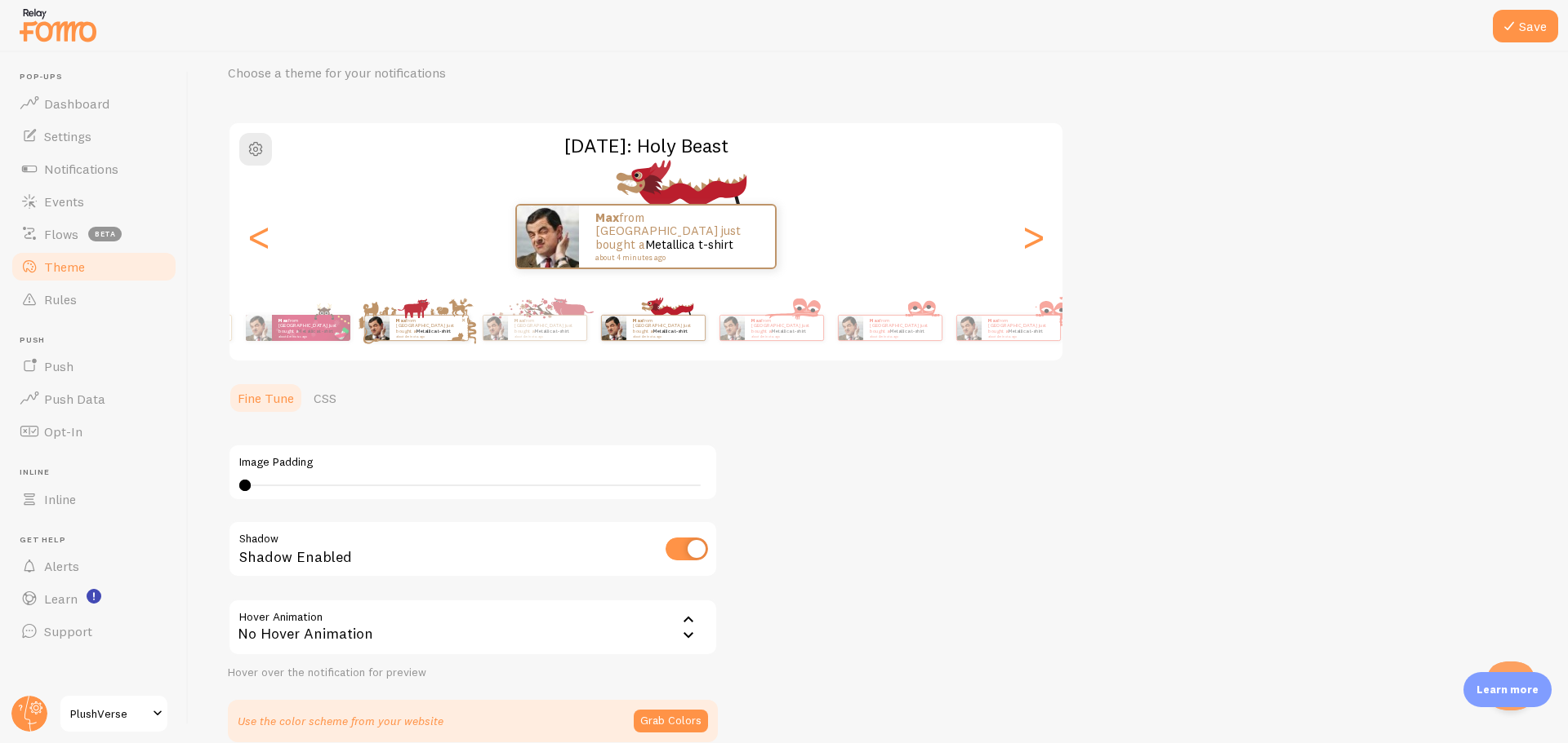
click at [461, 326] on p "Max from [GEOGRAPHIC_DATA] just bought a Metallica t-shirt about 4 minutes ago" at bounding box center [428, 327] width 65 height 20
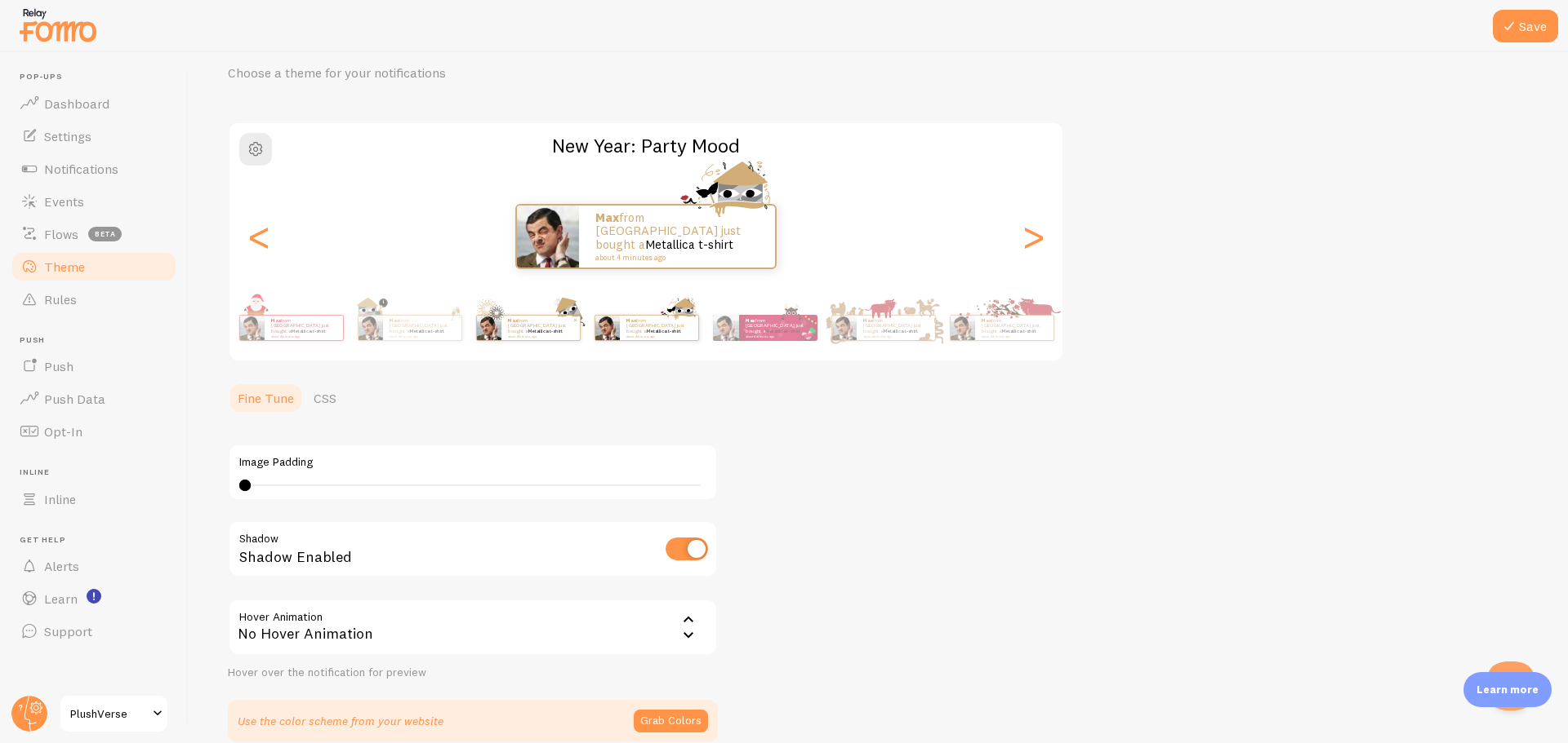
click at [501, 338] on img at bounding box center [488, 328] width 25 height 25
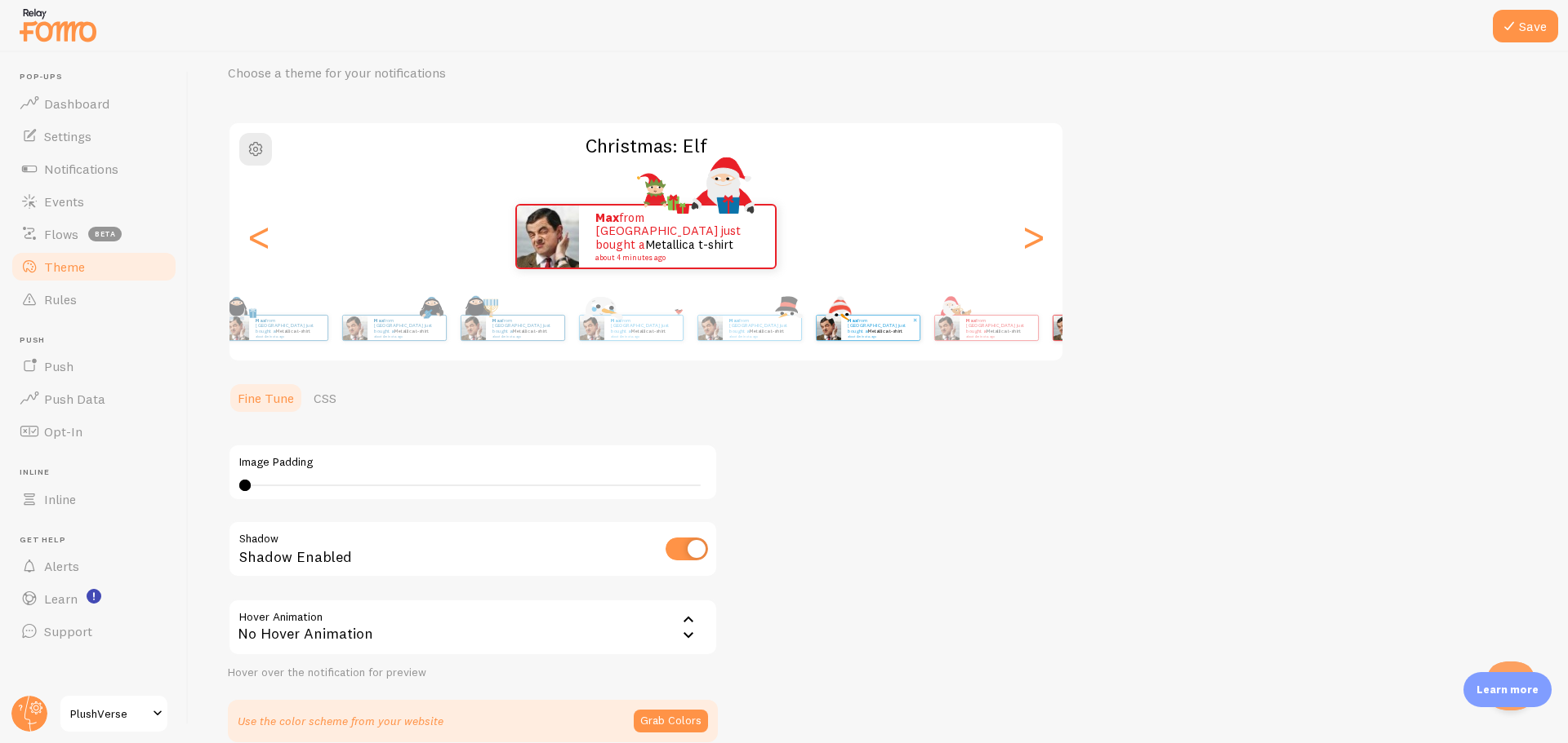
click at [921, 327] on div "Max from [GEOGRAPHIC_DATA] just bought a Metallica t-shirt about 4 minutes ago" at bounding box center [867, 328] width 104 height 26
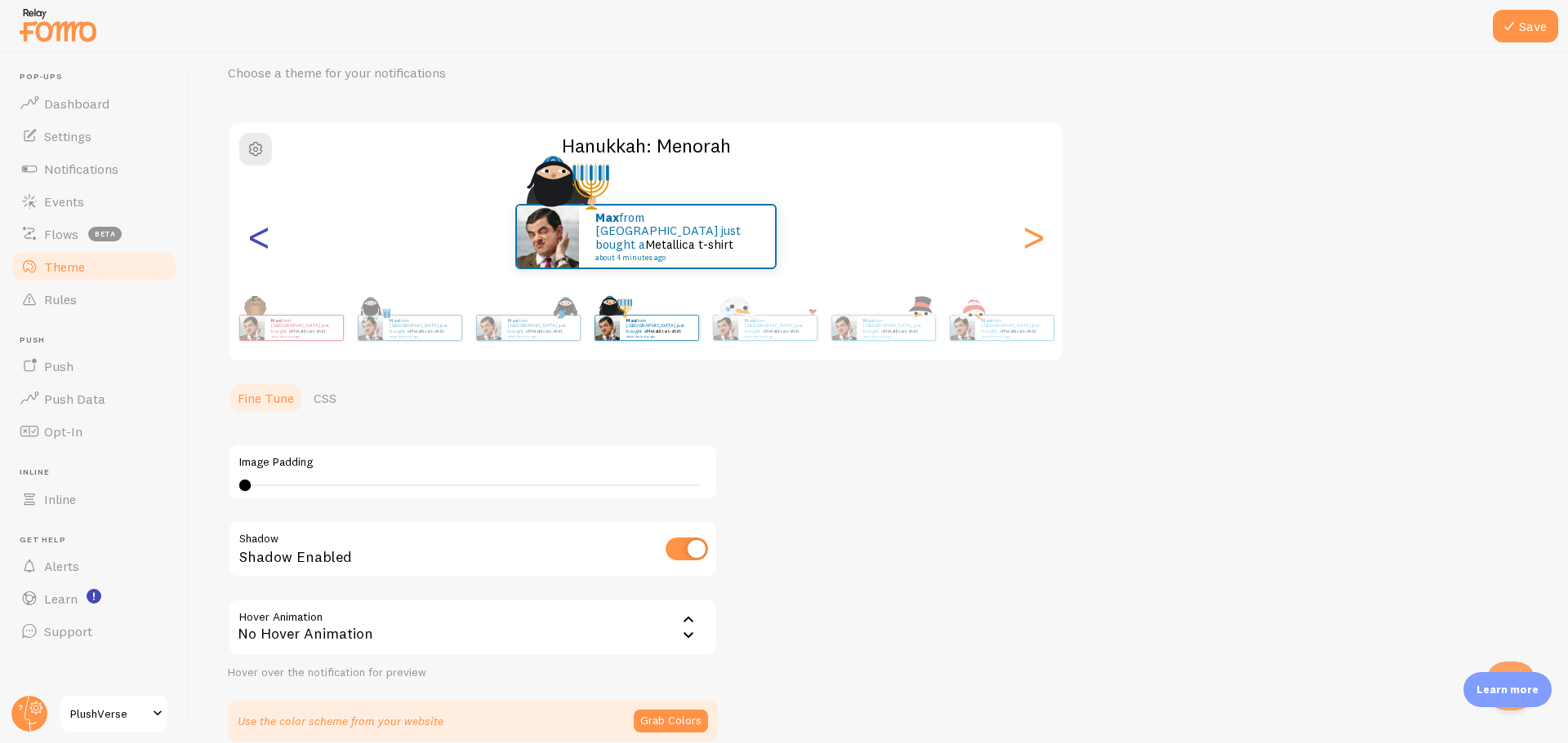
click at [260, 229] on div "<" at bounding box center [258, 236] width 19 height 117
click at [263, 229] on div "<" at bounding box center [258, 236] width 19 height 117
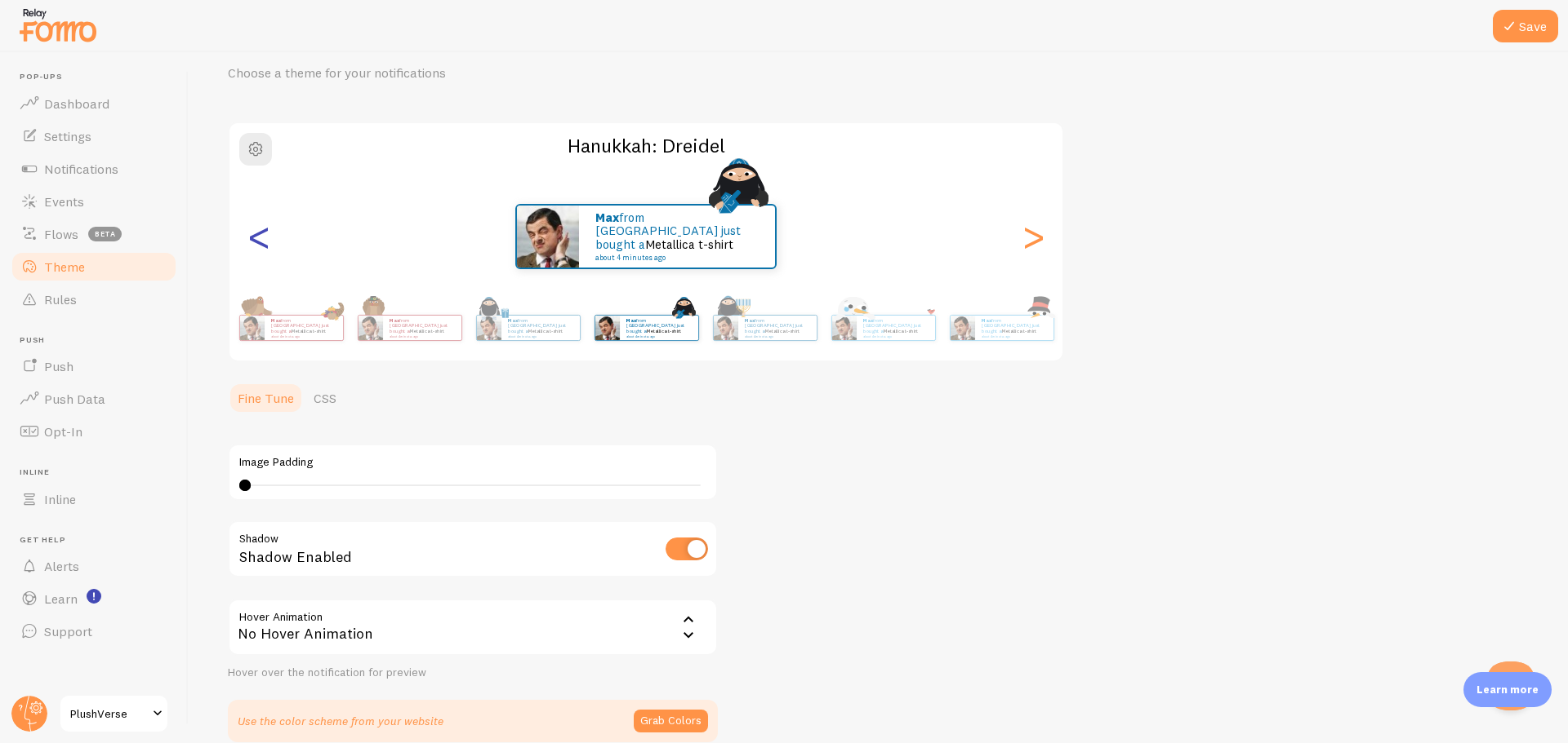
click at [263, 229] on div "<" at bounding box center [258, 236] width 19 height 117
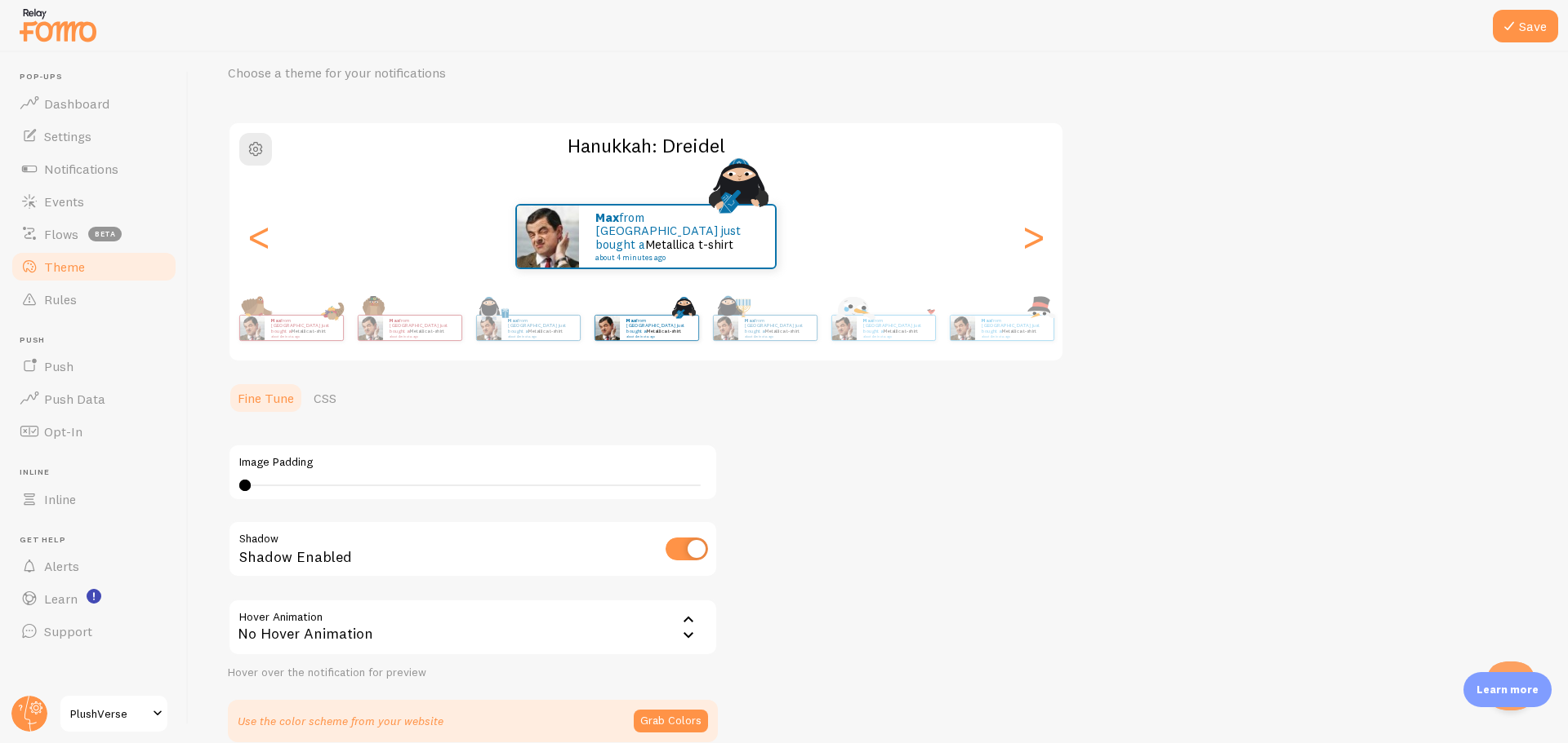
click at [455, 324] on p "Max from [GEOGRAPHIC_DATA] just bought a Metallica t-shirt about 4 minutes ago" at bounding box center [422, 327] width 65 height 20
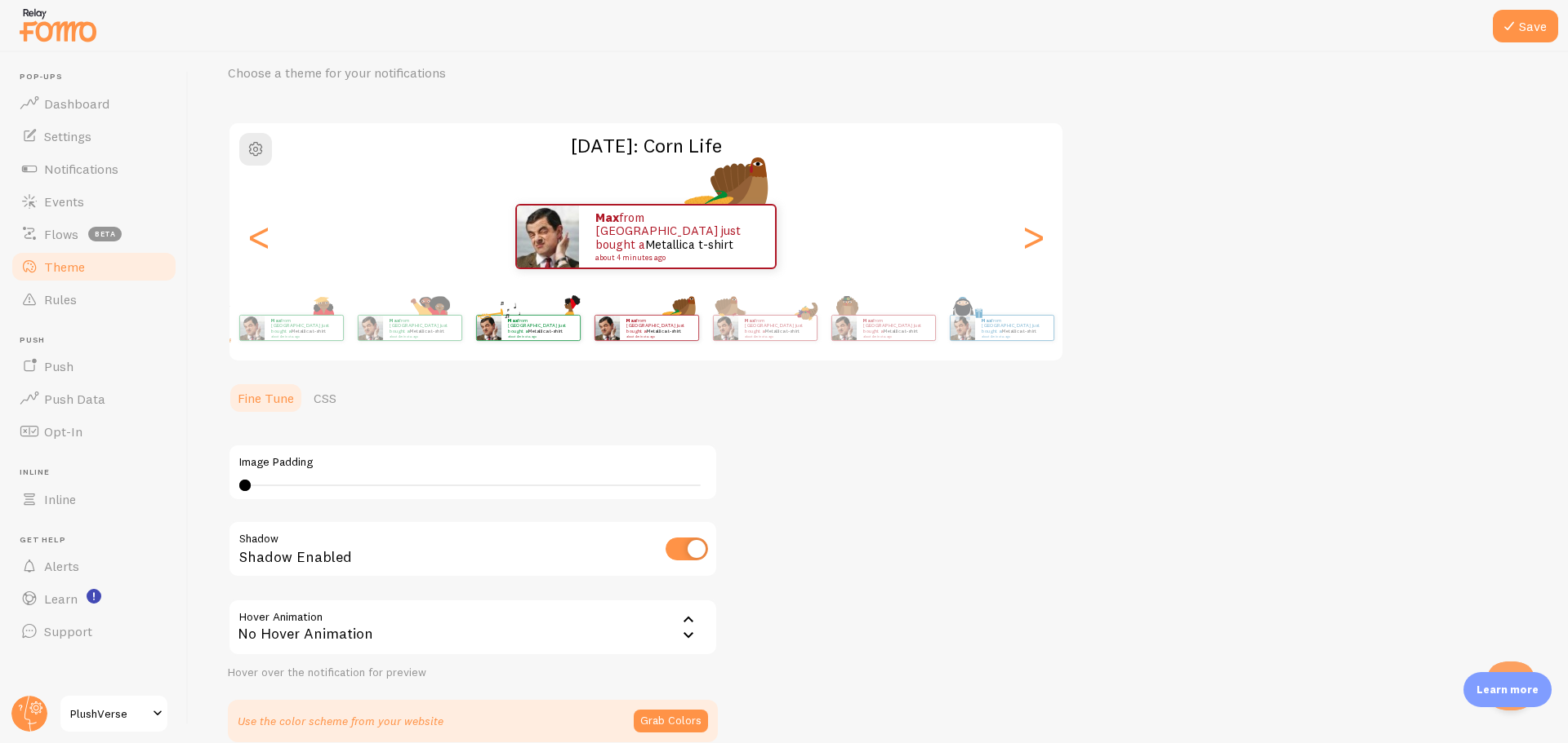
click at [1086, 348] on div "Theme Choose a theme for your notifications [DATE]: Corn Life Max from [GEOGRAP…" at bounding box center [878, 383] width 1301 height 717
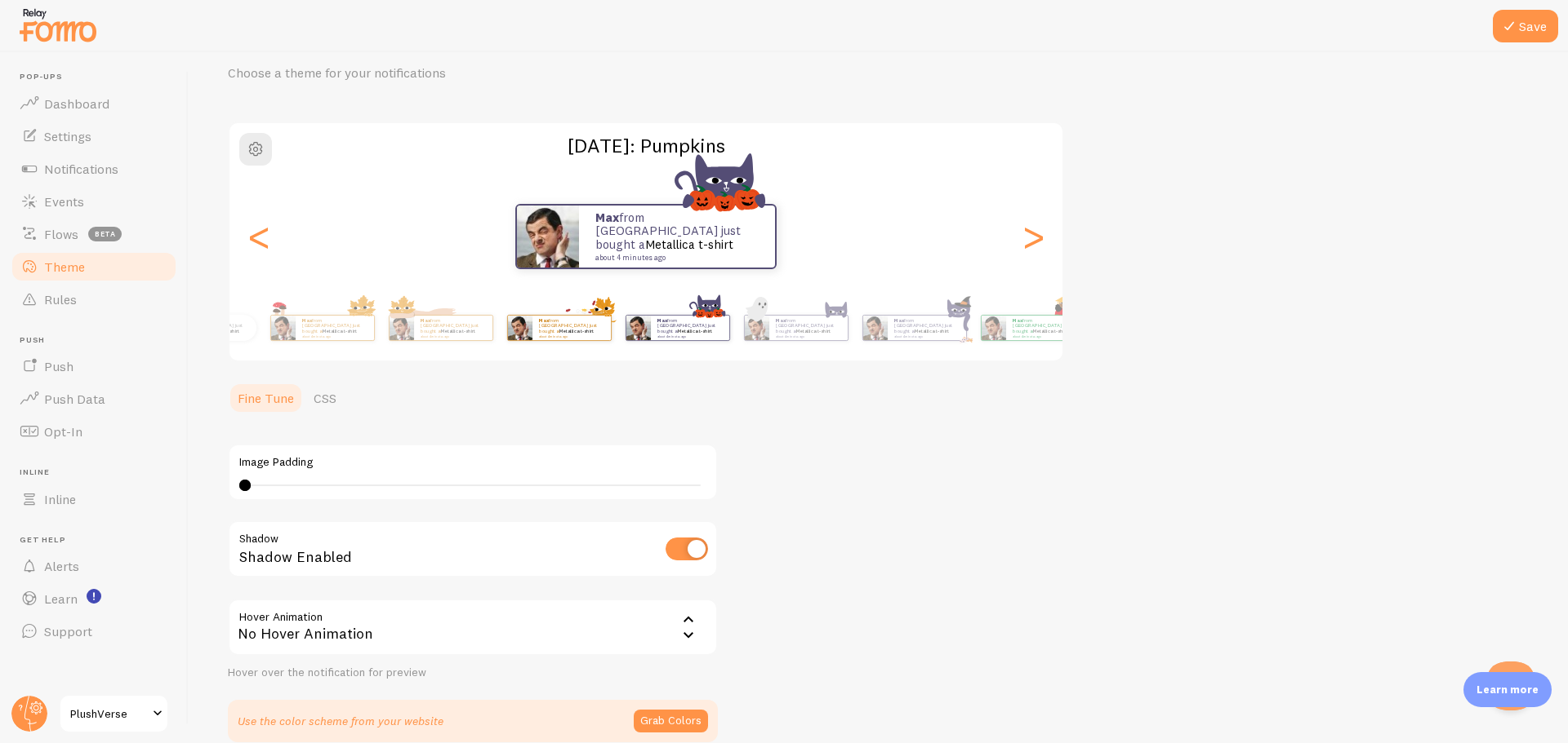
click at [612, 349] on div "Max from [GEOGRAPHIC_DATA] just bought a Metallica t-shirt about 4 minutes ago" at bounding box center [559, 328] width 105 height 46
click at [138, 337] on div "Max from [GEOGRAPHIC_DATA] just bought a Metallica t-shirt about 4 minutes ago" at bounding box center [85, 328] width 104 height 26
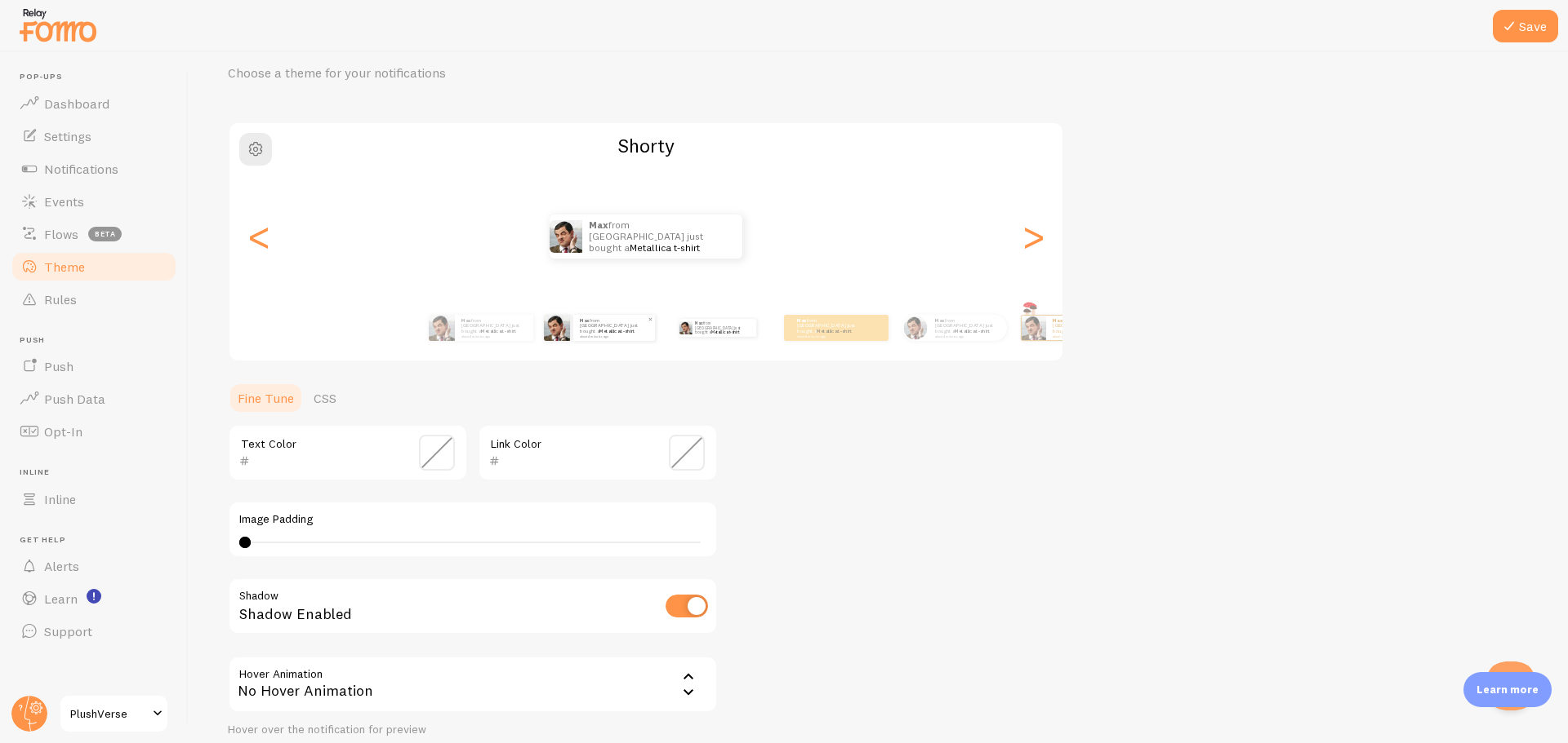
click at [655, 332] on div "Max from [GEOGRAPHIC_DATA] just bought a Metallica t-shirt about 4 minutes ago" at bounding box center [600, 328] width 111 height 26
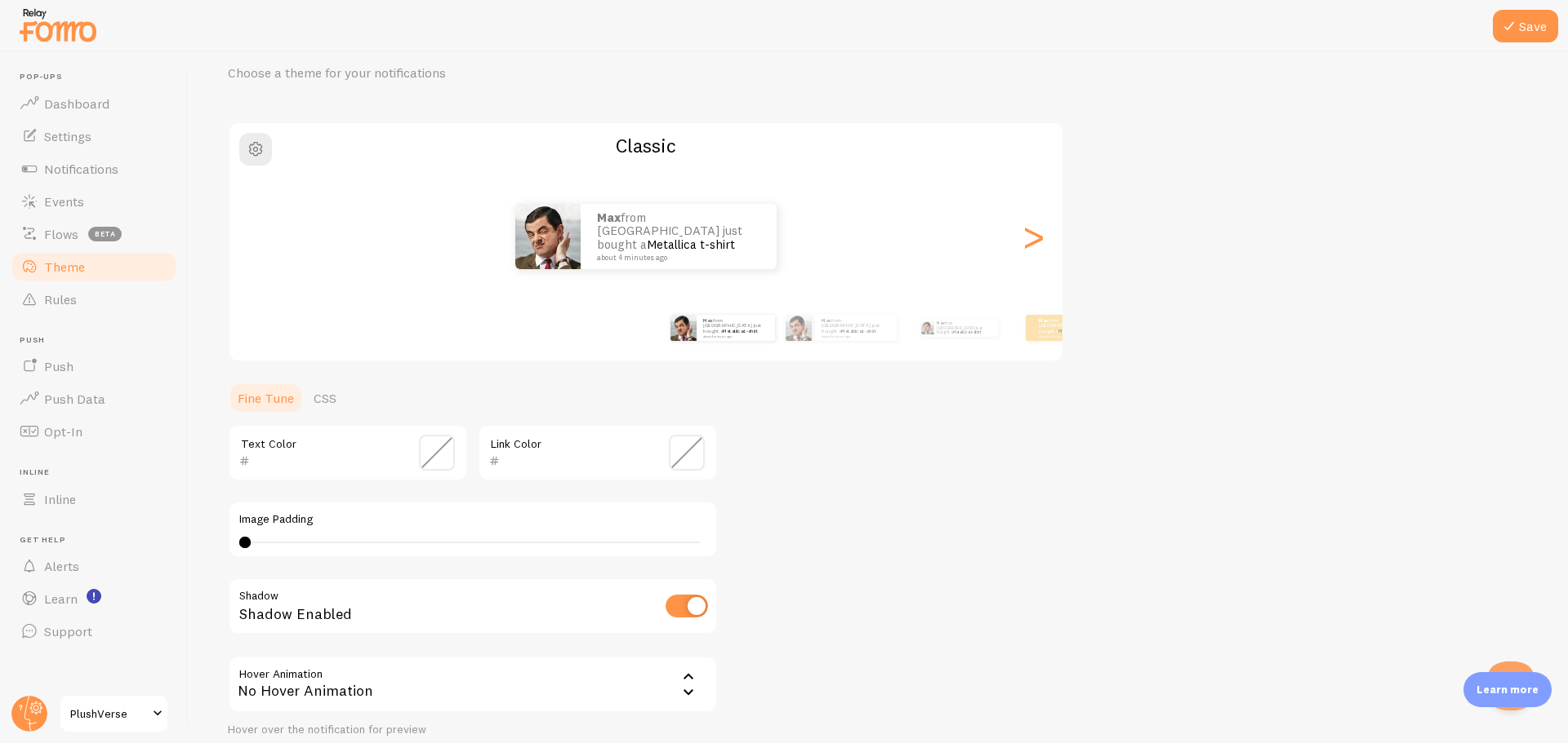
click at [604, 350] on div "Max from [GEOGRAPHIC_DATA] just bought a Metallica t-shirt about 4 minutes ago …" at bounding box center [646, 327] width 937 height 65
click at [873, 339] on div "Max from [GEOGRAPHIC_DATA] just bought a Metallica t-shirt about 4 minutes ago" at bounding box center [883, 328] width 105 height 46
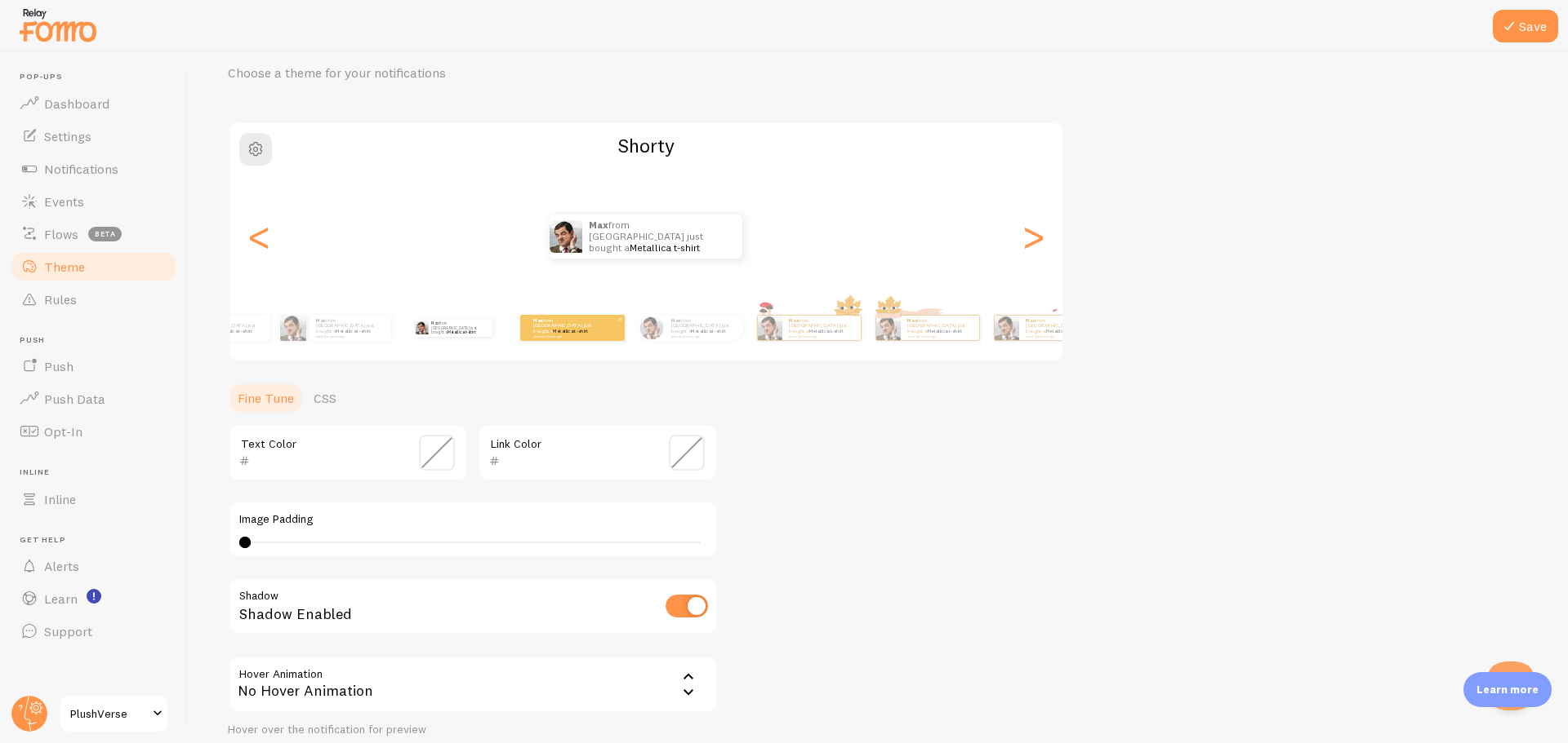
click at [623, 341] on div "Max from [GEOGRAPHIC_DATA] just bought a Metallica t-shirt about 4 minutes ago …" at bounding box center [633, 328] width 937 height 46
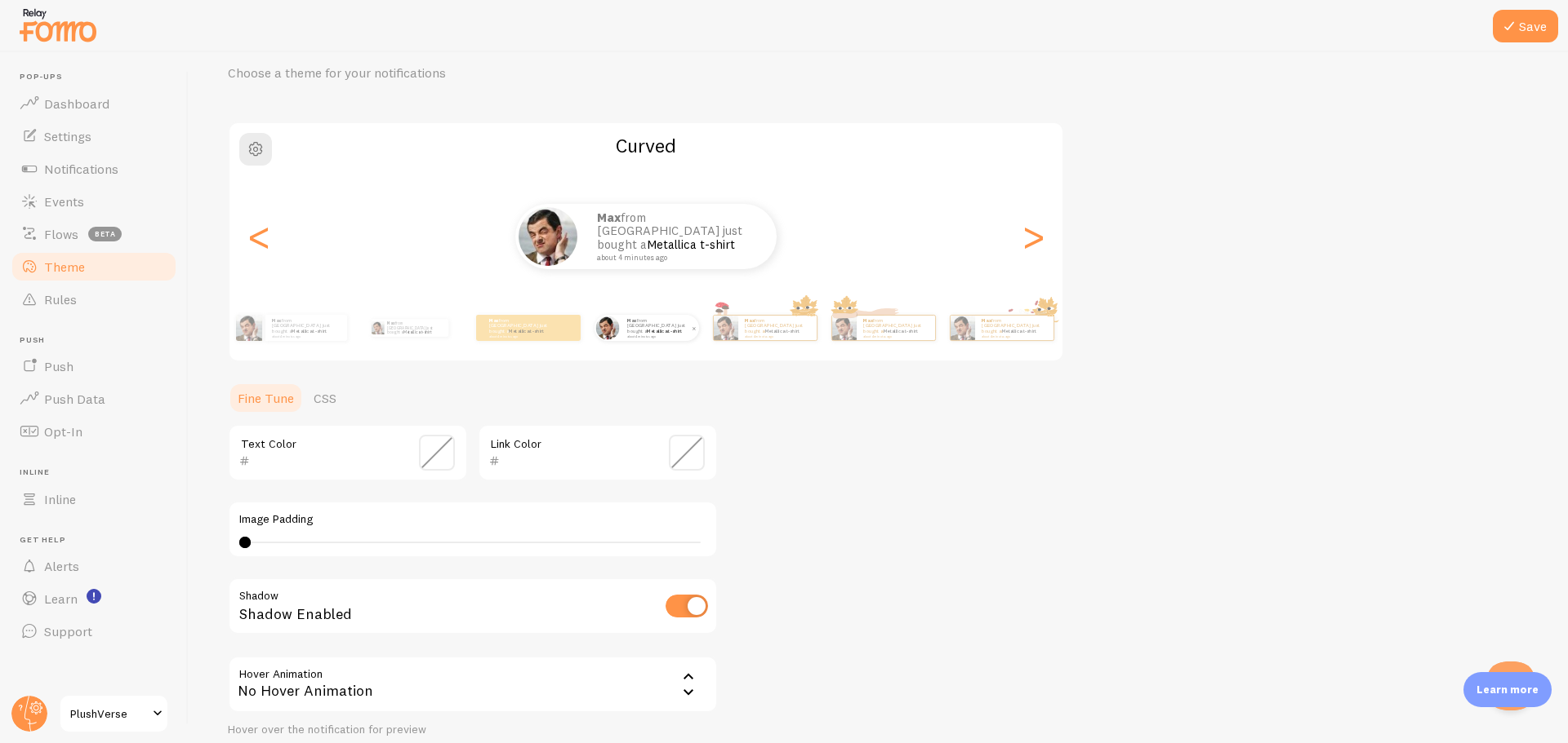
click at [658, 329] on p "Max from [GEOGRAPHIC_DATA] just bought a Metallica t-shirt about 4 minutes ago" at bounding box center [659, 327] width 65 height 20
drag, startPoint x: 245, startPoint y: 538, endPoint x: 488, endPoint y: 546, distance: 243.1
click at [488, 546] on div at bounding box center [488, 542] width 11 height 11
type input "4"
drag, startPoint x: 488, startPoint y: 546, endPoint x: 140, endPoint y: 548, distance: 348.0
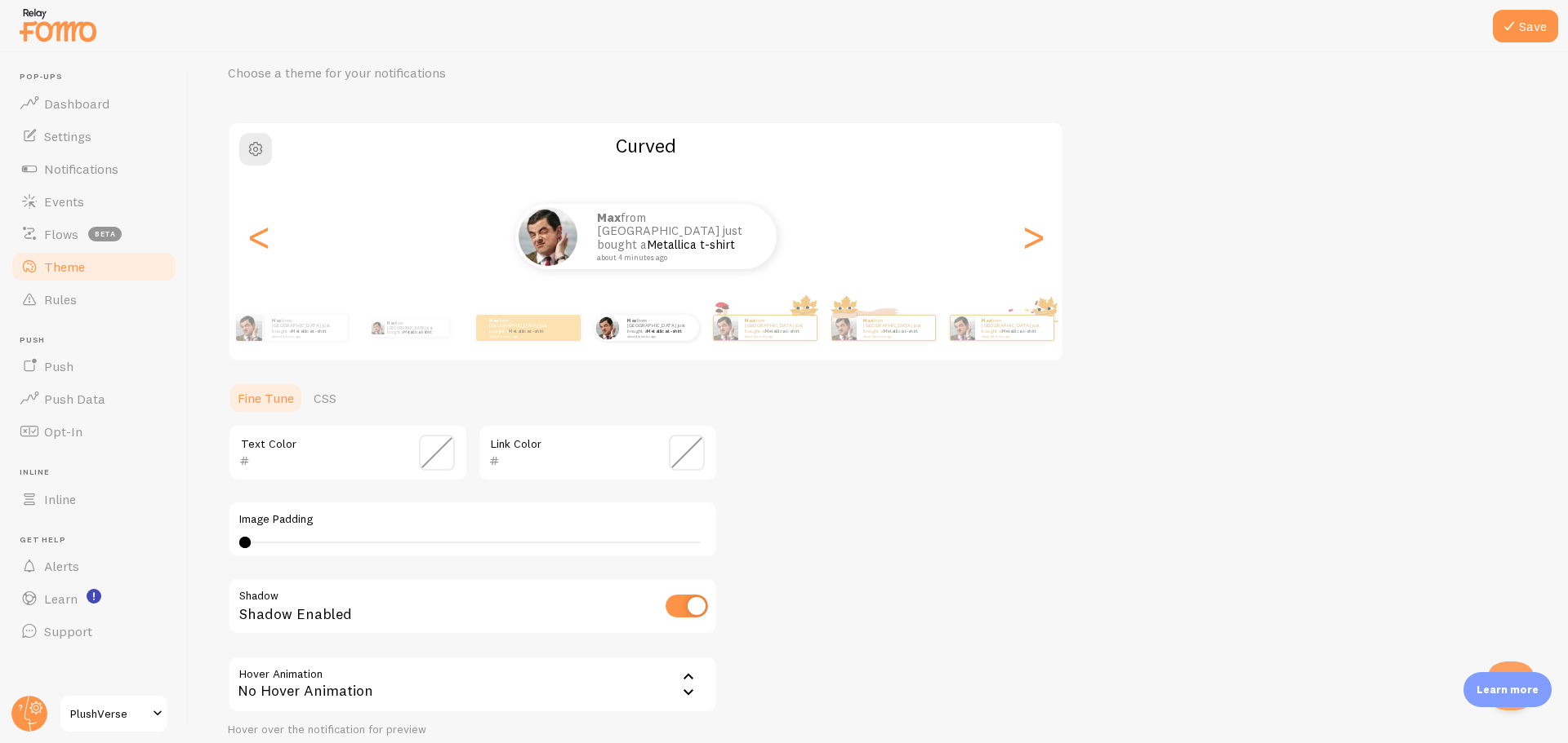
click at [140, 548] on main "Pop-ups Dashboard Settings Notifications Events Flows beta Theme Rules [GEOGRAP…" at bounding box center [784, 398] width 1568 height 691
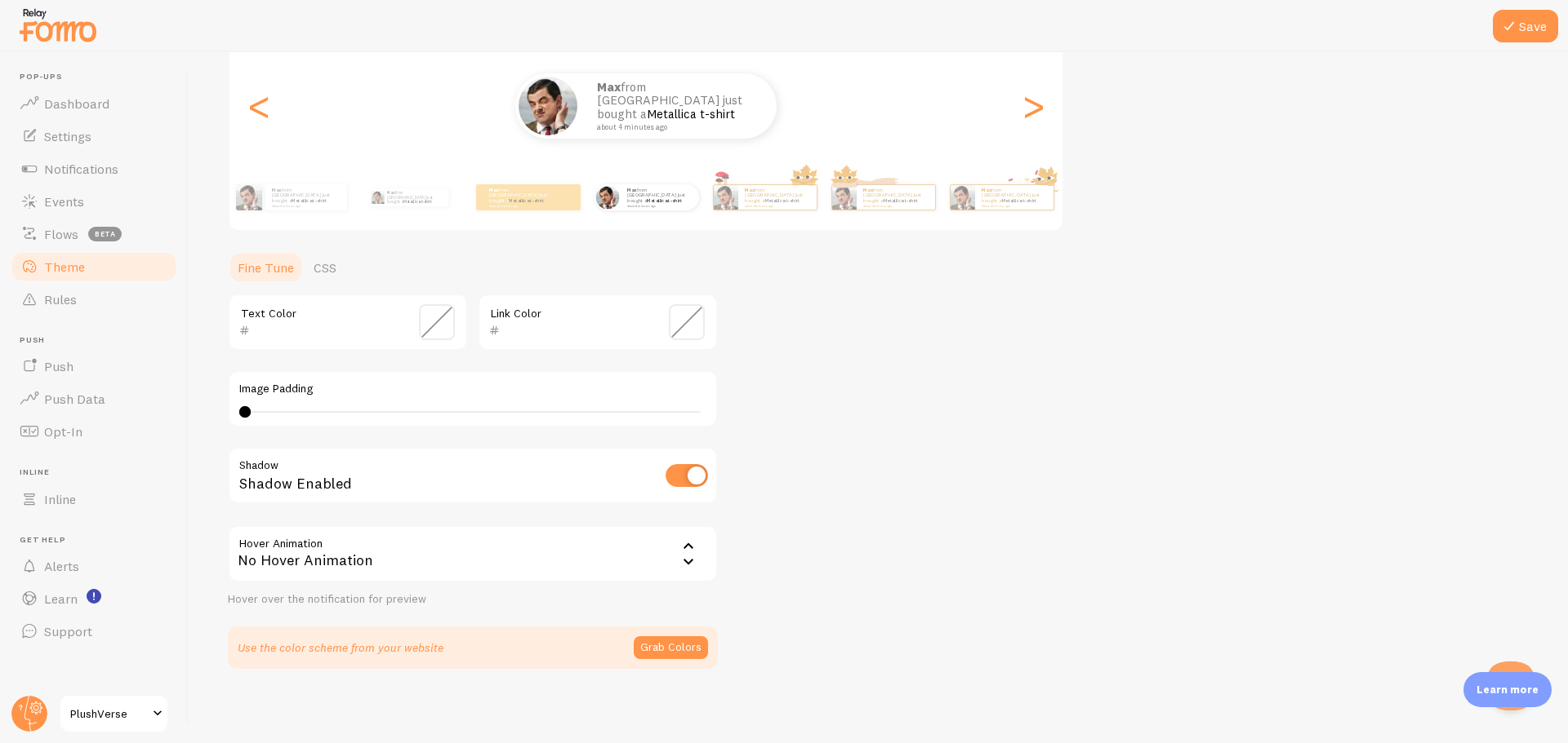
scroll to position [201, 0]
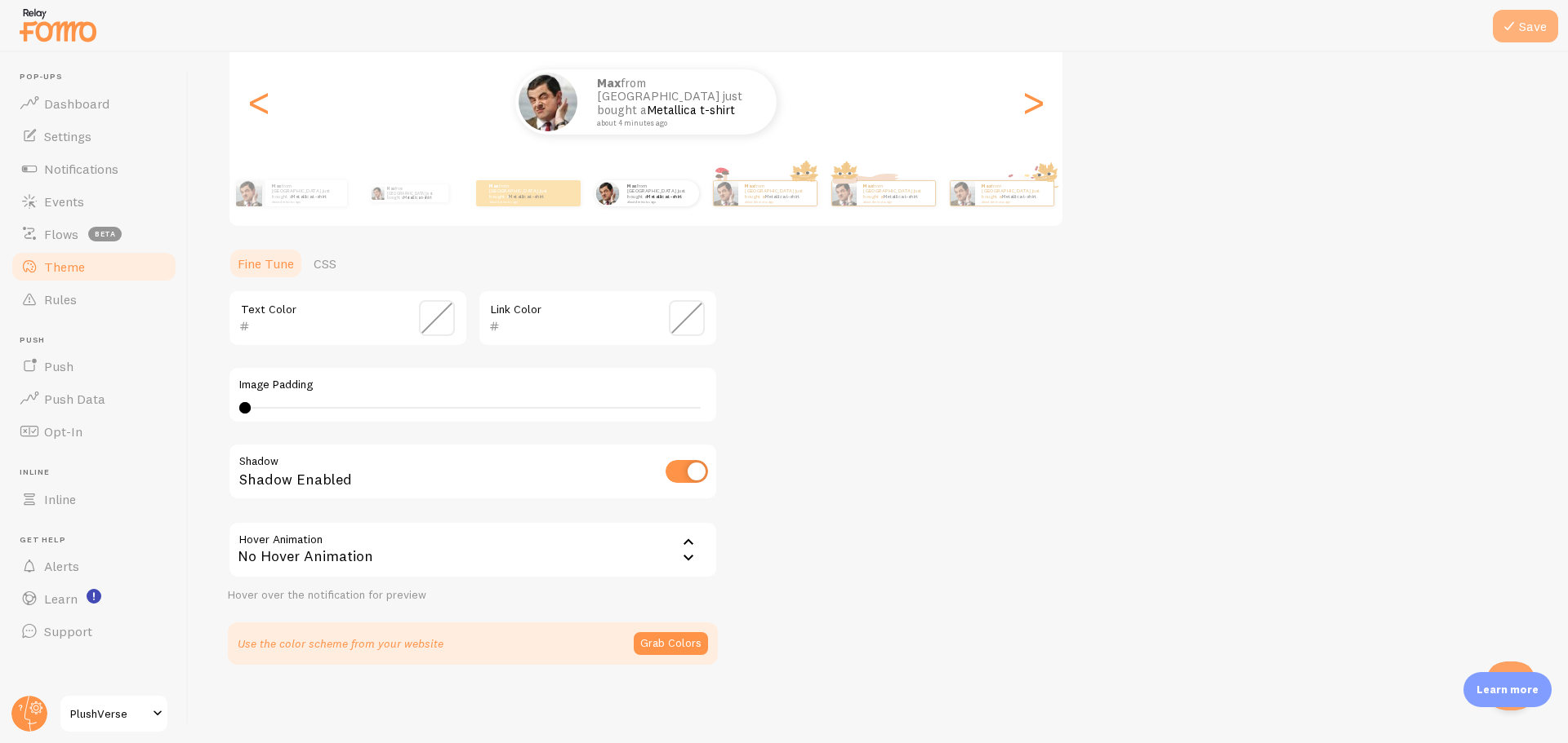
click at [1505, 32] on icon at bounding box center [1508, 26] width 19 height 19
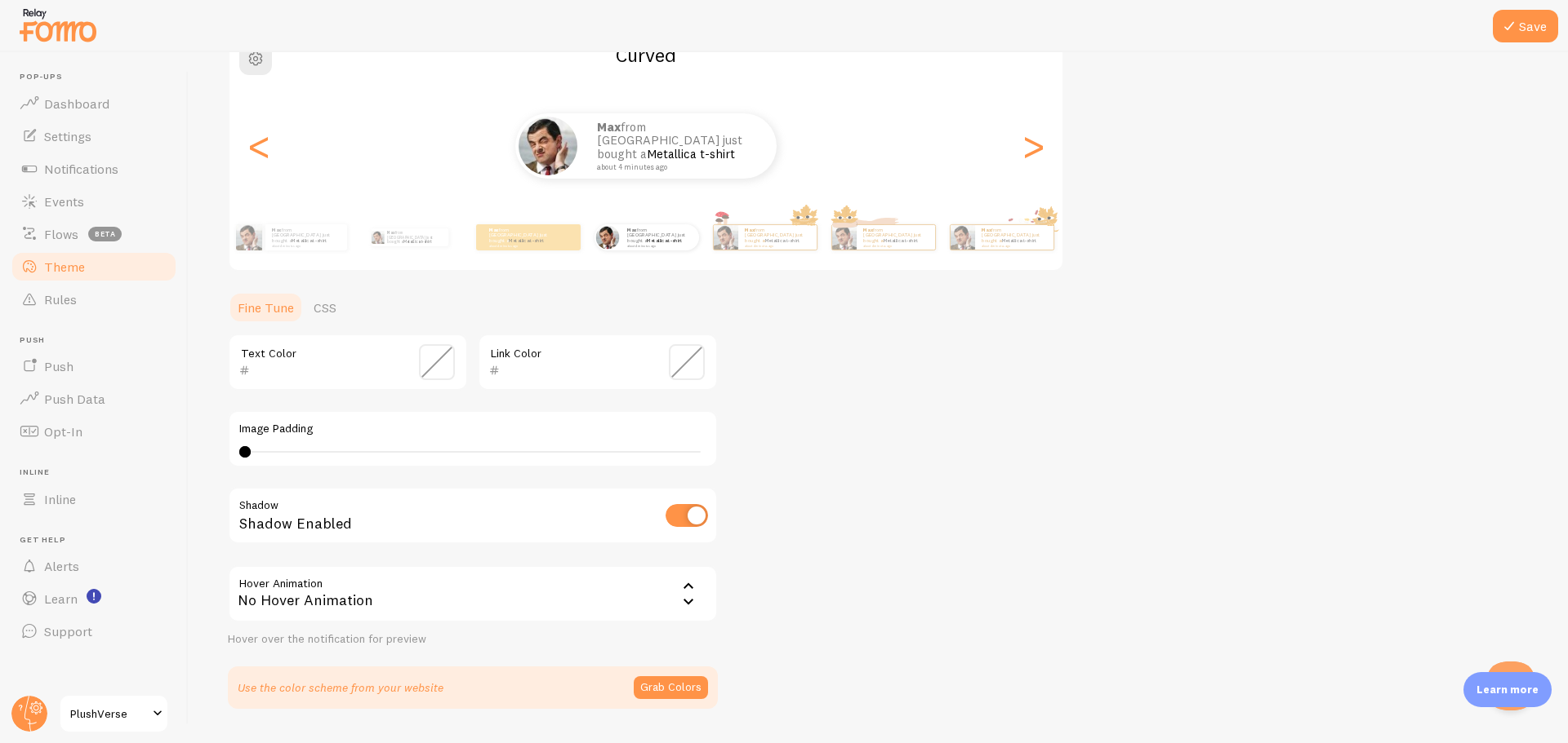
scroll to position [163, 0]
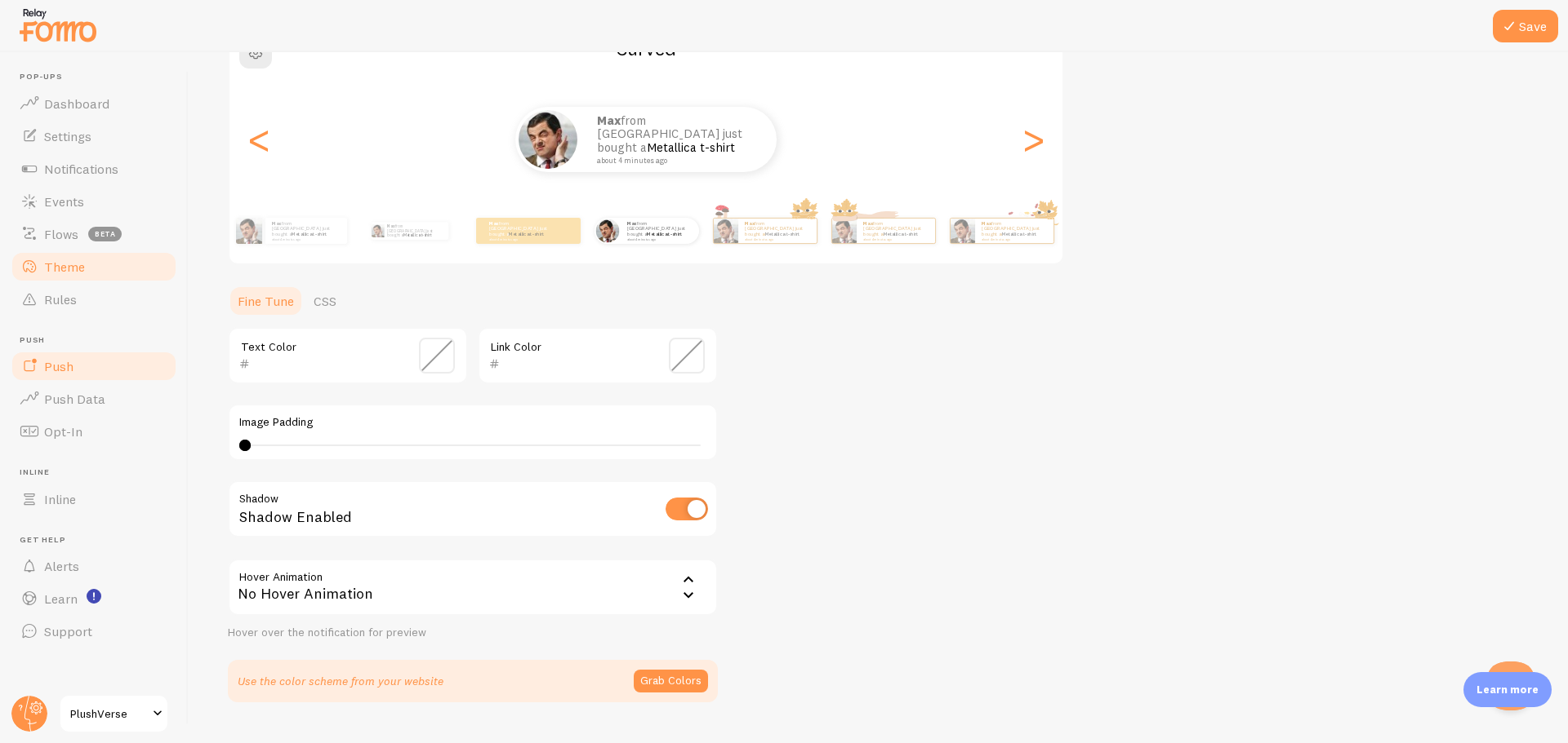
click at [102, 373] on link "Push" at bounding box center [94, 366] width 168 height 32
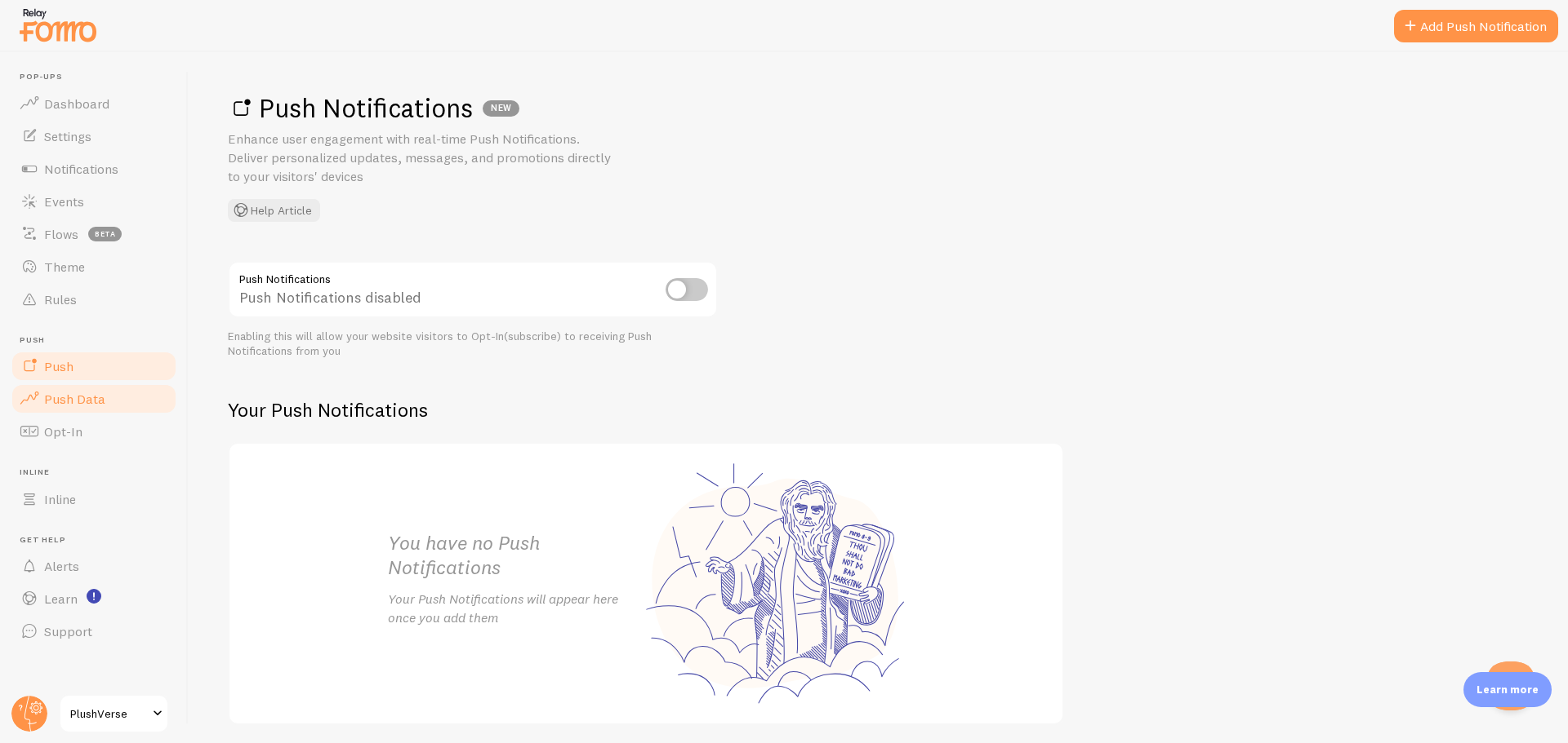
click at [101, 385] on link "Push Data" at bounding box center [94, 398] width 168 height 32
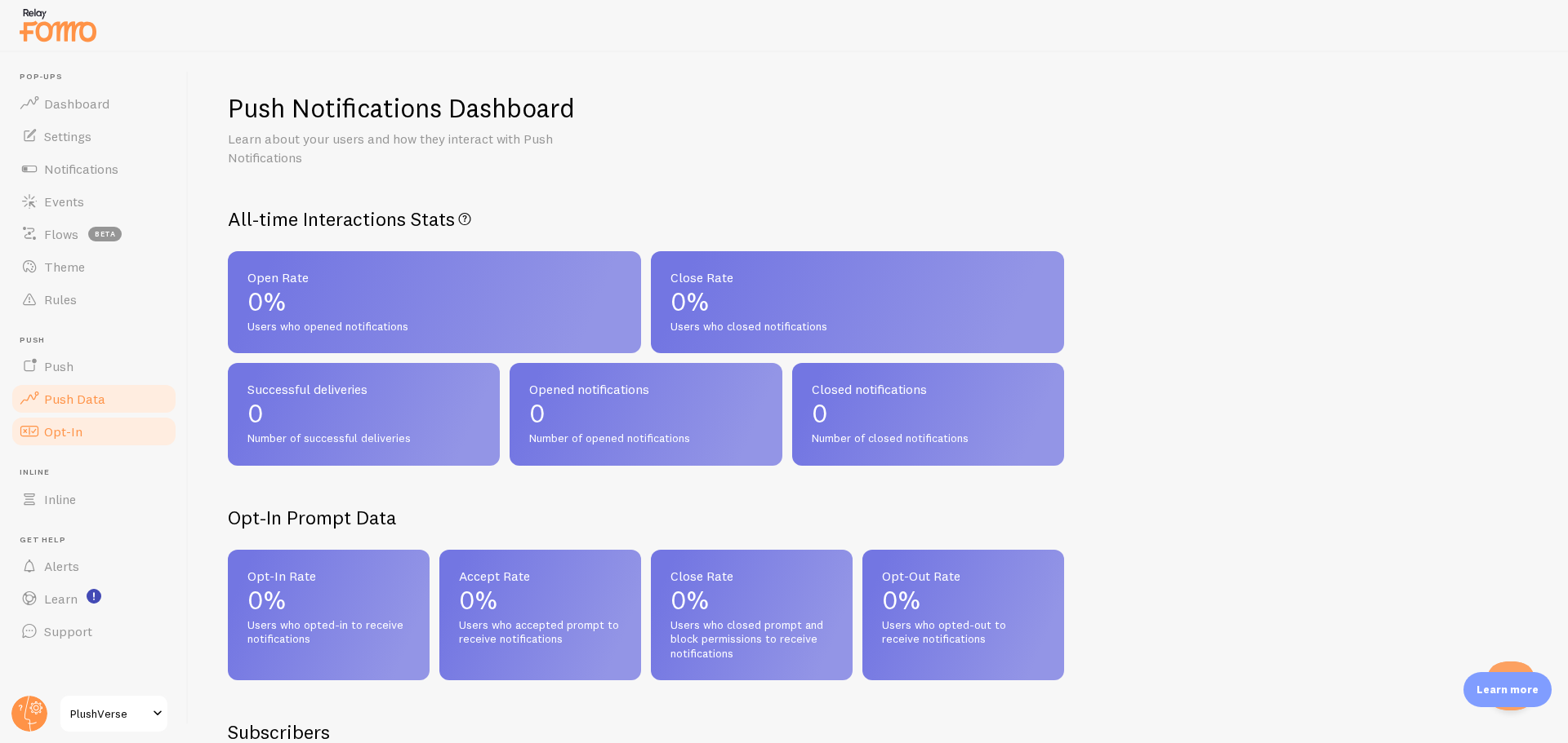
click at [101, 420] on link "Opt-In" at bounding box center [94, 431] width 168 height 32
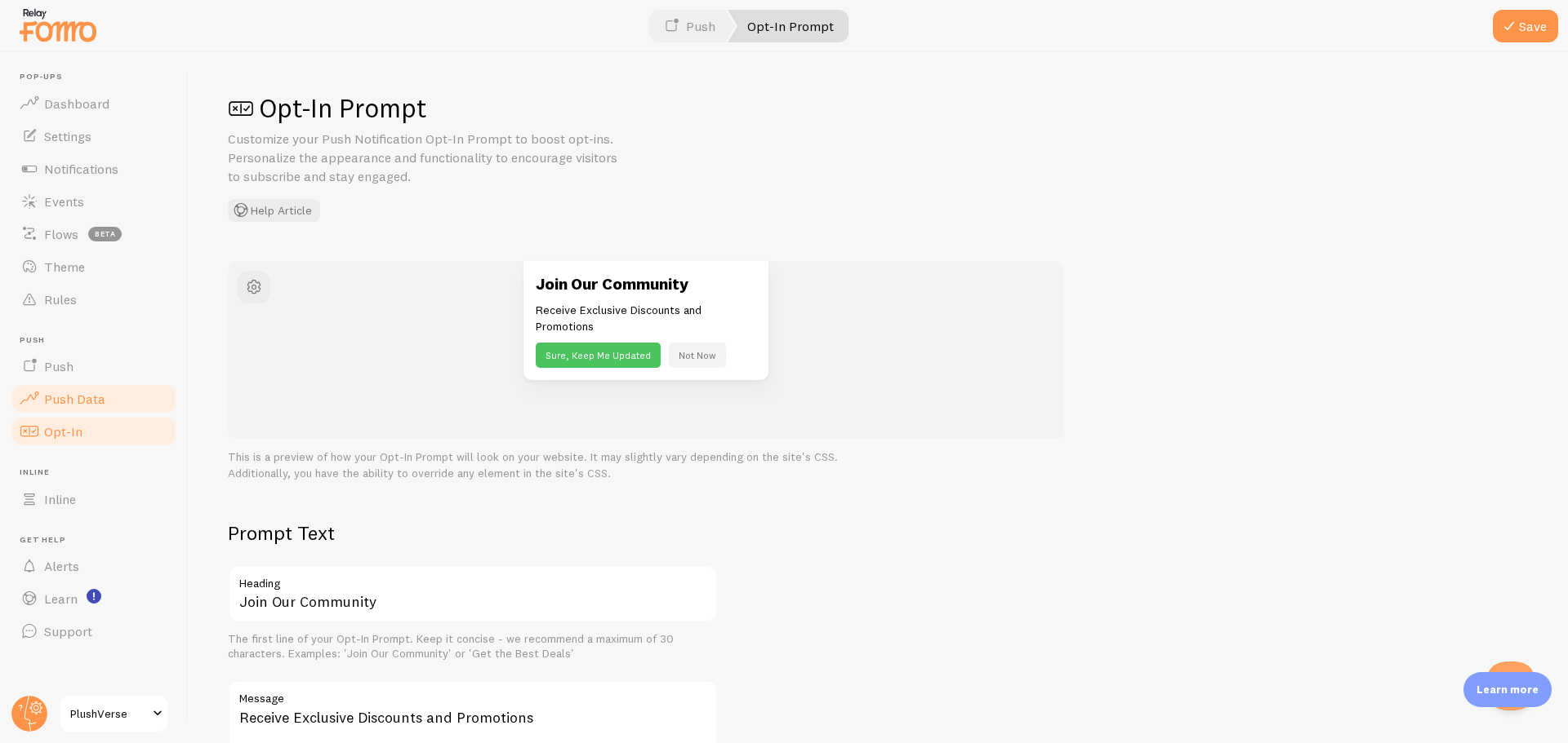
click at [105, 395] on link "Push Data" at bounding box center [94, 398] width 168 height 32
